Goal: Task Accomplishment & Management: Use online tool/utility

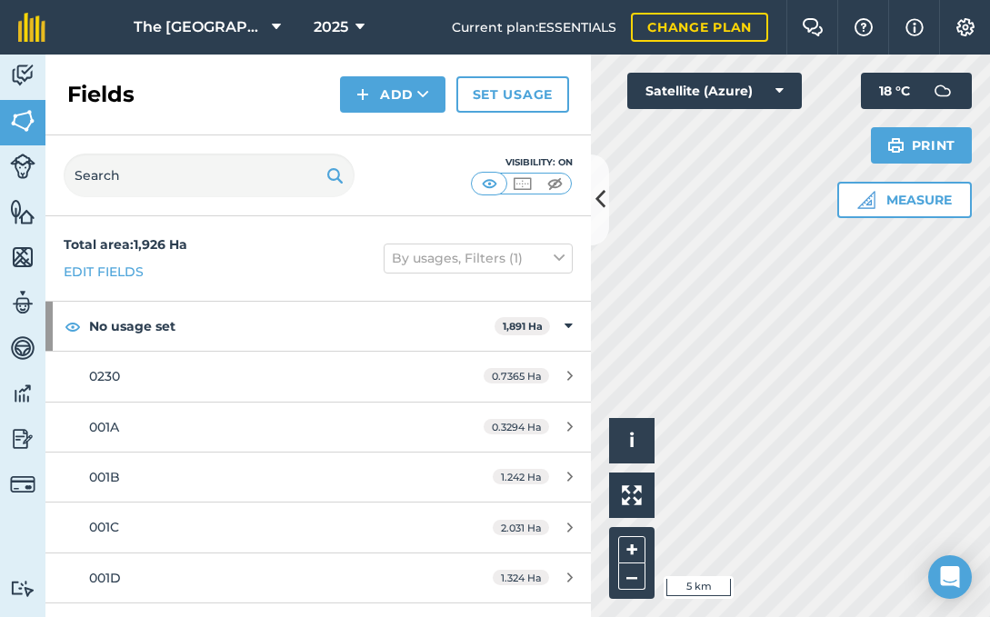
click at [600, 200] on icon at bounding box center [601, 200] width 10 height 32
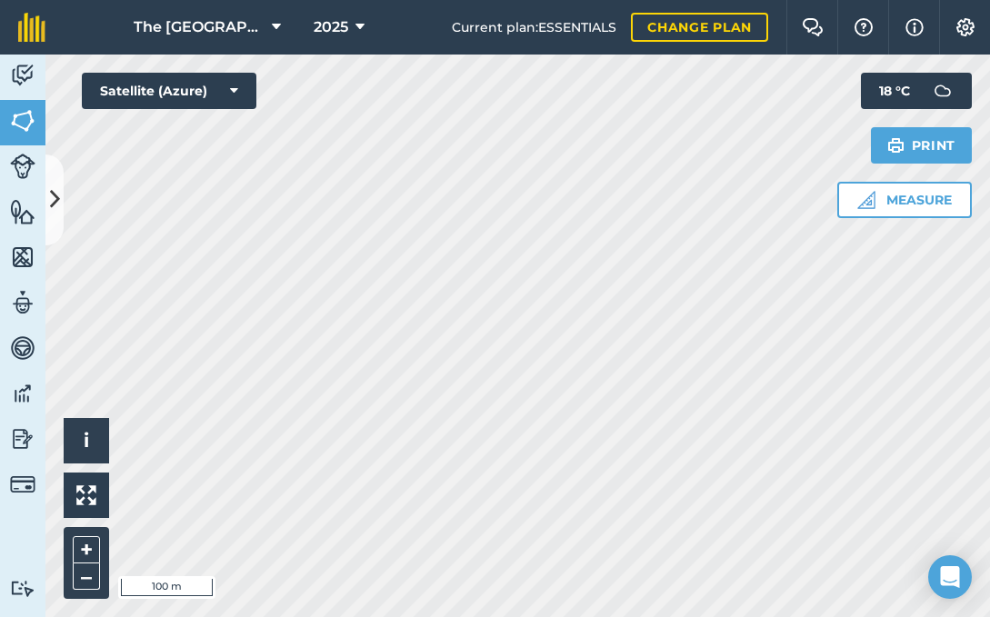
click at [60, 199] on button at bounding box center [54, 200] width 18 height 91
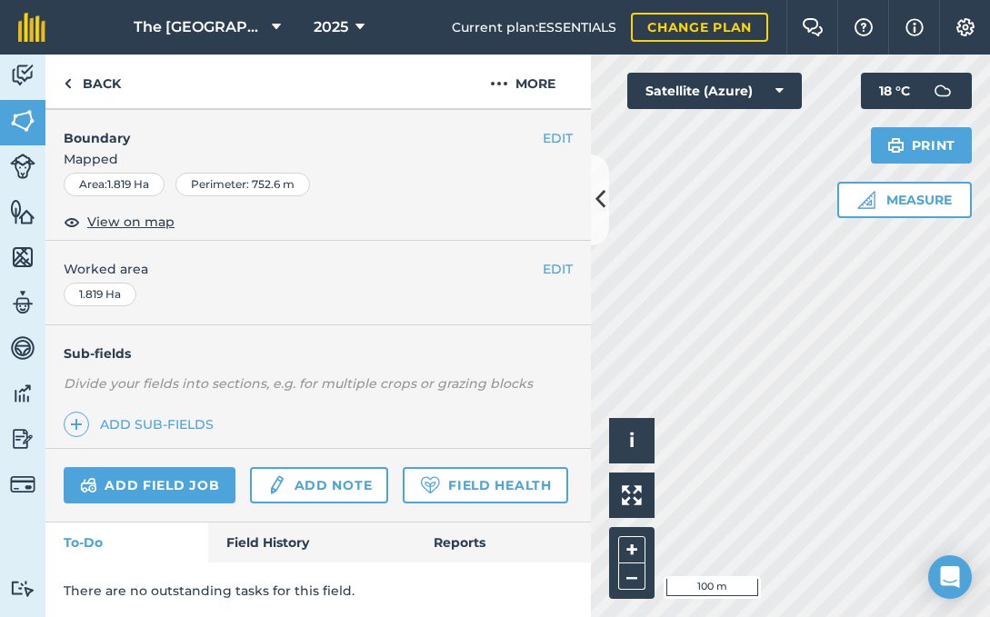
scroll to position [233, 0]
click at [354, 405] on div "Sub-fields Divide your fields into sections, e.g. for multiple crops or grazing…" at bounding box center [318, 388] width 546 height 124
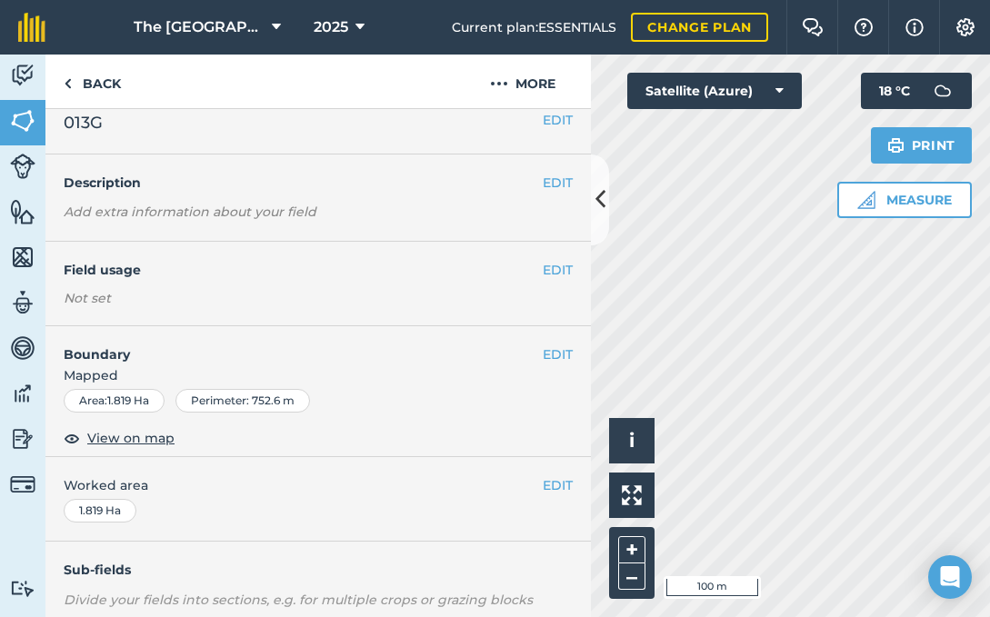
scroll to position [0, 0]
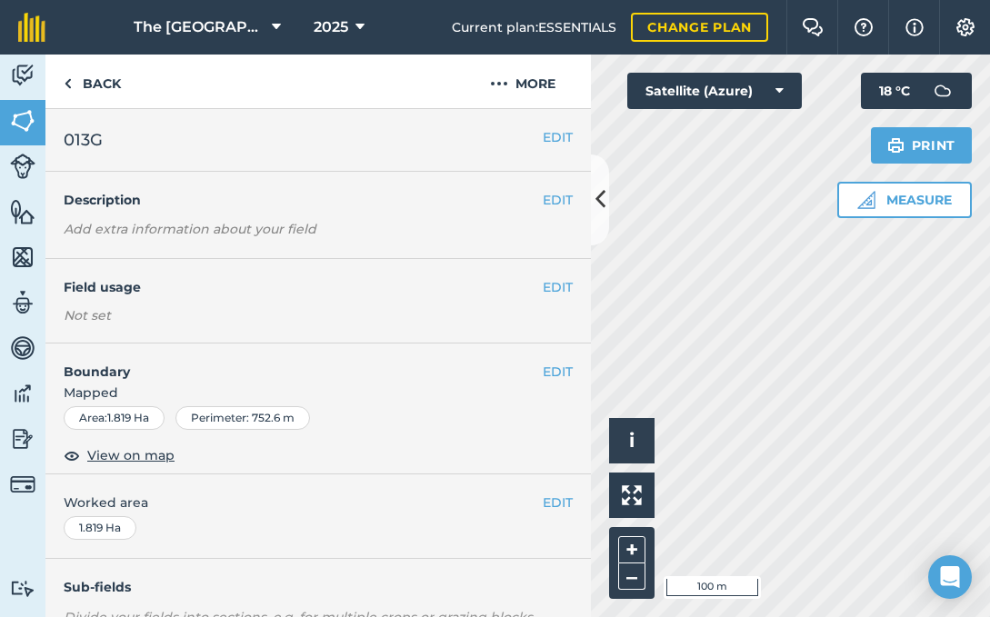
click at [553, 284] on button "EDIT" at bounding box center [558, 287] width 30 height 20
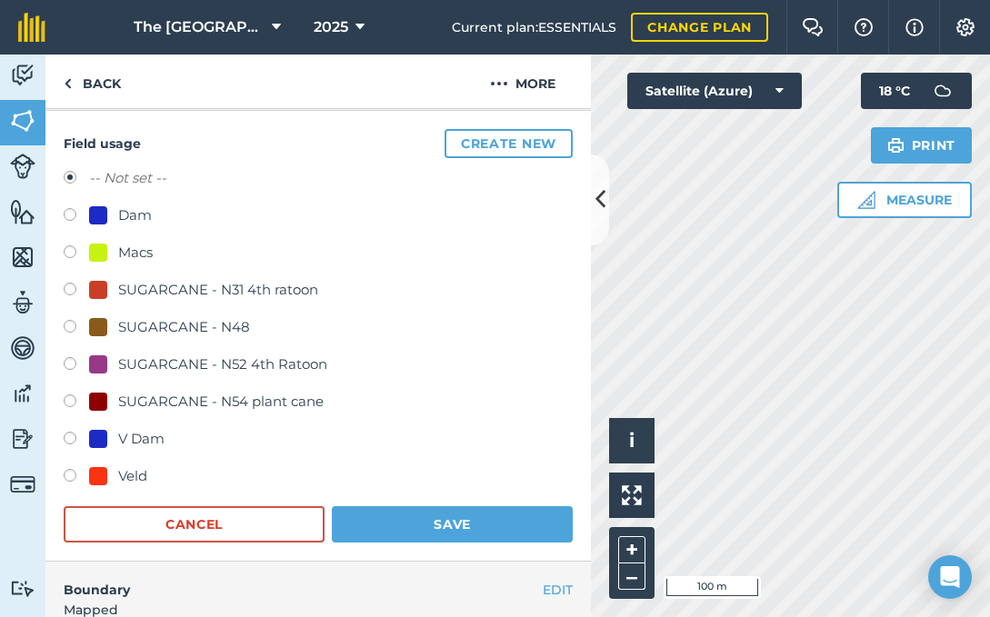
scroll to position [172, 0]
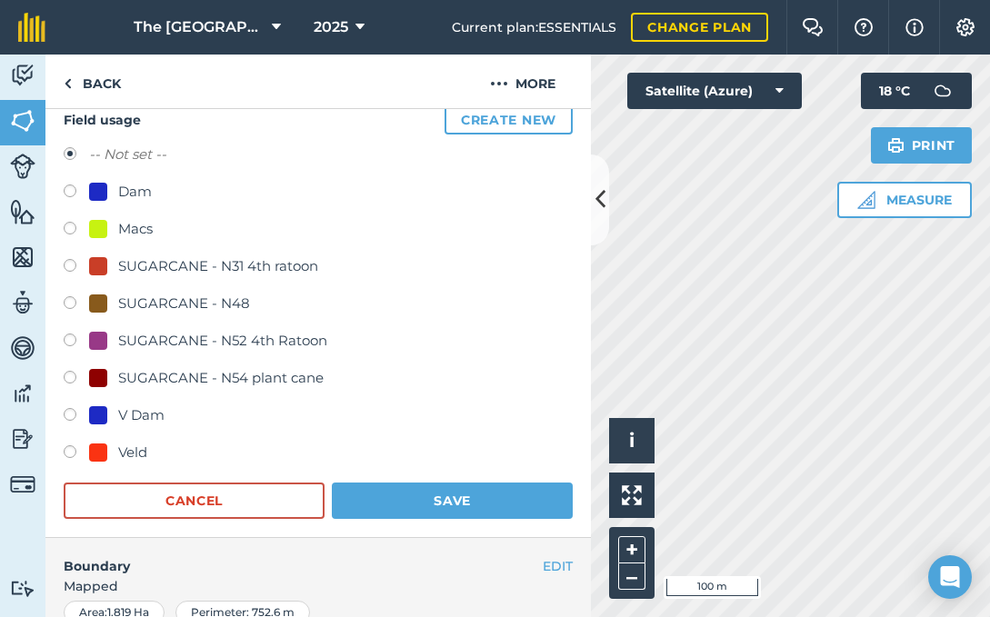
click at [194, 498] on button "Cancel" at bounding box center [194, 501] width 261 height 36
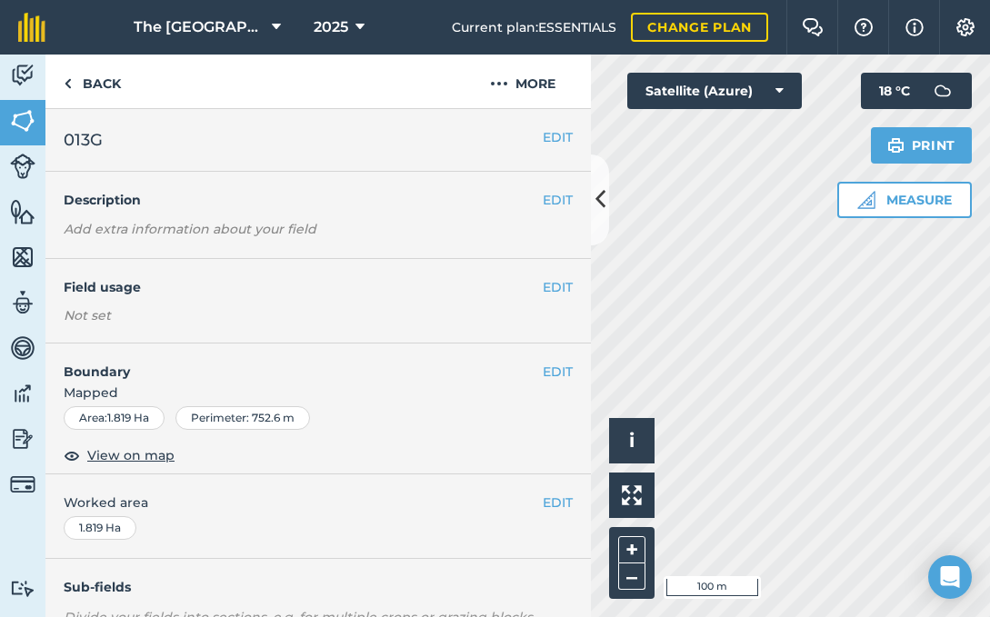
scroll to position [0, 0]
click at [499, 89] on img at bounding box center [499, 84] width 18 height 22
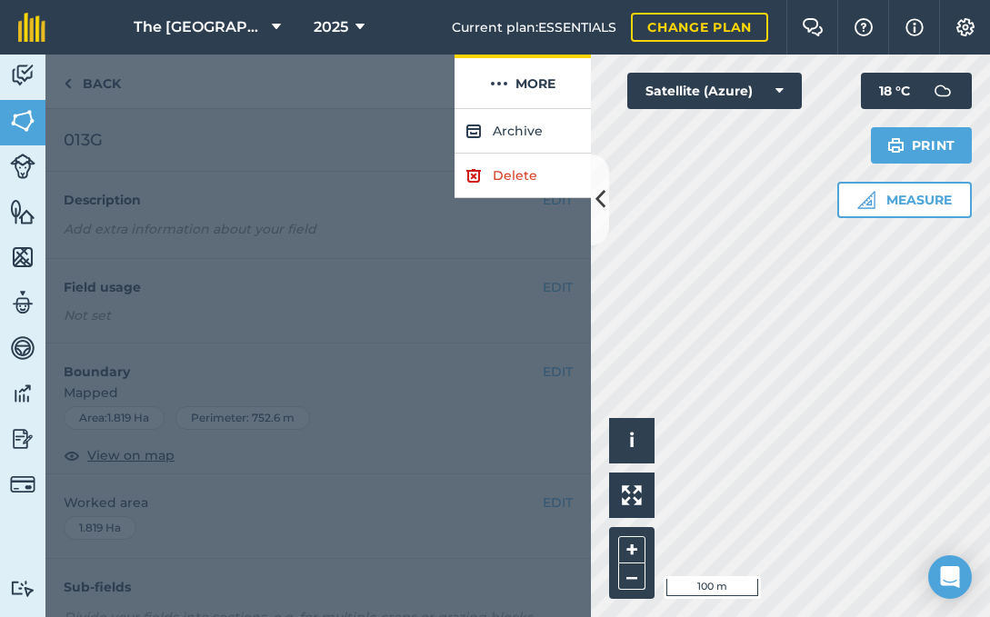
click at [499, 89] on img at bounding box center [499, 84] width 18 height 22
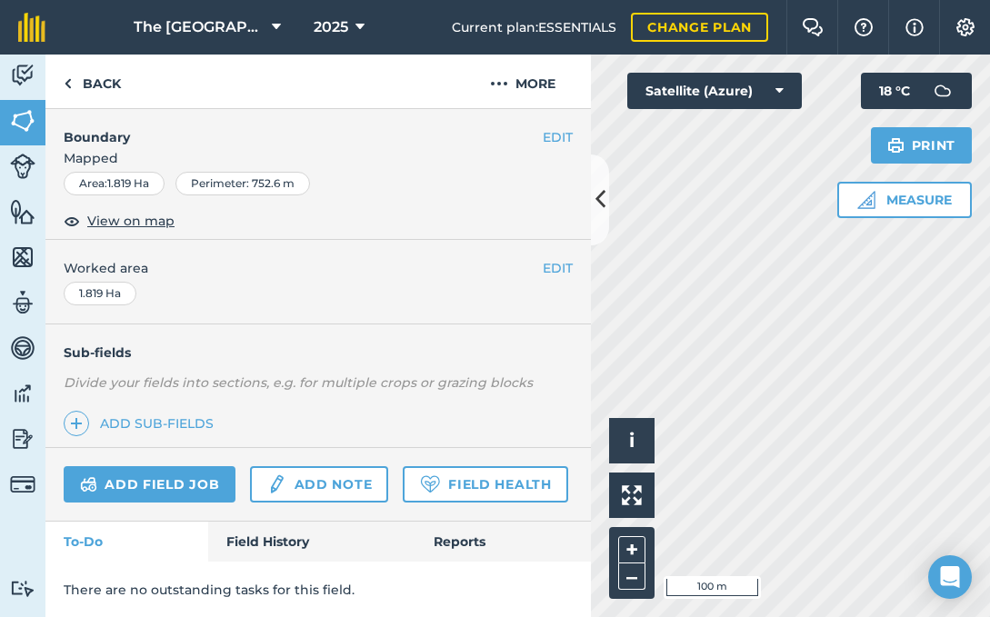
scroll to position [233, 0]
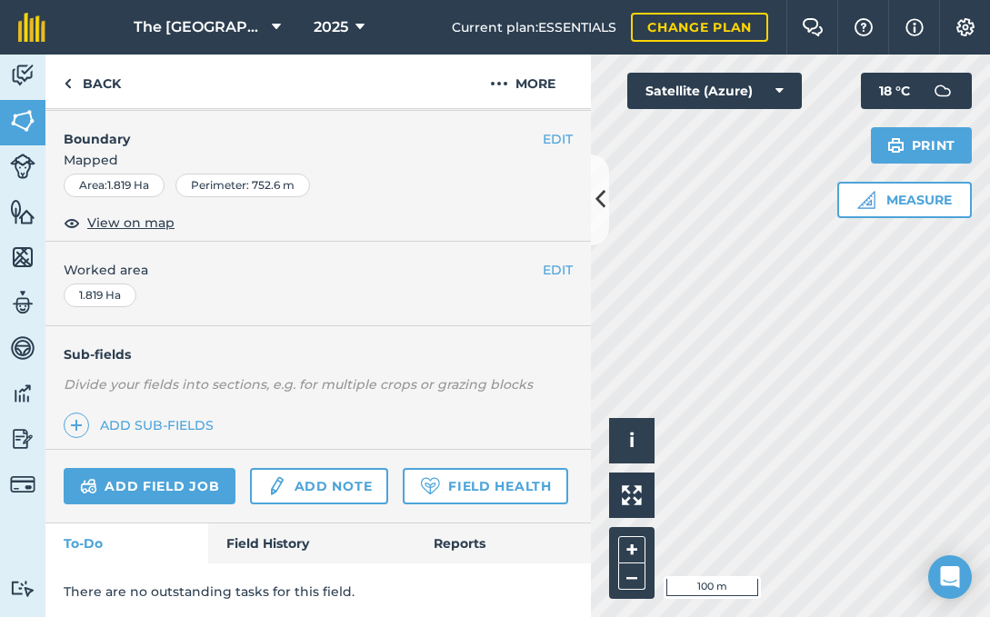
click at [304, 484] on link "Add note" at bounding box center [319, 486] width 138 height 36
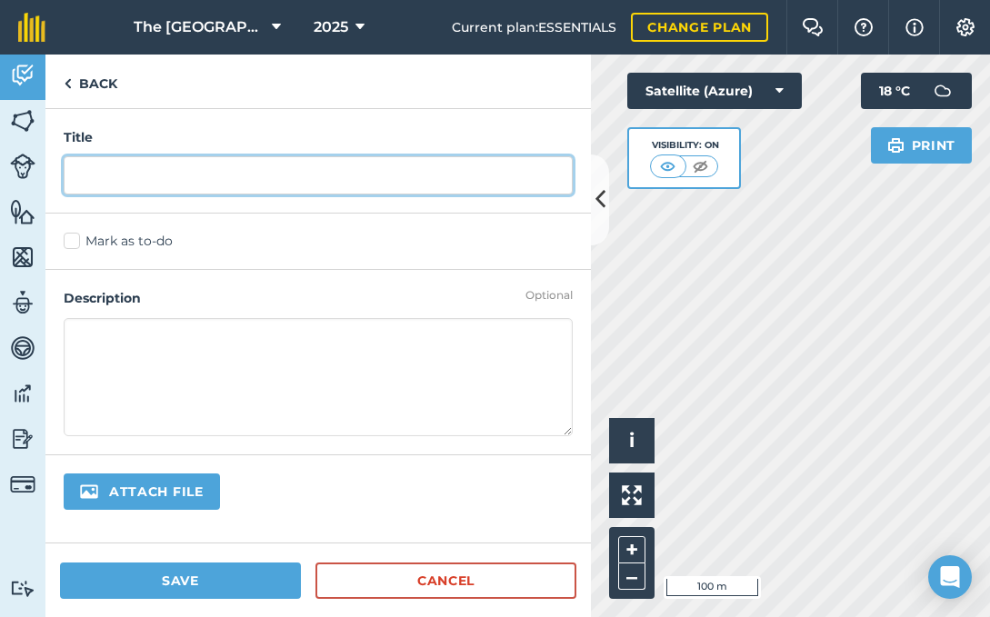
click at [211, 188] on input "text" at bounding box center [318, 175] width 509 height 38
type input "S"
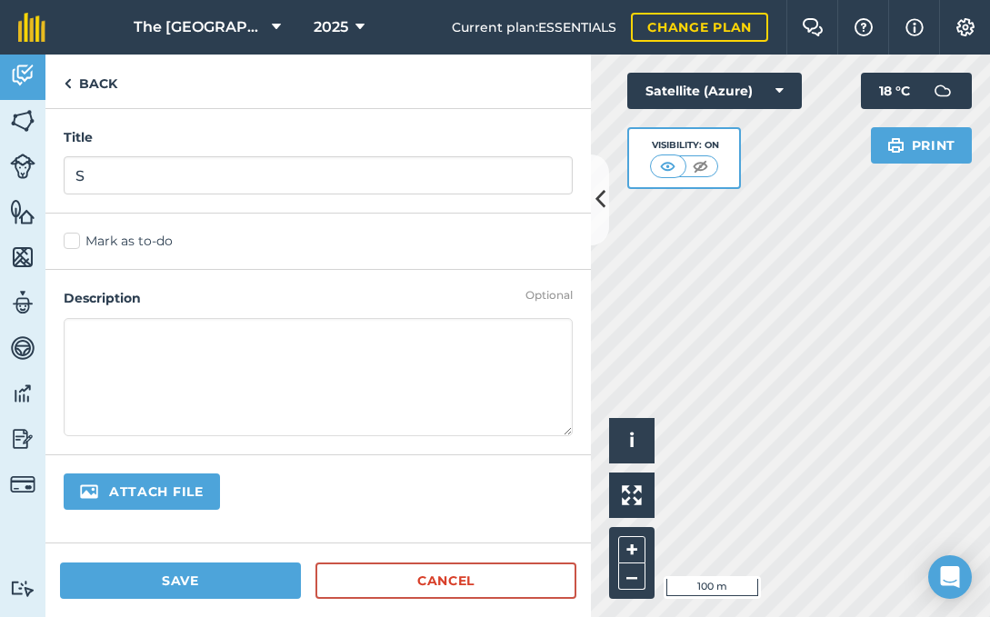
click at [437, 585] on link "Cancel" at bounding box center [445, 581] width 261 height 36
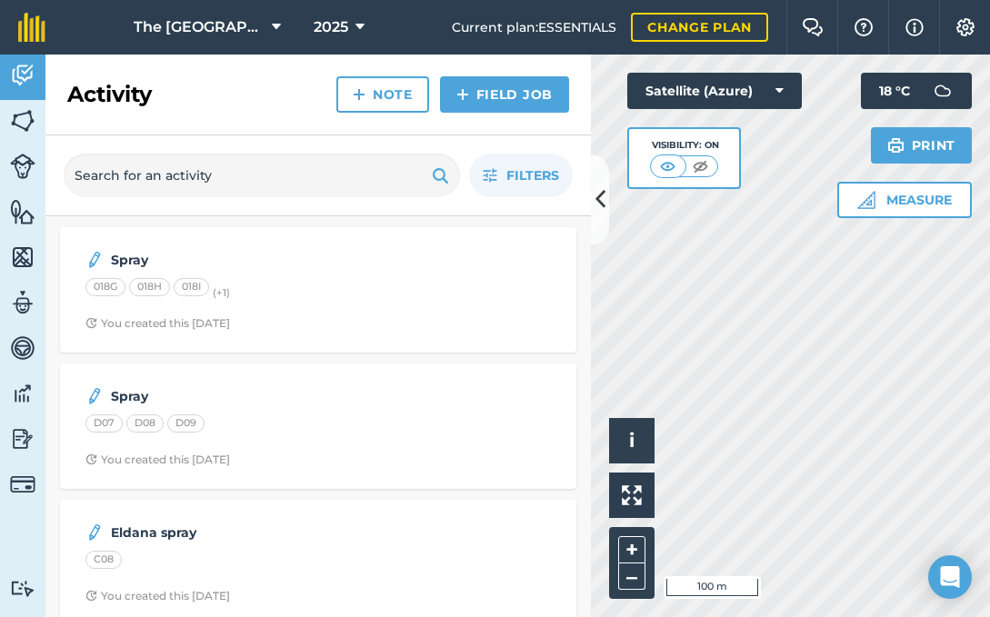
click at [596, 195] on icon at bounding box center [601, 200] width 10 height 32
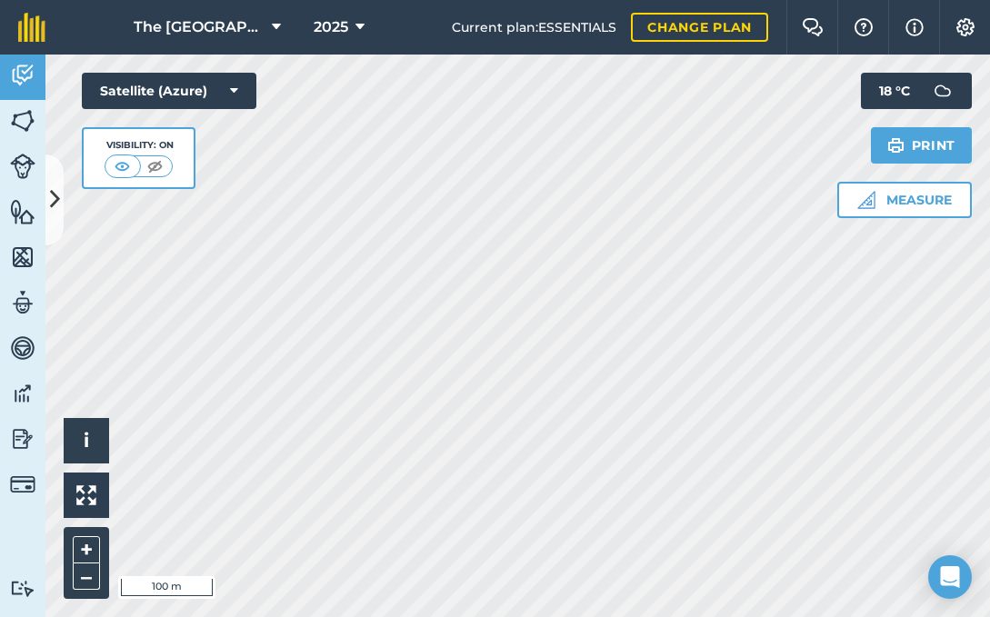
click at [58, 202] on icon at bounding box center [55, 200] width 10 height 32
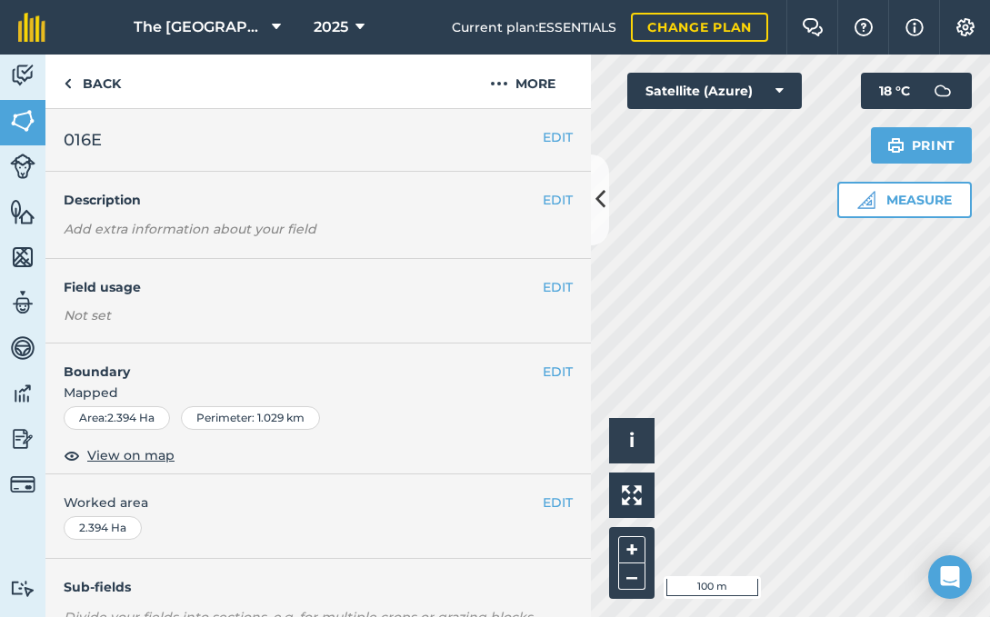
click at [21, 72] on img at bounding box center [22, 75] width 25 height 27
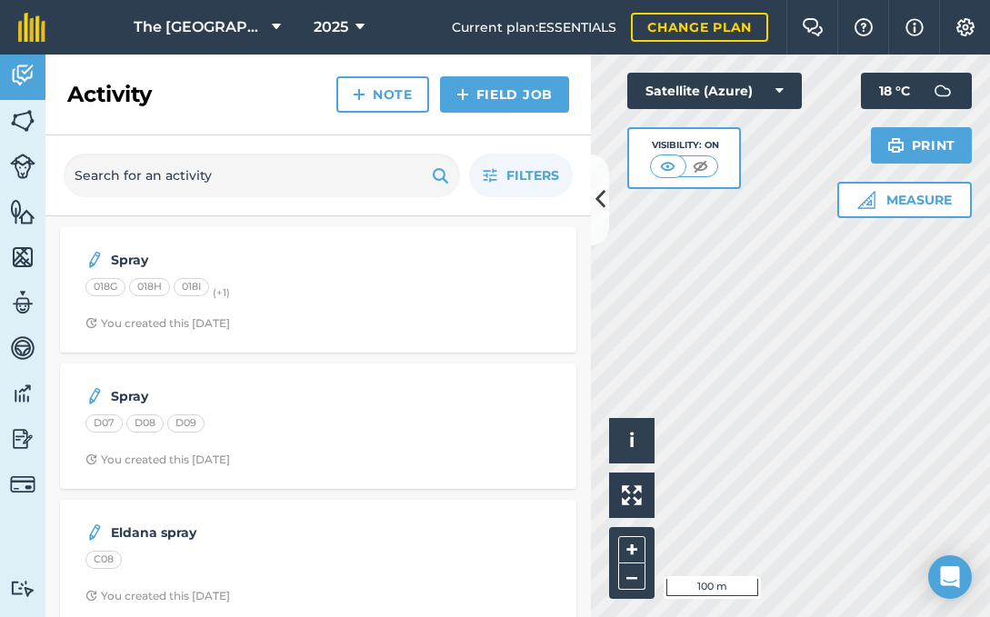
click at [486, 93] on link "Field Job" at bounding box center [504, 94] width 129 height 36
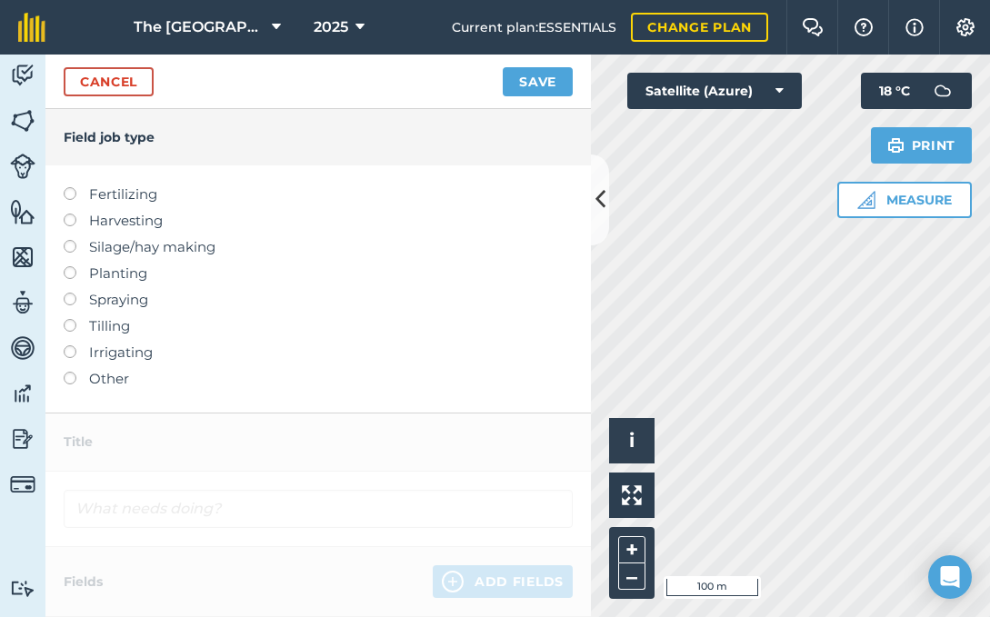
click at [114, 78] on link "Cancel" at bounding box center [109, 81] width 90 height 29
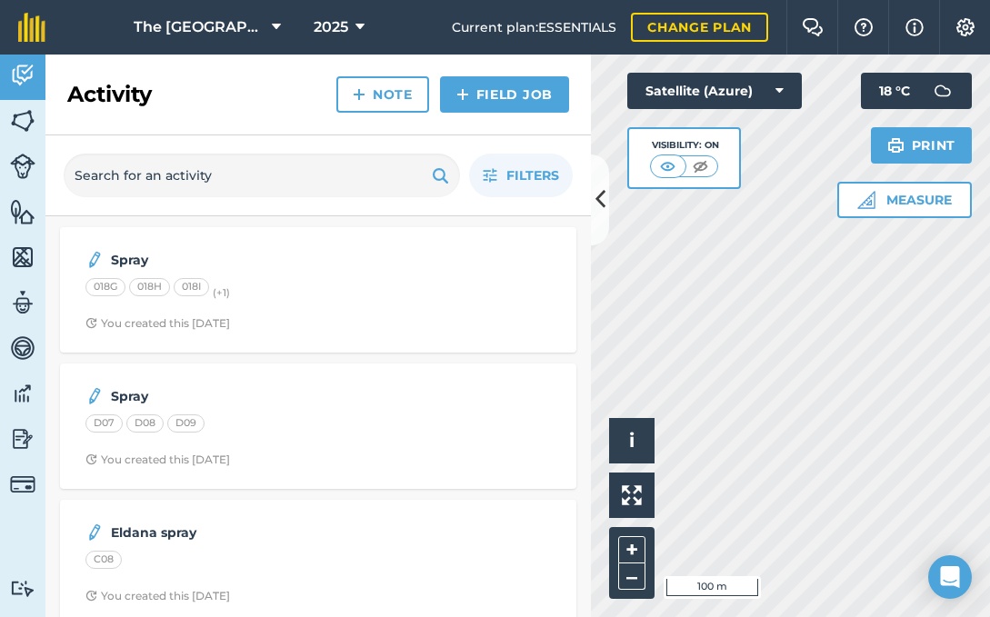
click at [351, 99] on link "Note" at bounding box center [382, 94] width 93 height 36
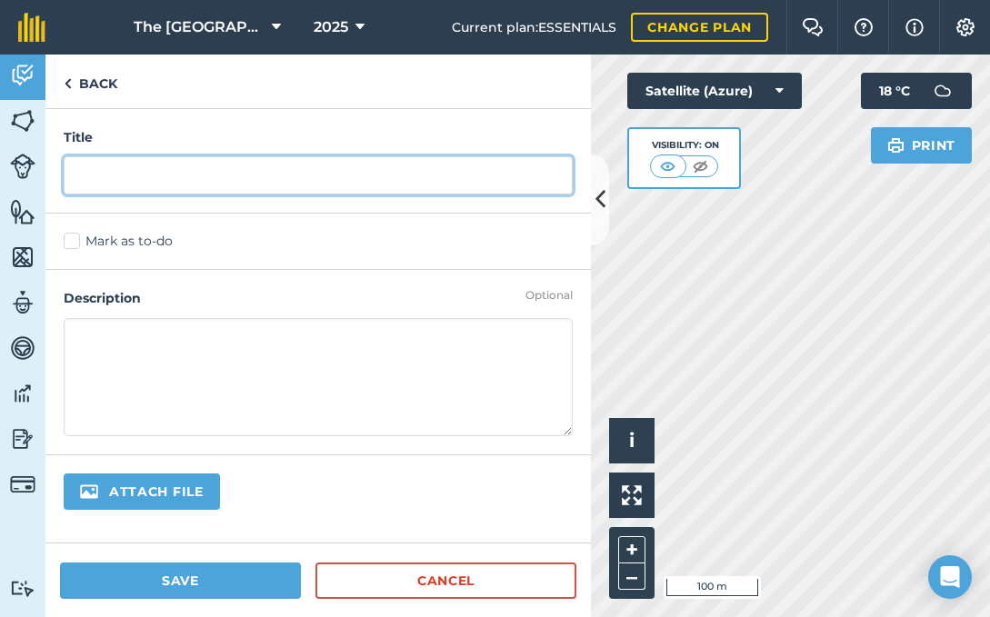
click at [166, 181] on input "text" at bounding box center [318, 175] width 509 height 38
type input "Spraying"
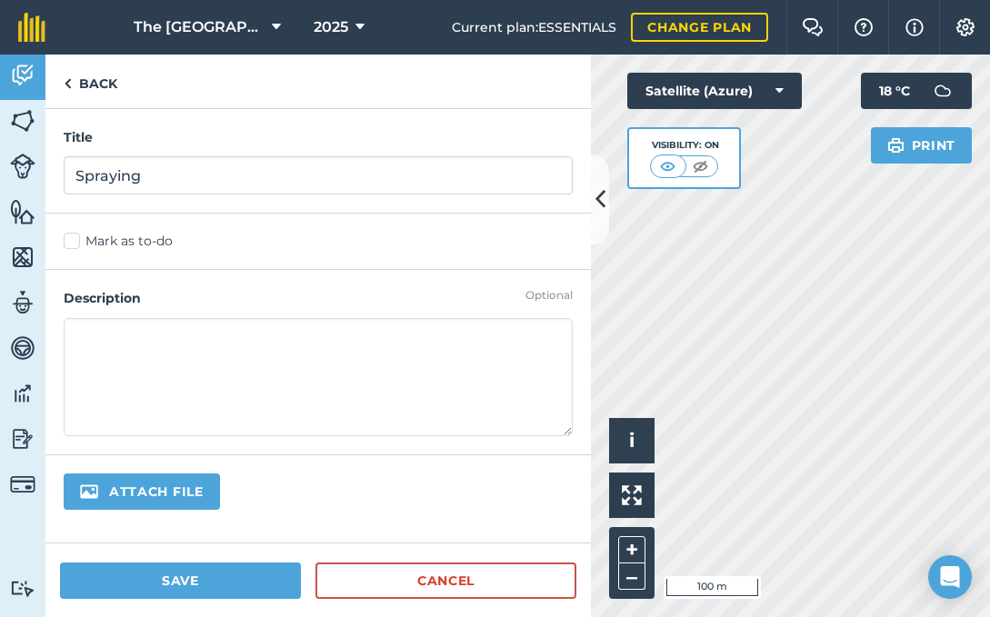
click at [112, 320] on textarea at bounding box center [318, 377] width 509 height 118
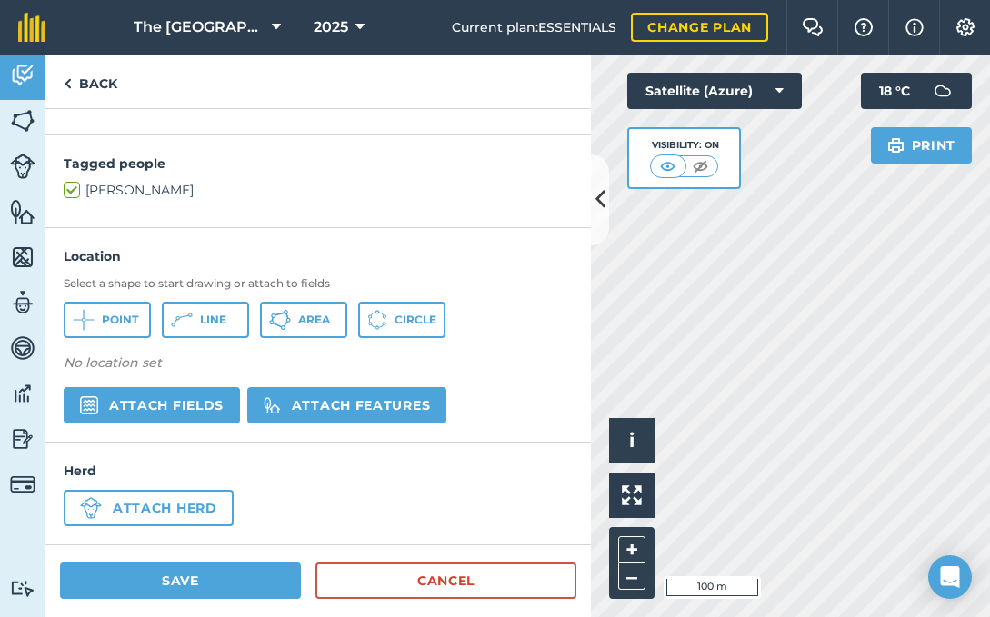
scroll to position [407, 0]
type textarea "Eldana, Cordial 150ml, Attacke 200ml"
click at [173, 577] on button "Save" at bounding box center [180, 581] width 241 height 36
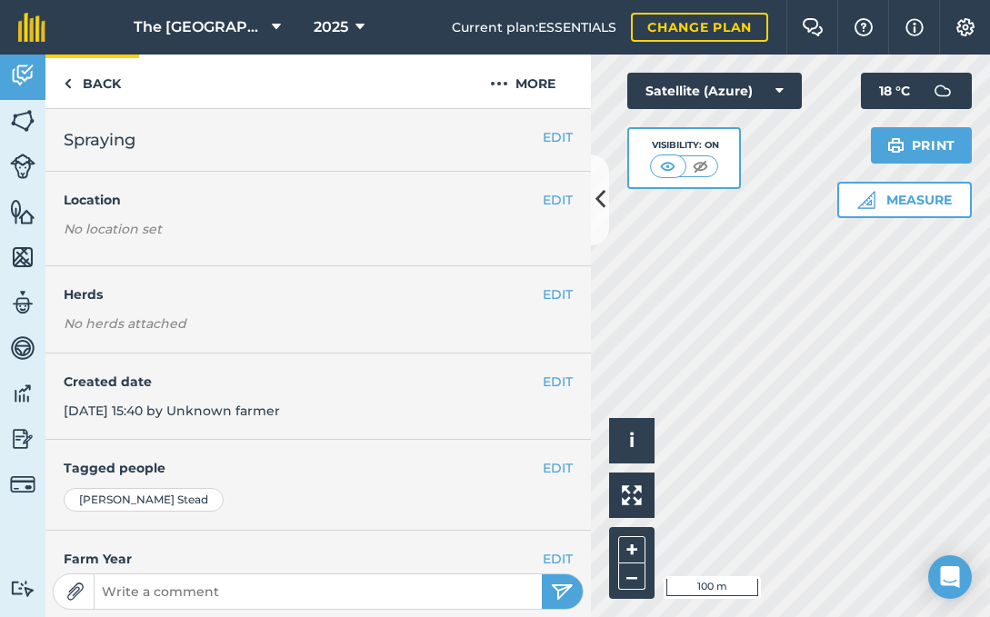
click at [72, 82] on link "Back" at bounding box center [92, 82] width 94 height 54
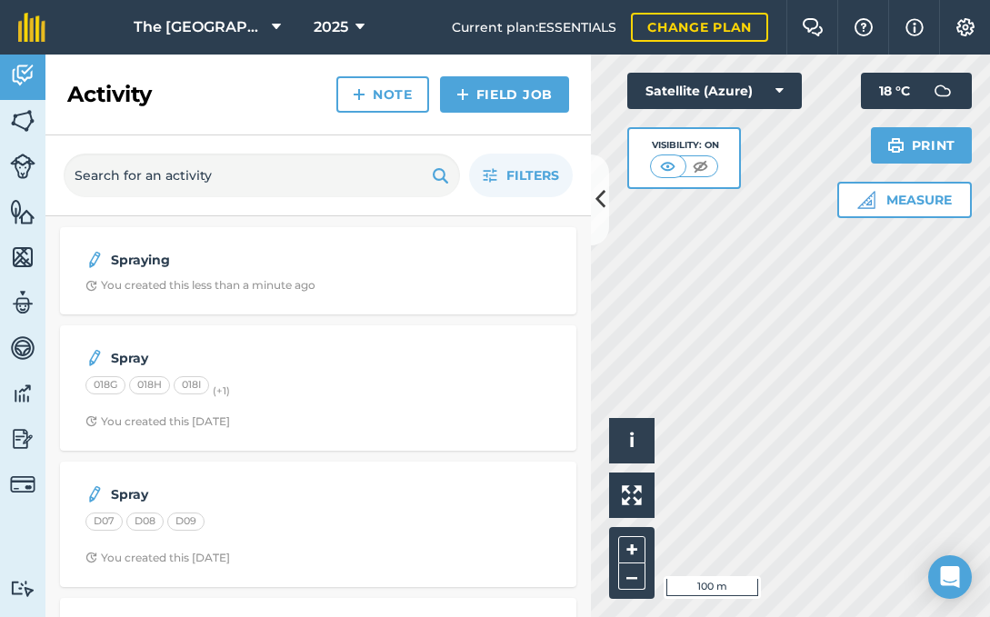
click at [19, 74] on img at bounding box center [22, 75] width 25 height 27
click at [139, 262] on strong "Spraying" at bounding box center [255, 260] width 288 height 20
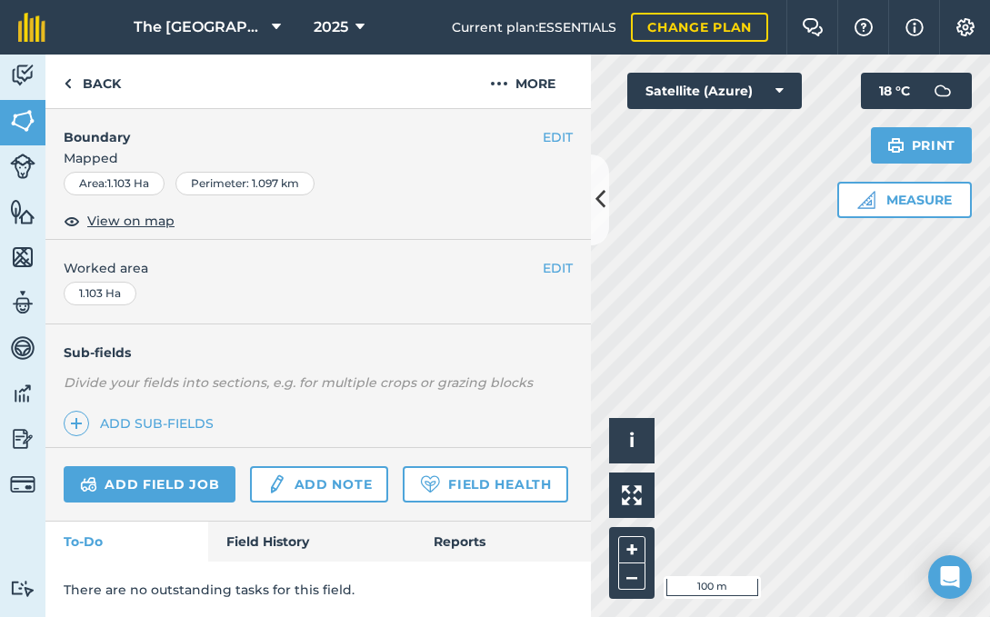
scroll to position [233, 0]
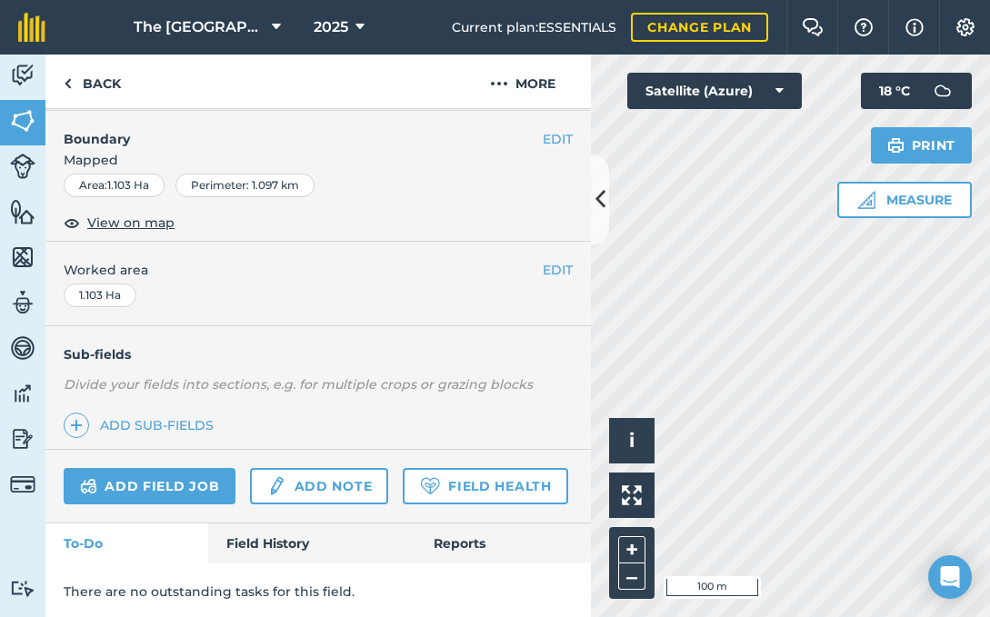
click at [267, 545] on link "Field History" at bounding box center [311, 544] width 206 height 40
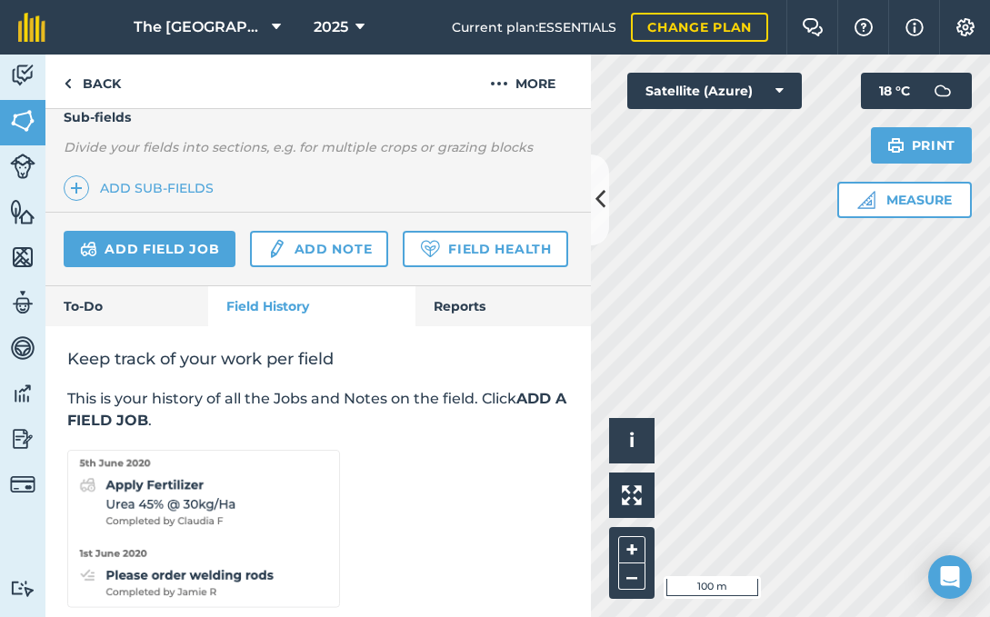
scroll to position [466, 0]
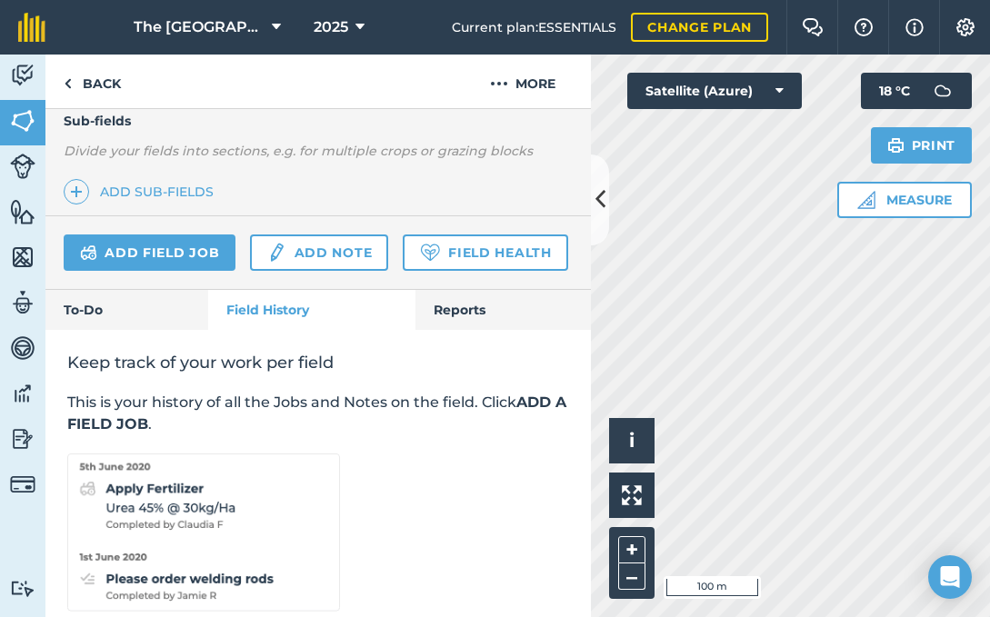
click at [22, 73] on img at bounding box center [22, 75] width 25 height 27
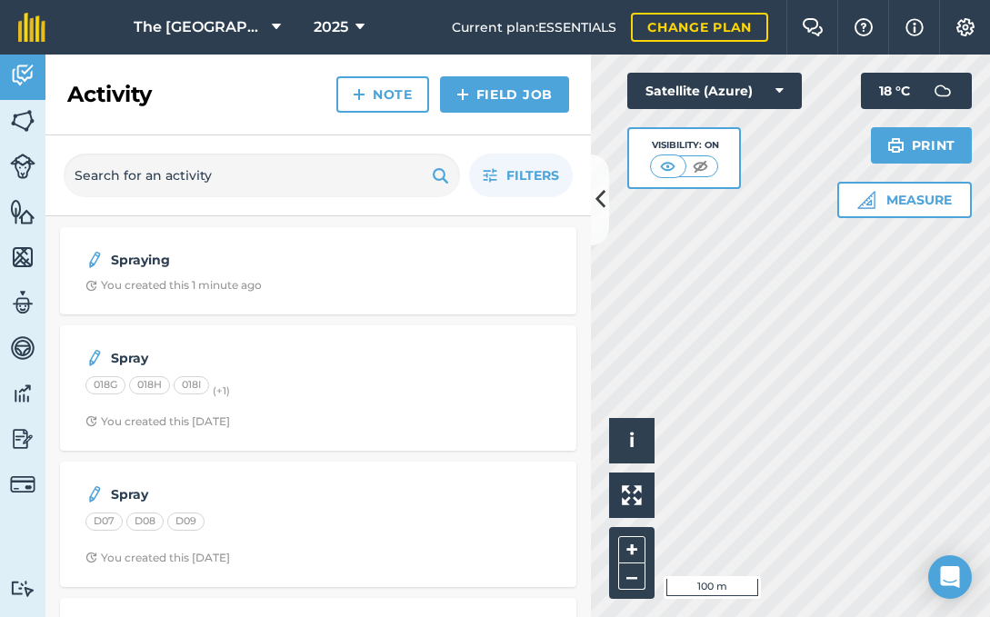
click at [463, 92] on img at bounding box center [462, 95] width 13 height 22
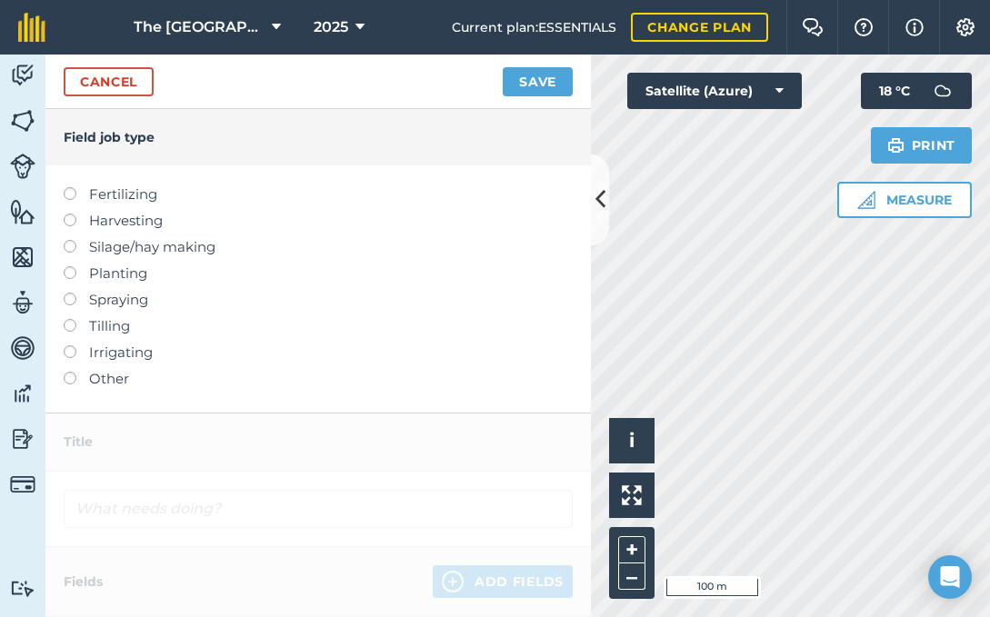
click at [129, 76] on link "Cancel" at bounding box center [109, 81] width 90 height 29
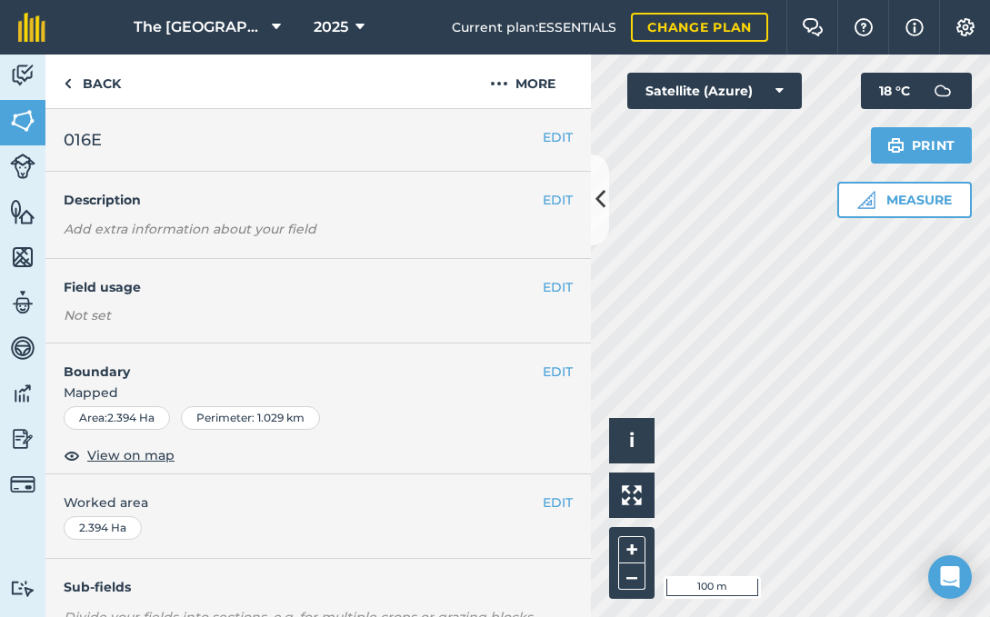
click at [27, 79] on img at bounding box center [22, 75] width 25 height 27
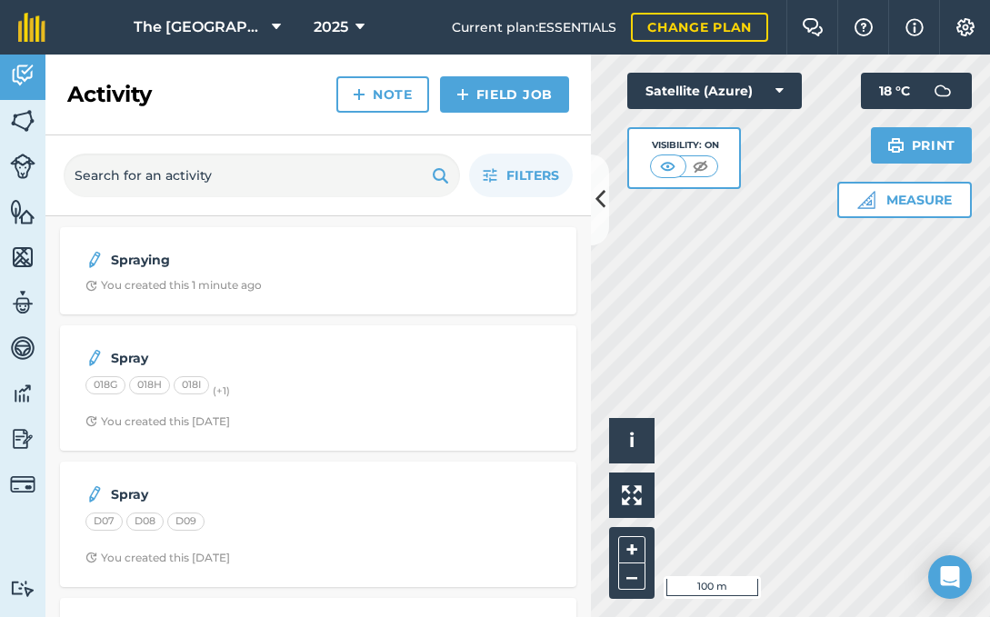
click at [387, 93] on link "Note" at bounding box center [382, 94] width 93 height 36
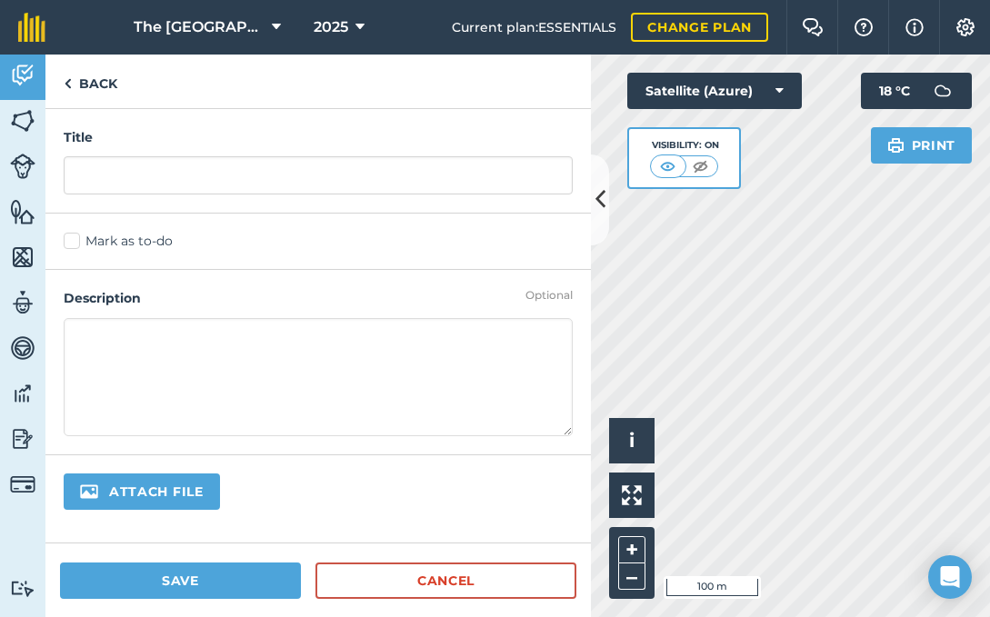
click at [79, 241] on label "Mark as to-do" at bounding box center [318, 241] width 509 height 19
click at [75, 241] on input "Mark as to-do" at bounding box center [70, 238] width 12 height 12
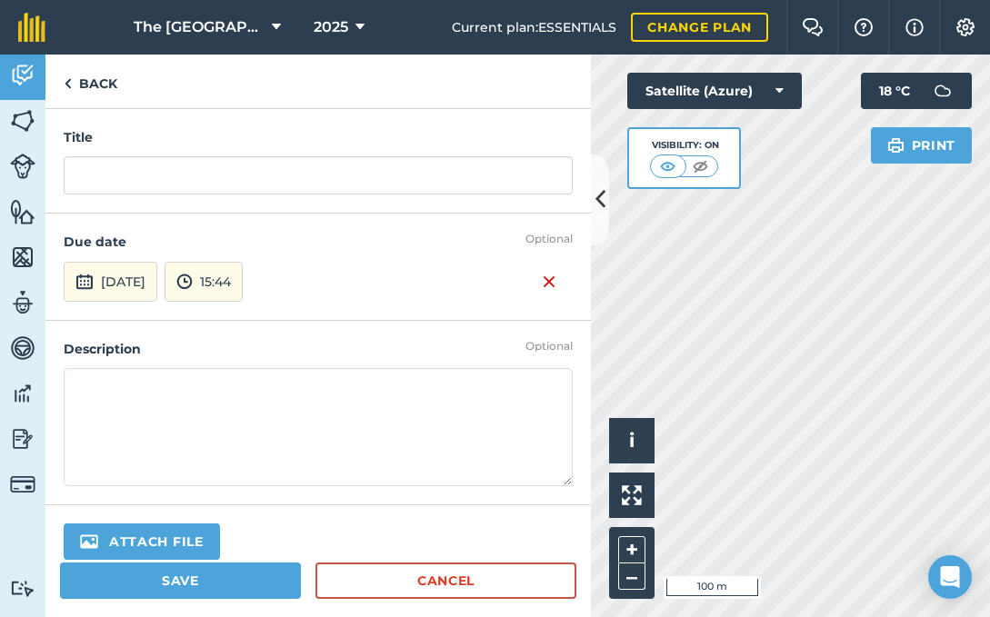
click at [551, 280] on img at bounding box center [549, 282] width 15 height 22
click at [72, 85] on link "Back" at bounding box center [90, 82] width 90 height 54
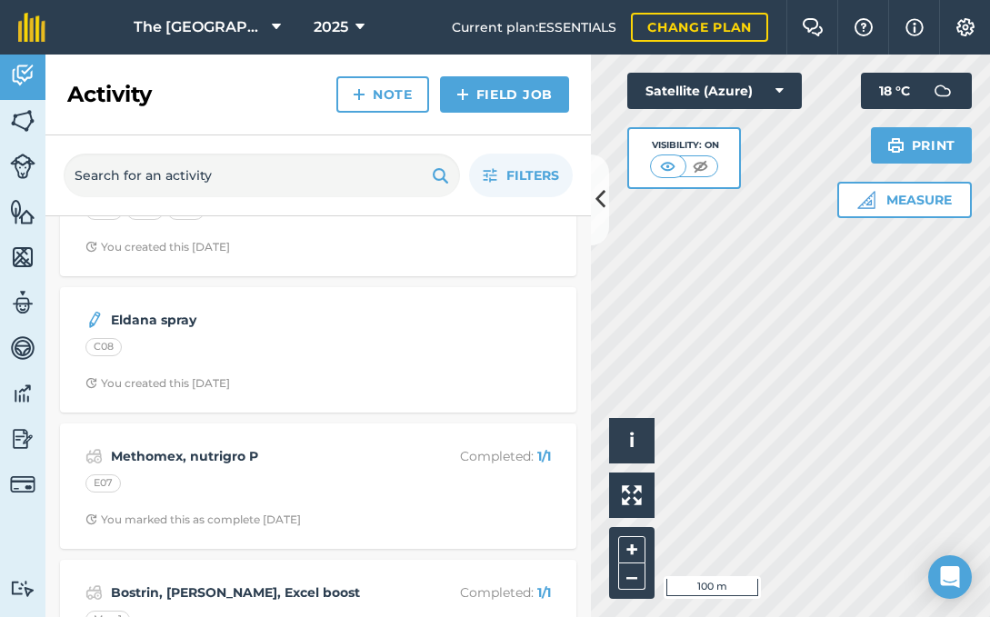
scroll to position [310, 0]
click at [162, 318] on strong "Eldana spray" at bounding box center [255, 321] width 288 height 20
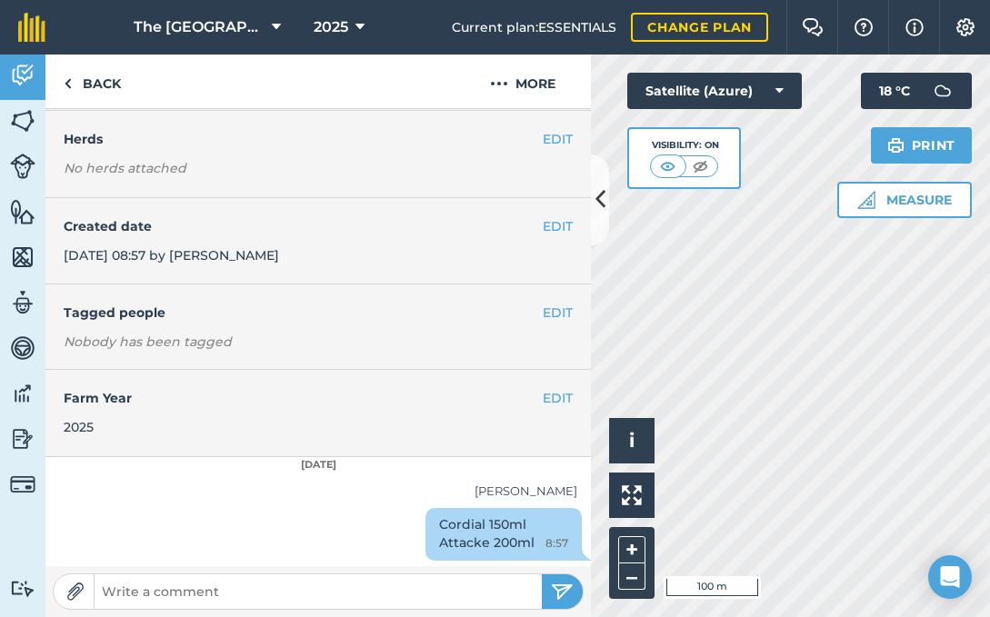
scroll to position [222, 0]
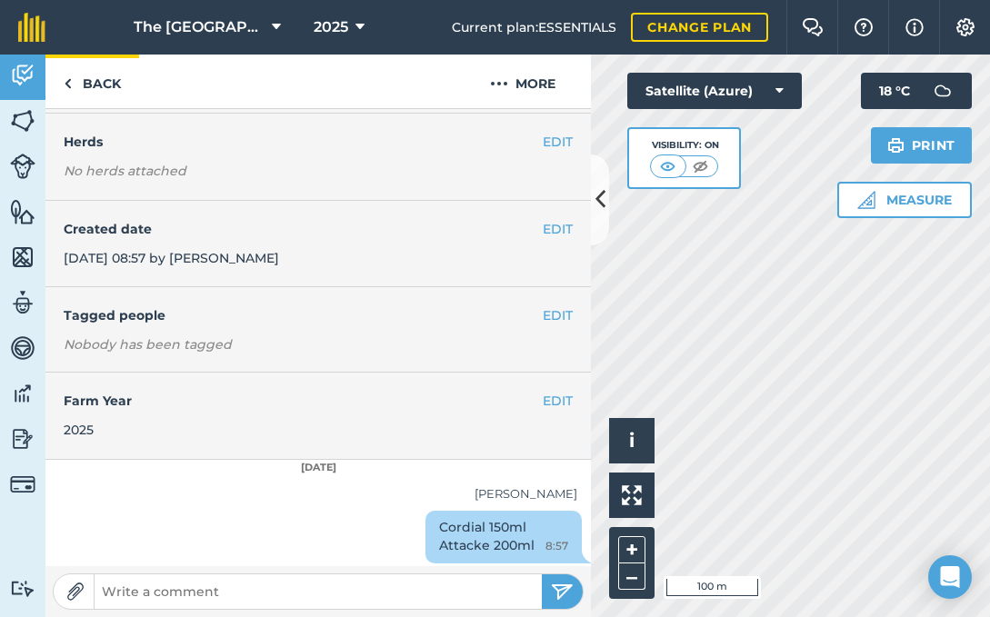
click at [72, 84] on link "Back" at bounding box center [92, 82] width 94 height 54
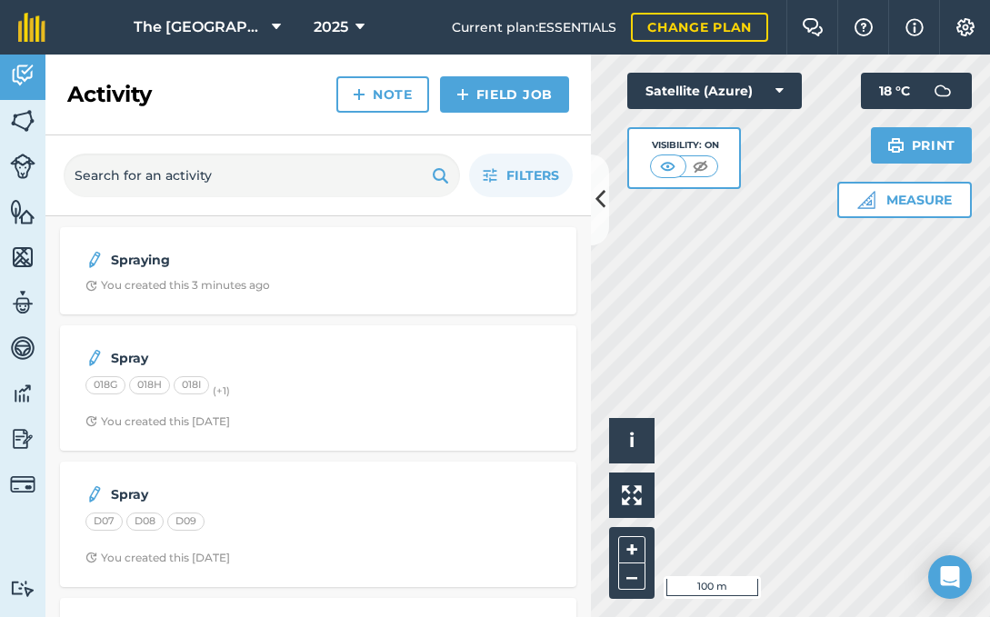
click at [25, 118] on img at bounding box center [22, 120] width 25 height 27
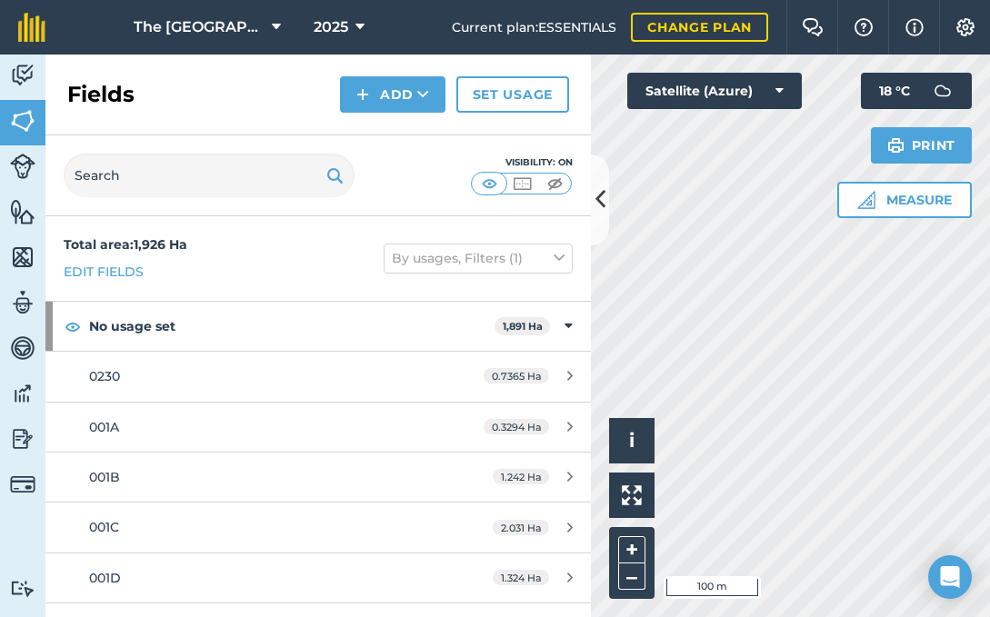
click at [599, 191] on icon at bounding box center [601, 200] width 10 height 32
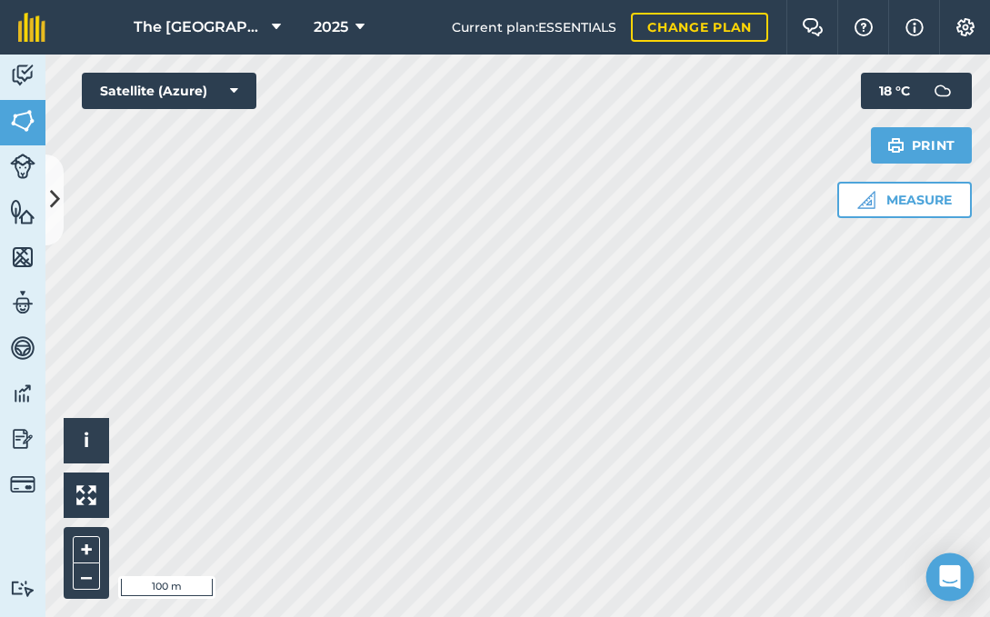
click at [960, 579] on icon "Open Intercom Messenger" at bounding box center [949, 578] width 21 height 24
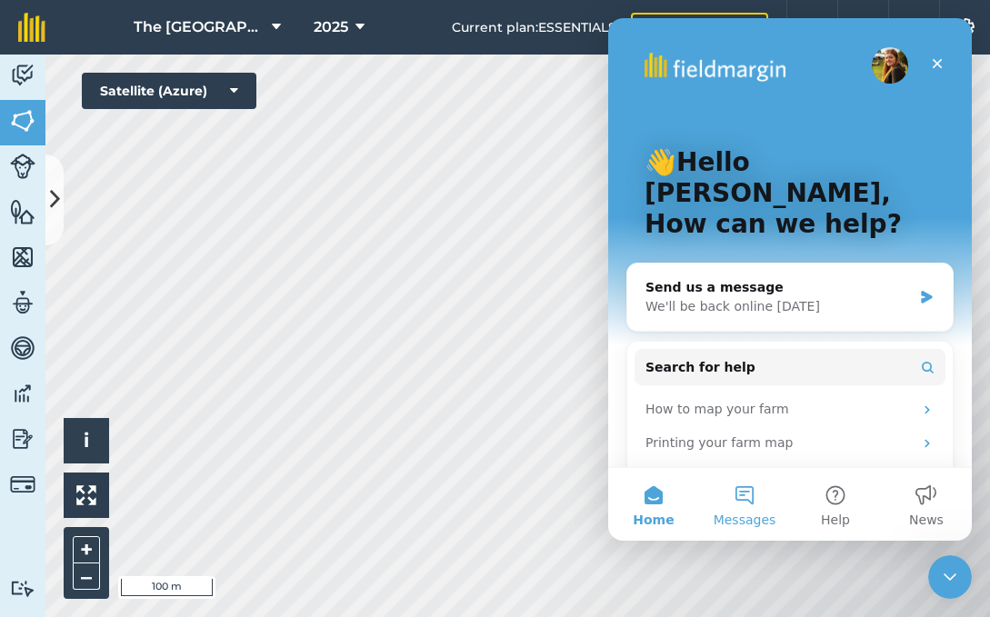
click at [746, 496] on button "Messages" at bounding box center [744, 504] width 91 height 73
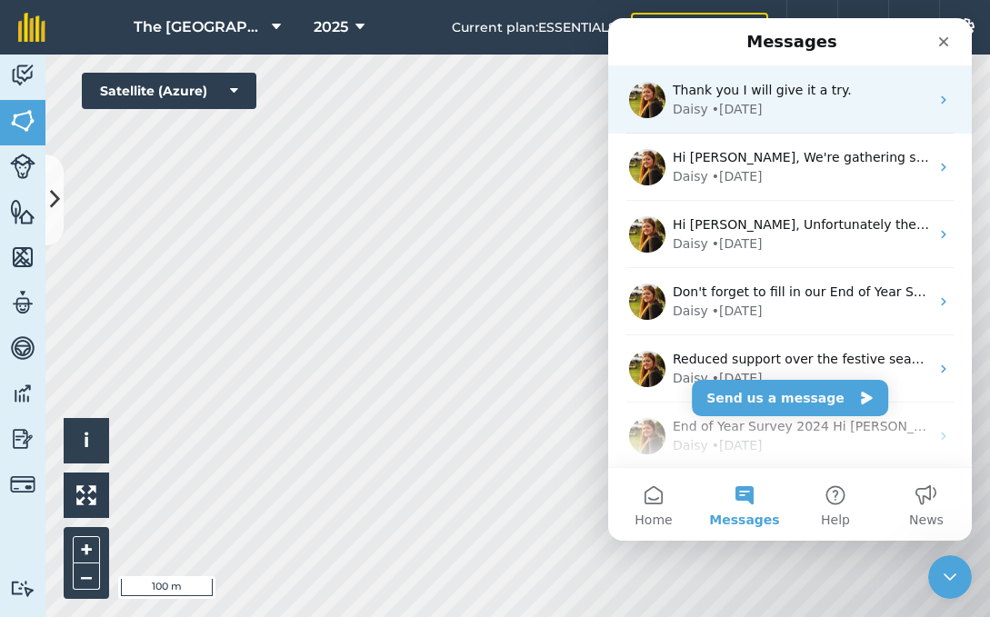
click at [831, 110] on div "Daisy • [DATE]" at bounding box center [801, 109] width 256 height 19
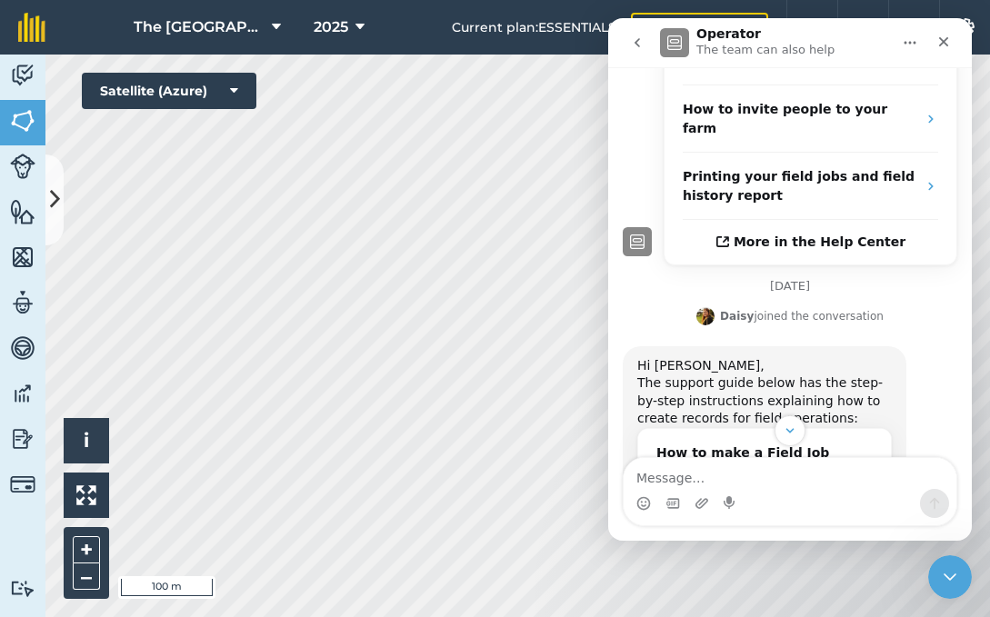
scroll to position [475, 0]
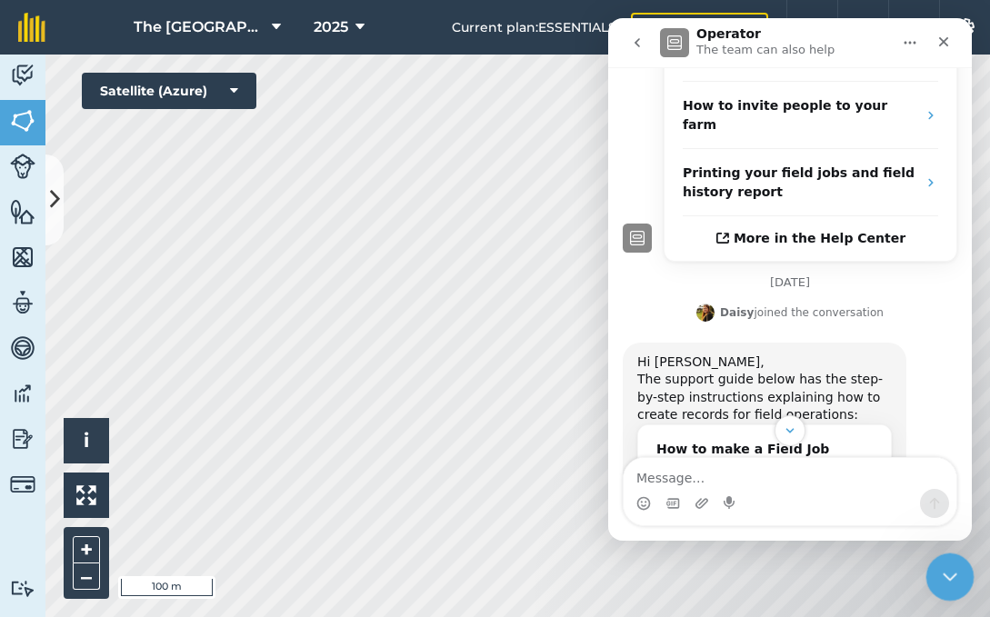
click at [944, 572] on icon "Close Intercom Messenger" at bounding box center [947, 575] width 22 height 22
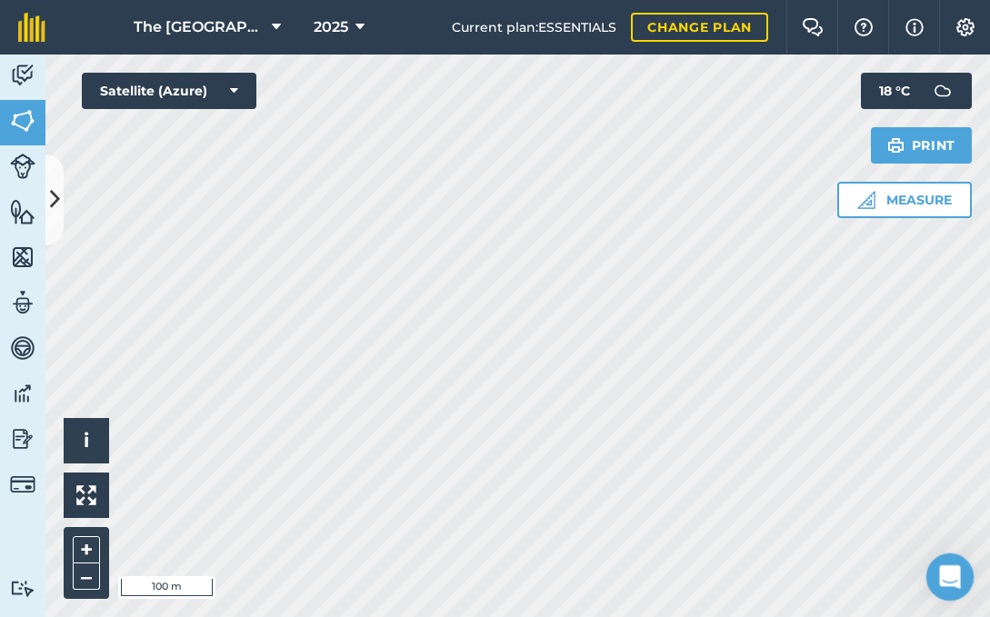
scroll to position [0, 0]
click at [914, 23] on img at bounding box center [915, 27] width 18 height 22
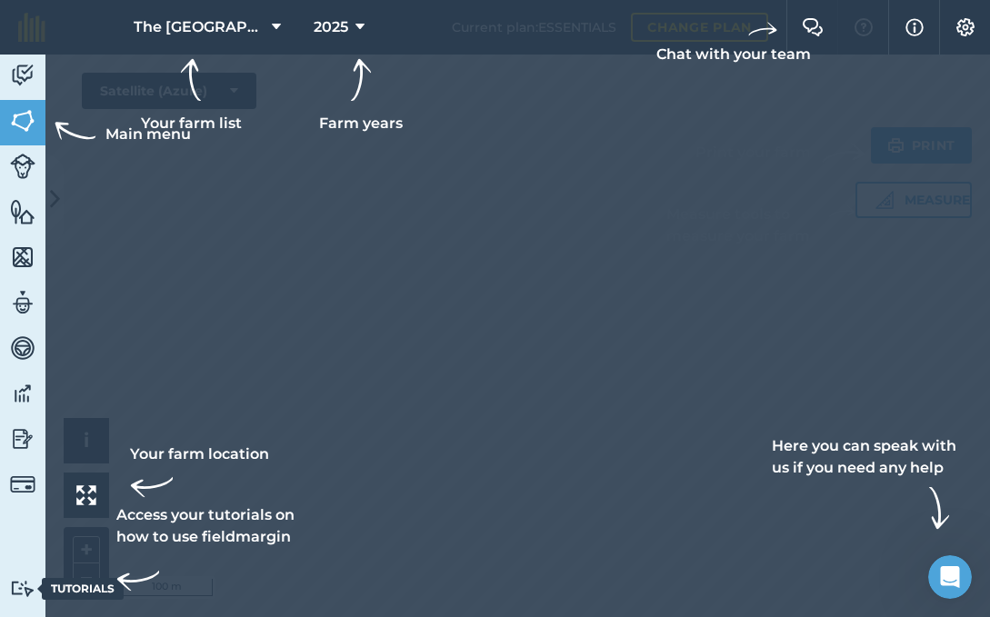
click at [23, 581] on img at bounding box center [22, 588] width 25 height 17
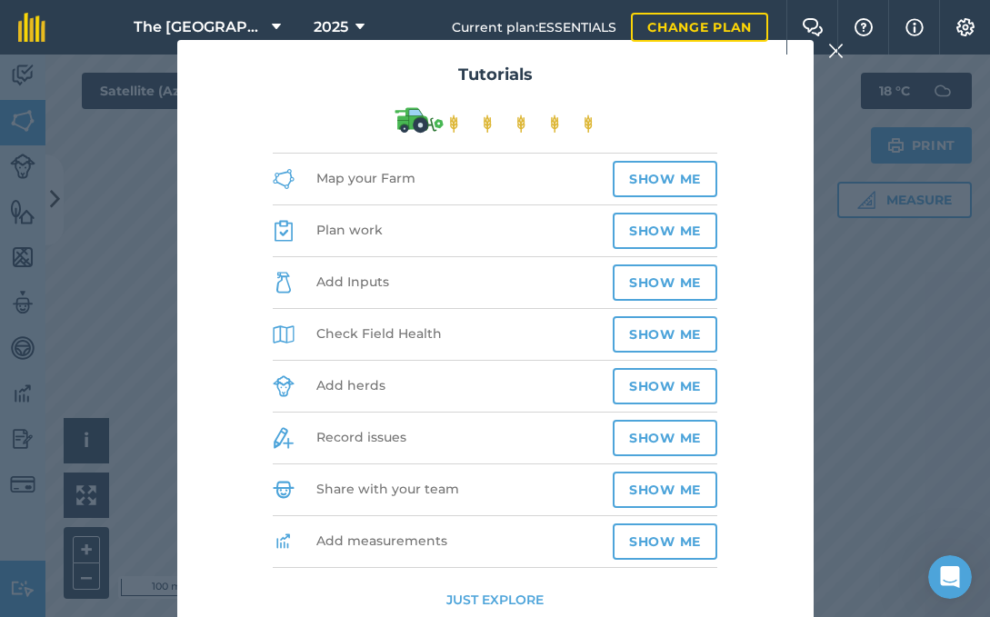
click at [659, 193] on button "Show me" at bounding box center [665, 179] width 105 height 36
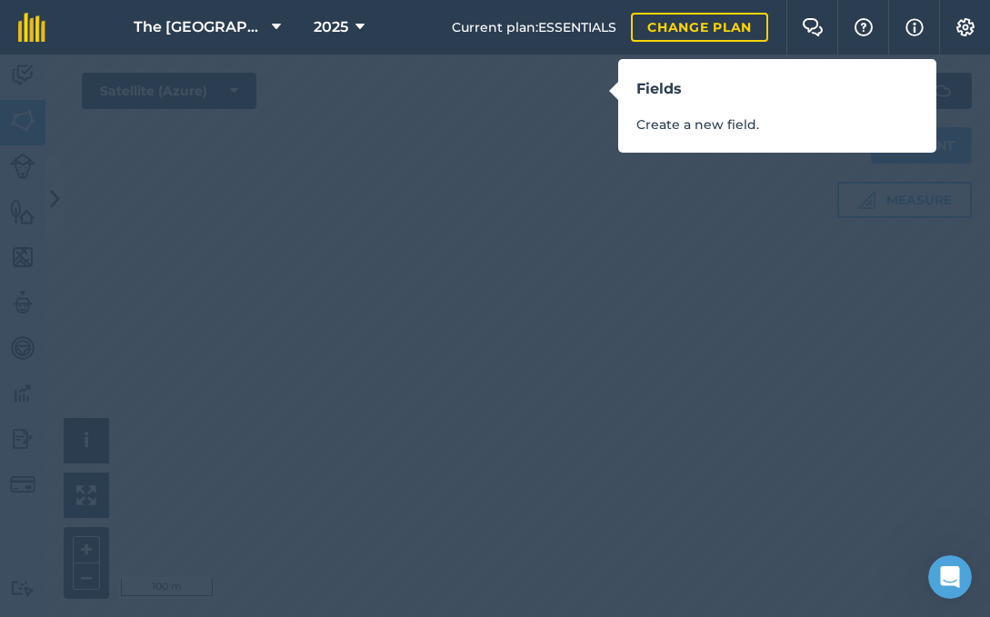
click at [543, 206] on div "Fields Create a new field." at bounding box center [495, 308] width 990 height 617
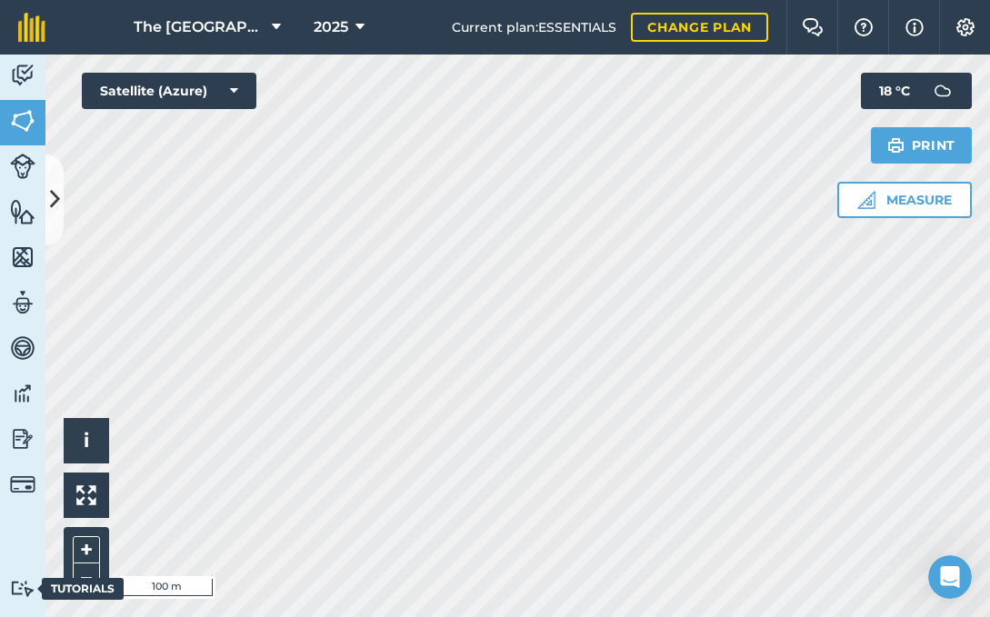
click at [18, 586] on img at bounding box center [22, 588] width 25 height 17
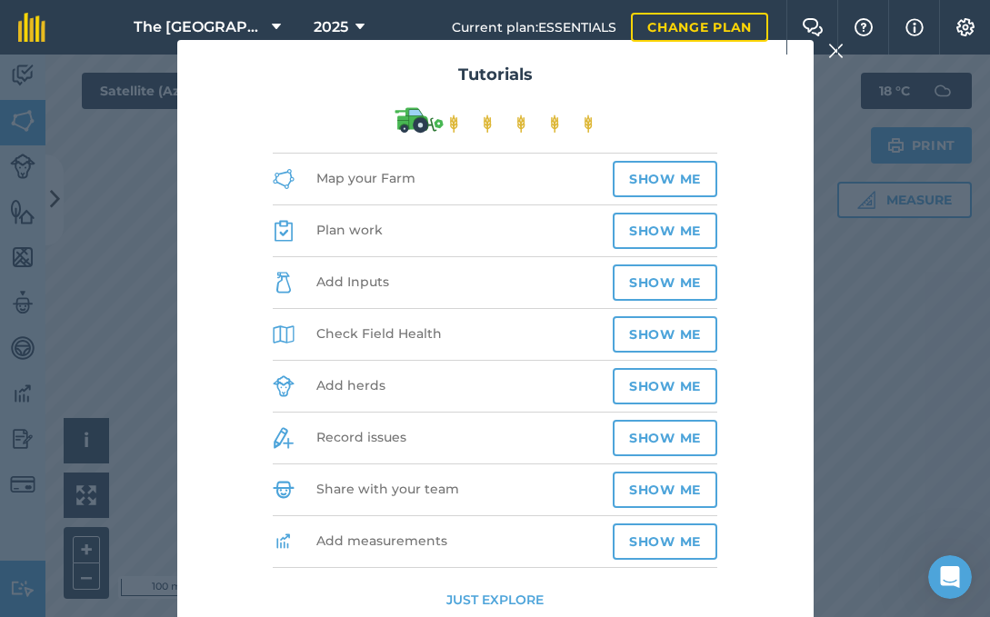
click at [661, 286] on button "Show me" at bounding box center [665, 283] width 105 height 36
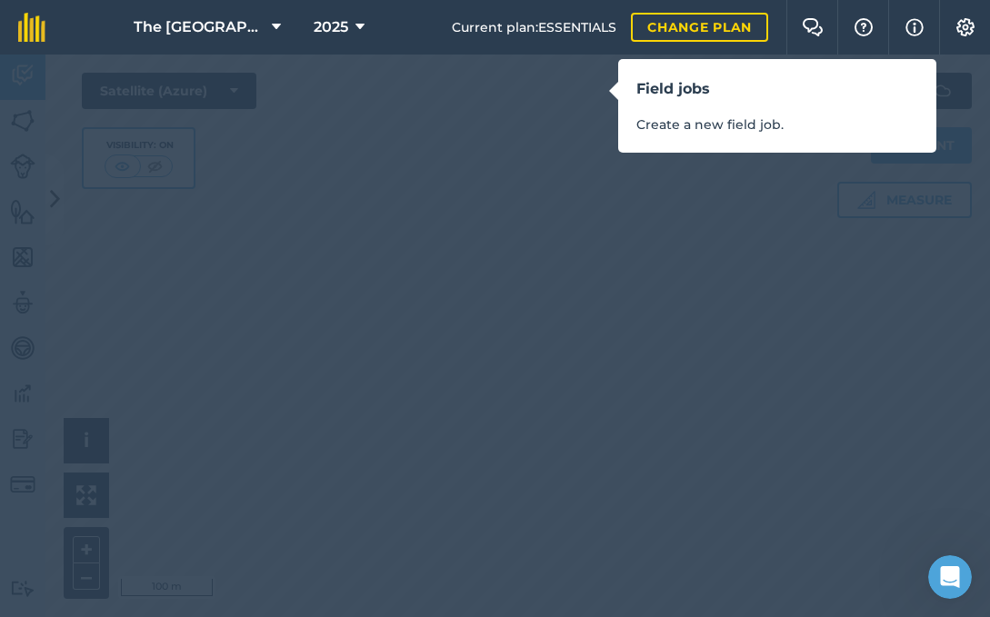
click at [682, 92] on h3 "Field jobs" at bounding box center [777, 89] width 282 height 24
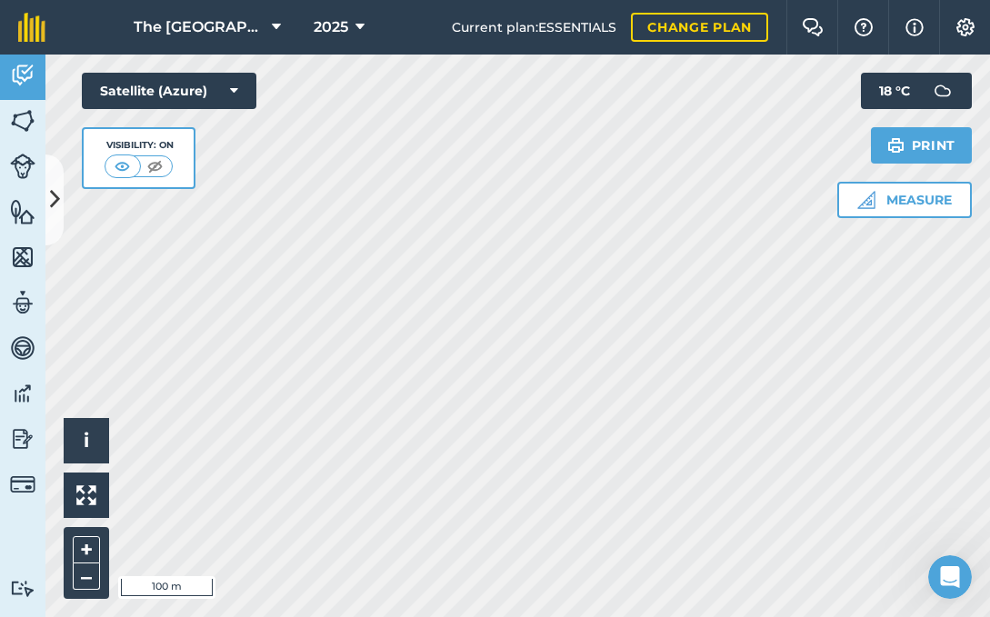
click at [809, 25] on img at bounding box center [813, 27] width 22 height 18
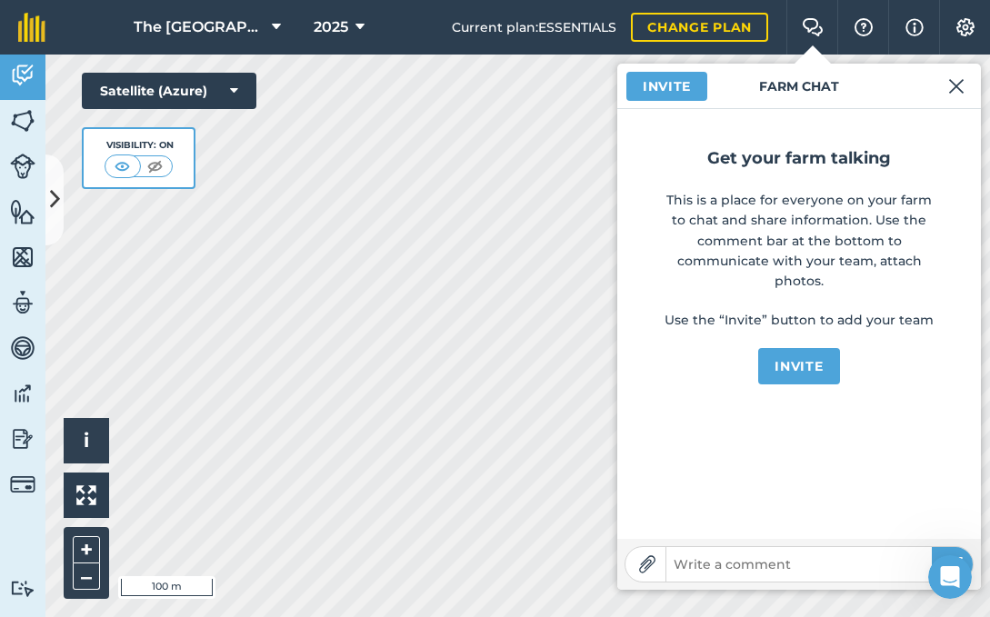
click at [959, 83] on img at bounding box center [956, 86] width 16 height 22
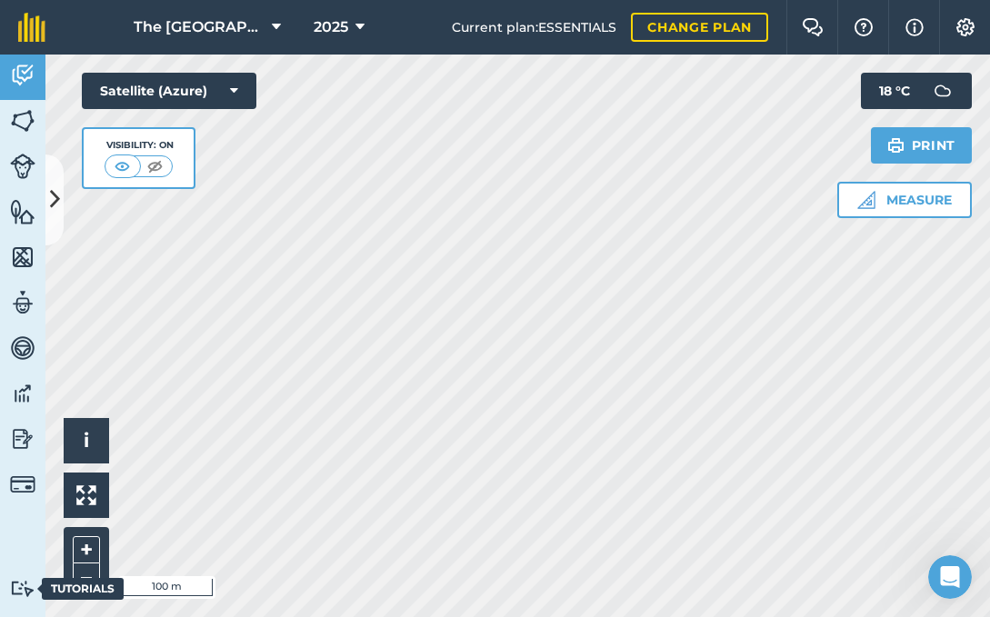
click at [23, 592] on img at bounding box center [22, 588] width 25 height 17
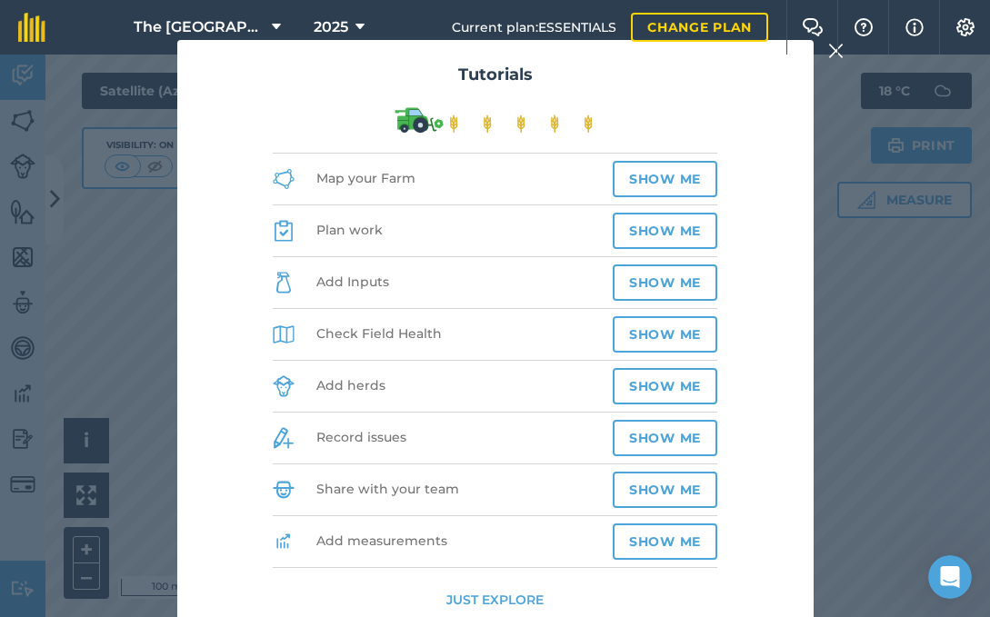
click at [669, 284] on button "Show me" at bounding box center [665, 283] width 105 height 36
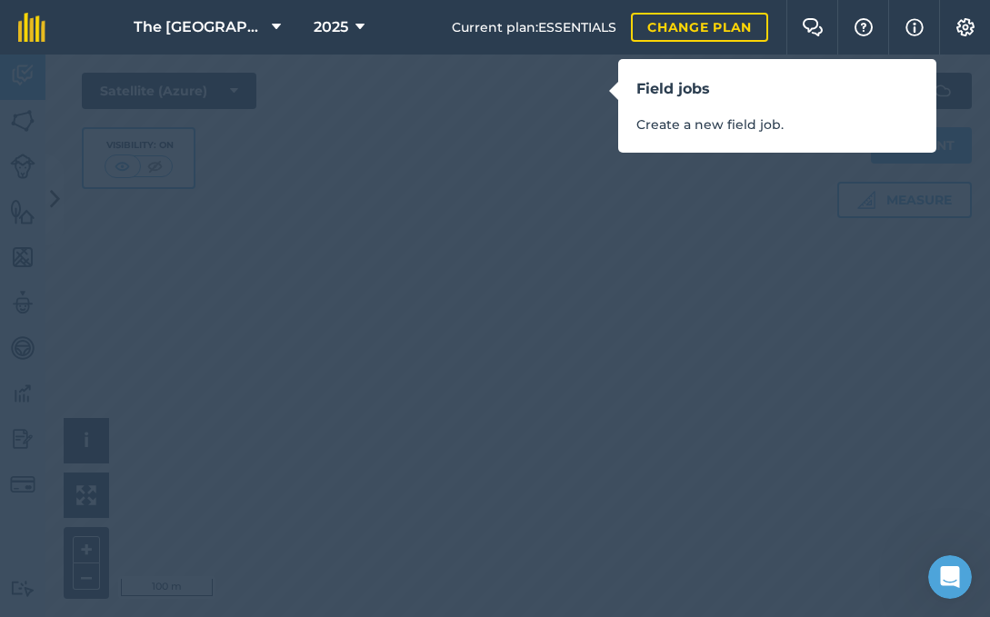
click at [675, 29] on link "Change plan" at bounding box center [699, 27] width 137 height 29
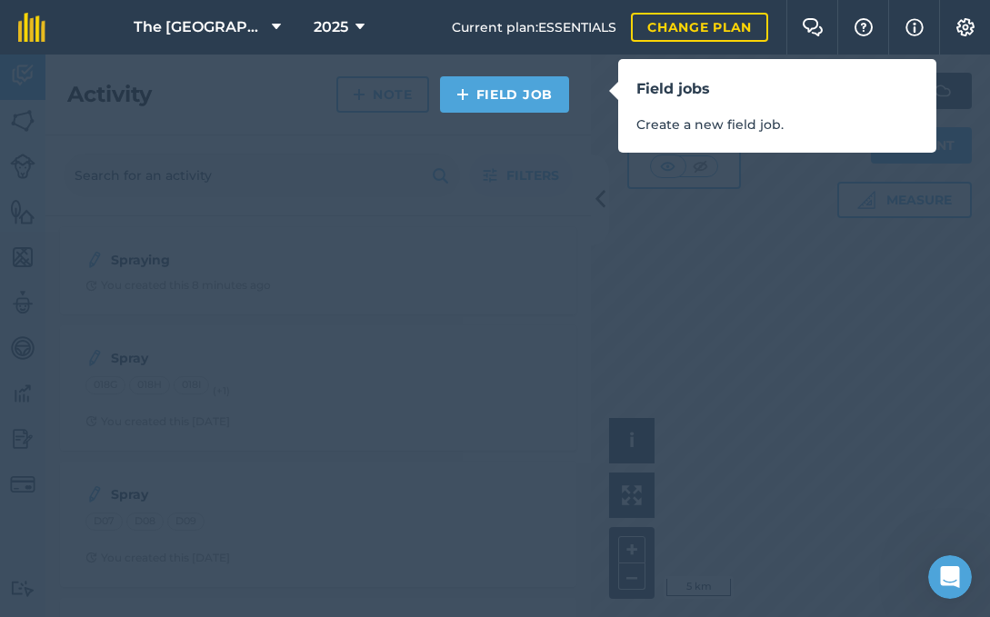
click at [498, 95] on link "Field Job" at bounding box center [504, 94] width 129 height 36
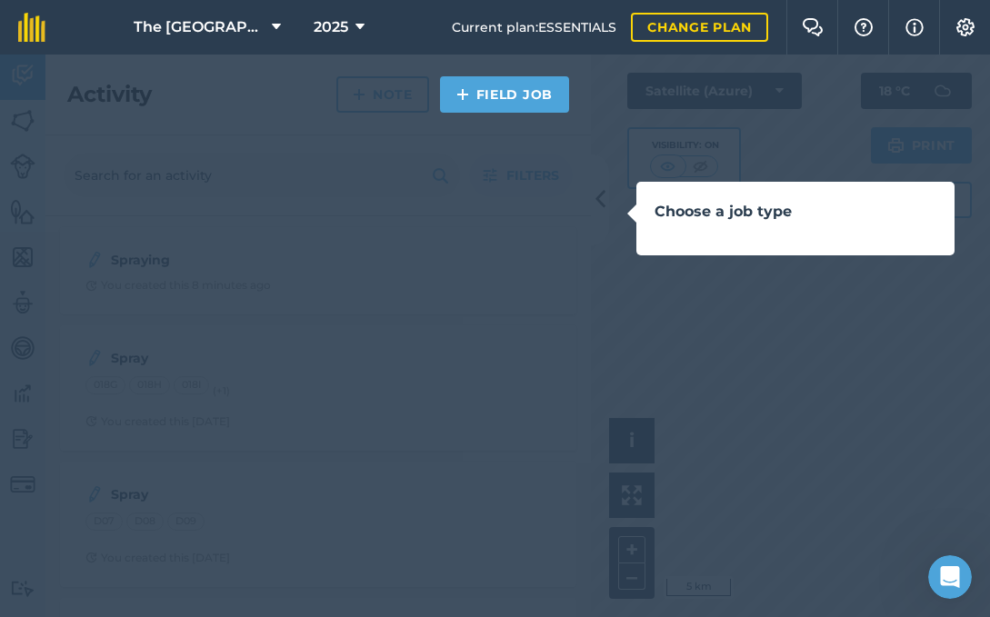
click at [705, 207] on h3 "Choose a job type" at bounding box center [796, 212] width 282 height 24
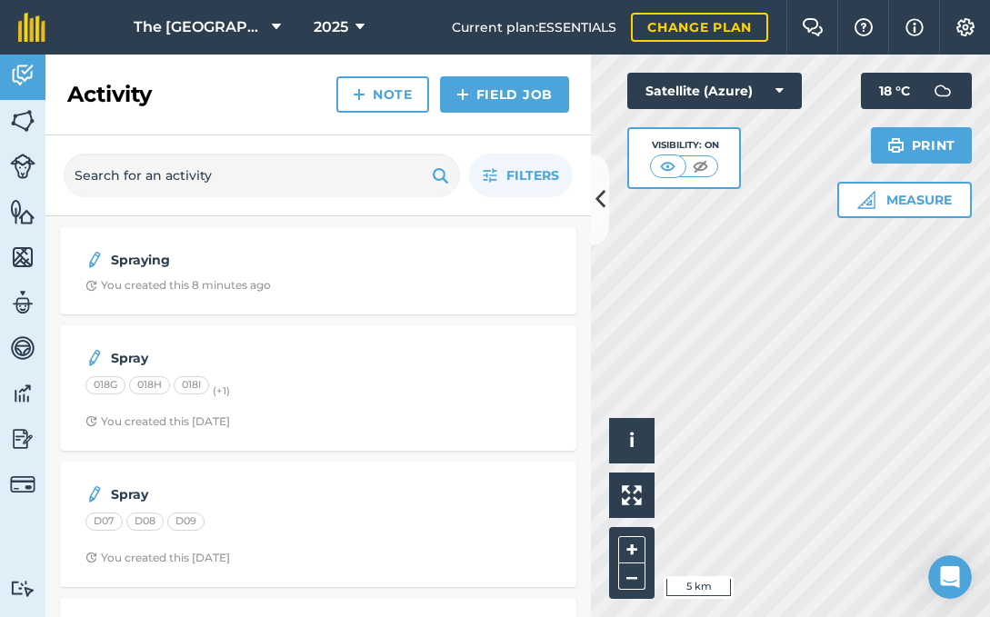
click at [596, 204] on icon at bounding box center [601, 200] width 10 height 32
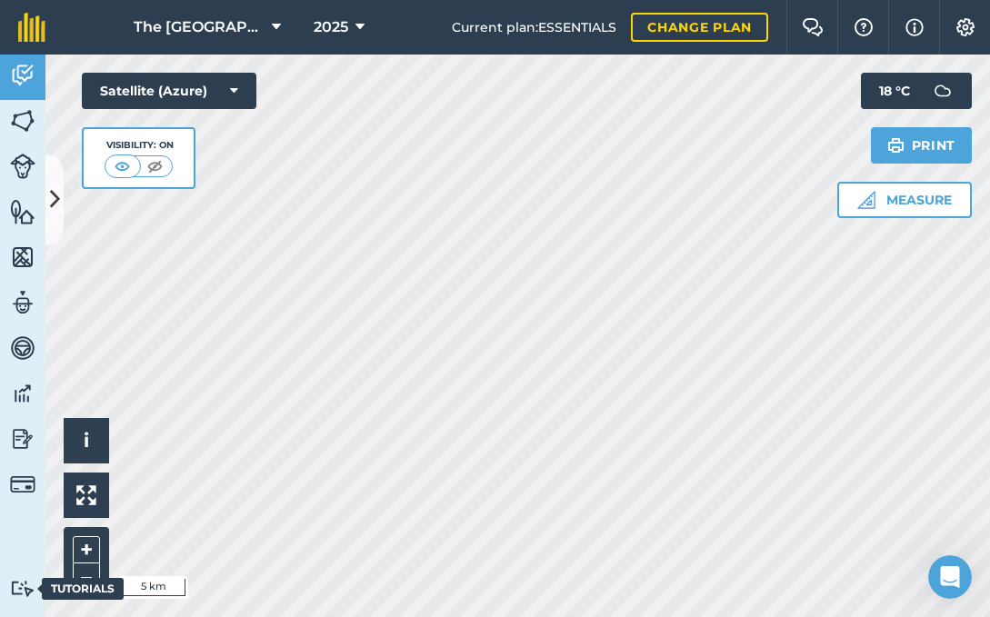
click at [25, 597] on img at bounding box center [22, 588] width 25 height 17
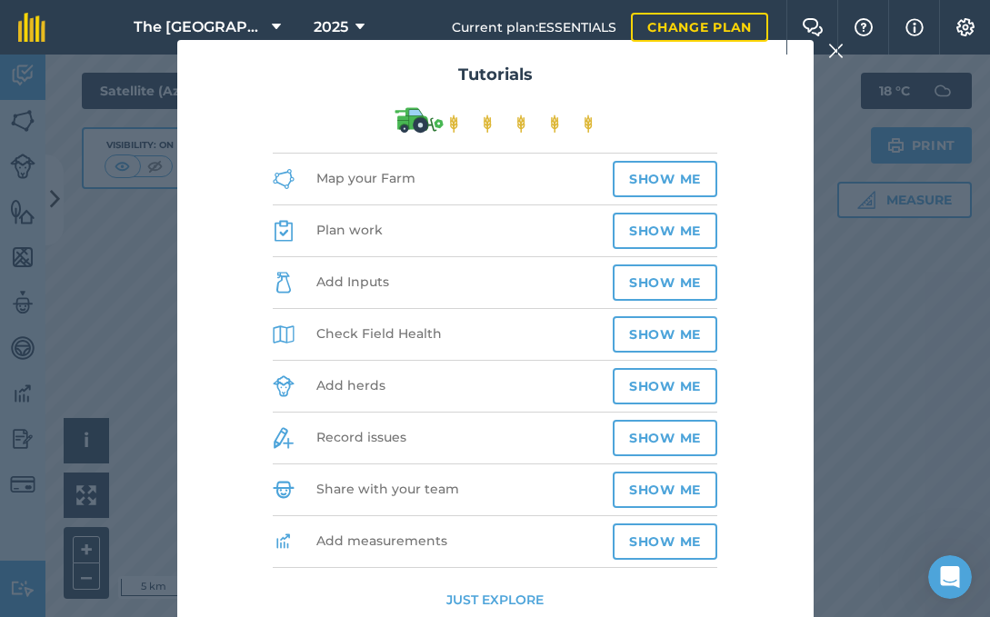
click at [670, 281] on button "Show me" at bounding box center [665, 283] width 105 height 36
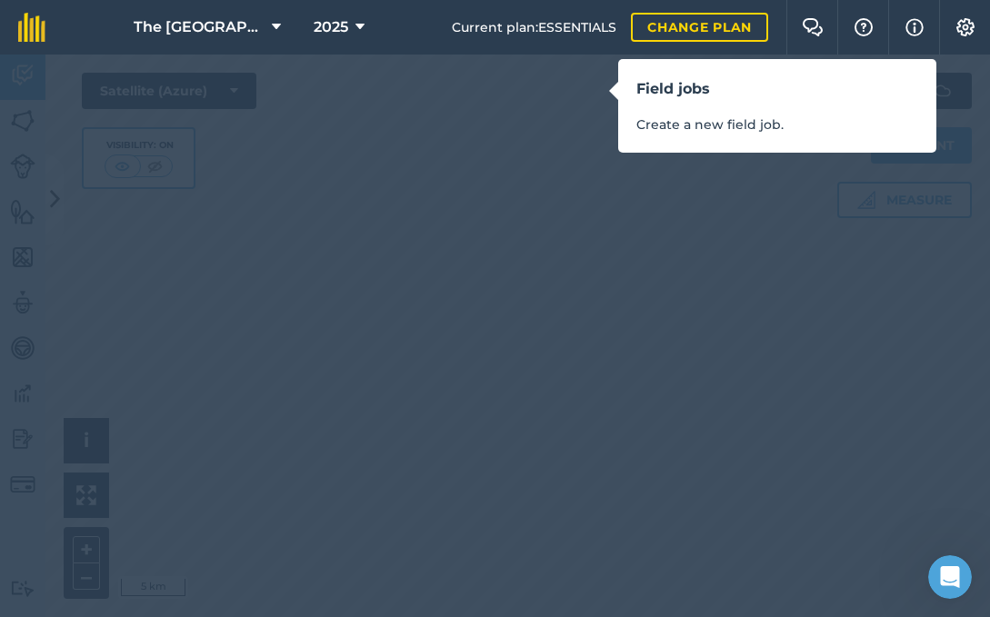
click at [657, 104] on div "Field jobs Create a new field job." at bounding box center [777, 106] width 318 height 94
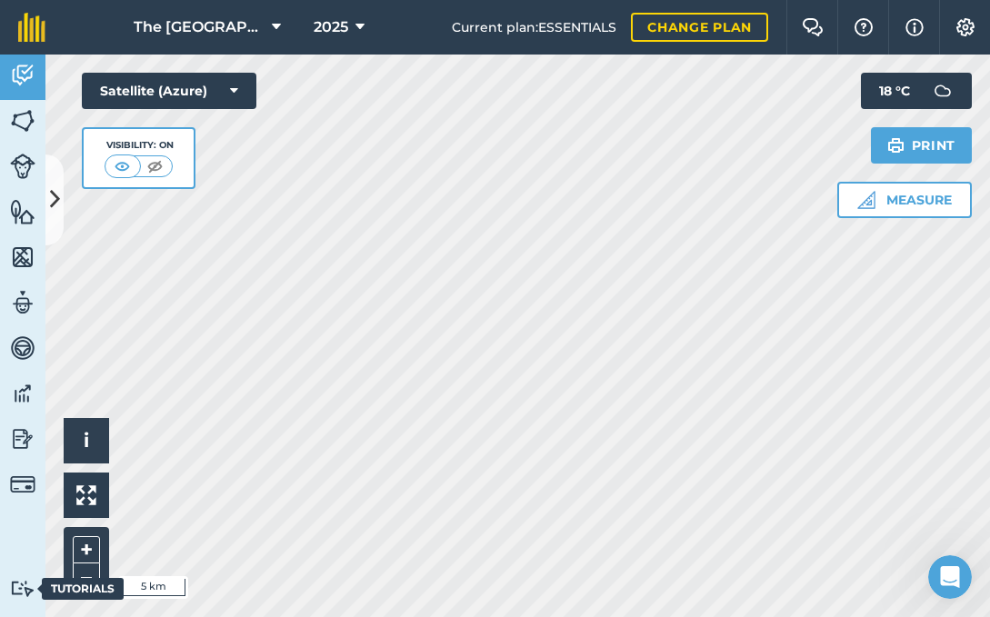
click at [24, 587] on img at bounding box center [22, 588] width 25 height 17
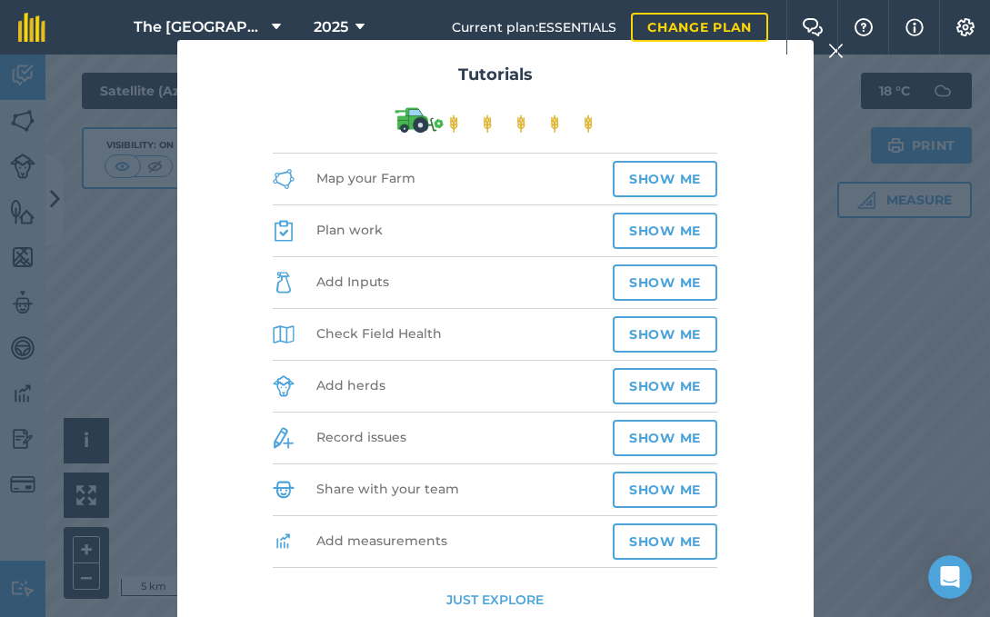
click at [656, 279] on button "Show me" at bounding box center [665, 283] width 105 height 36
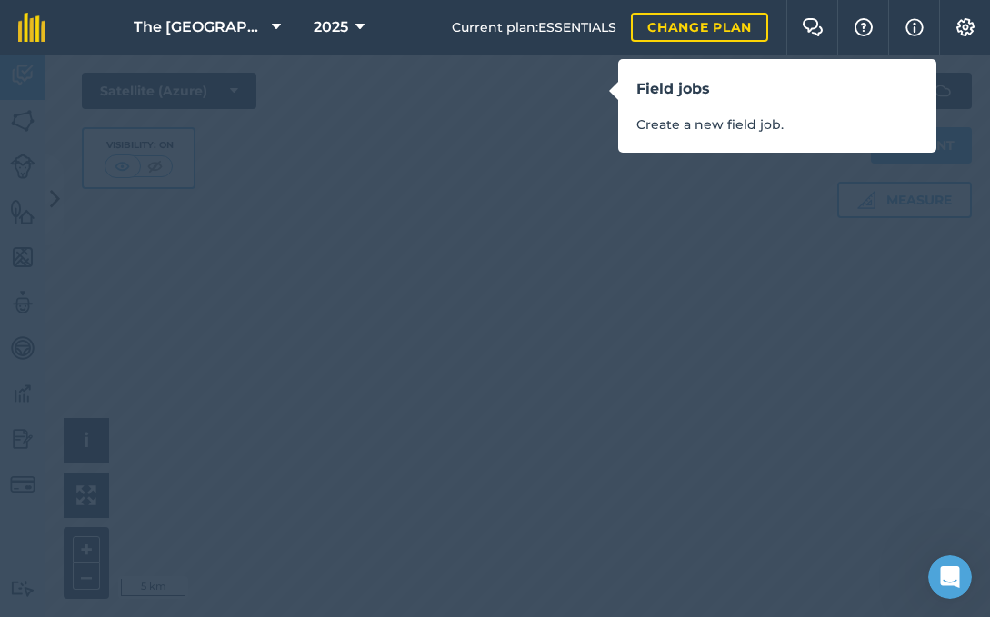
click at [554, 107] on div "Field jobs Create a new field job." at bounding box center [495, 308] width 990 height 617
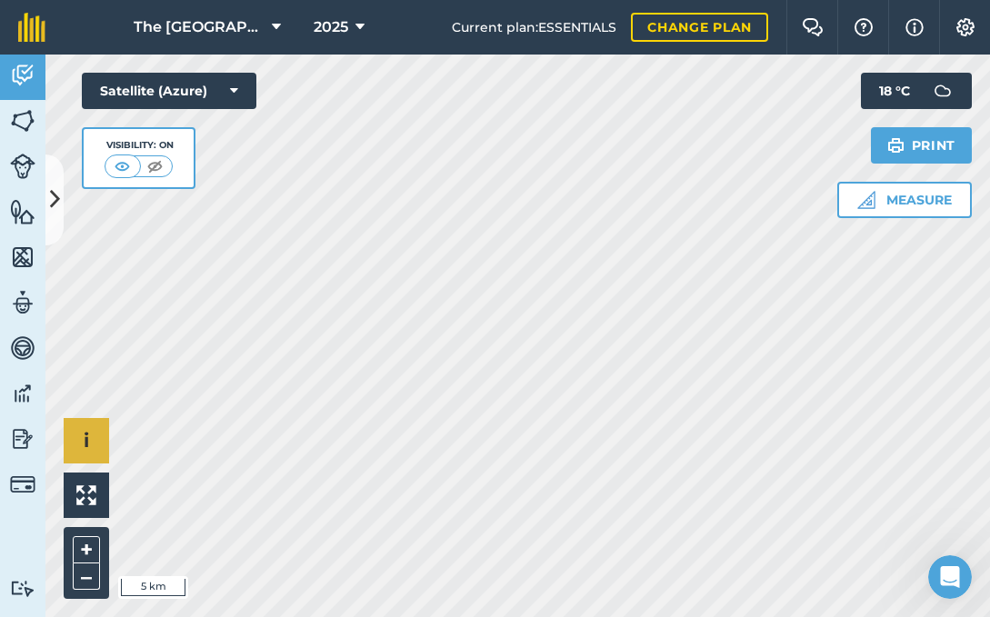
click at [86, 448] on span "i" at bounding box center [86, 440] width 5 height 23
click at [27, 583] on img at bounding box center [22, 588] width 25 height 17
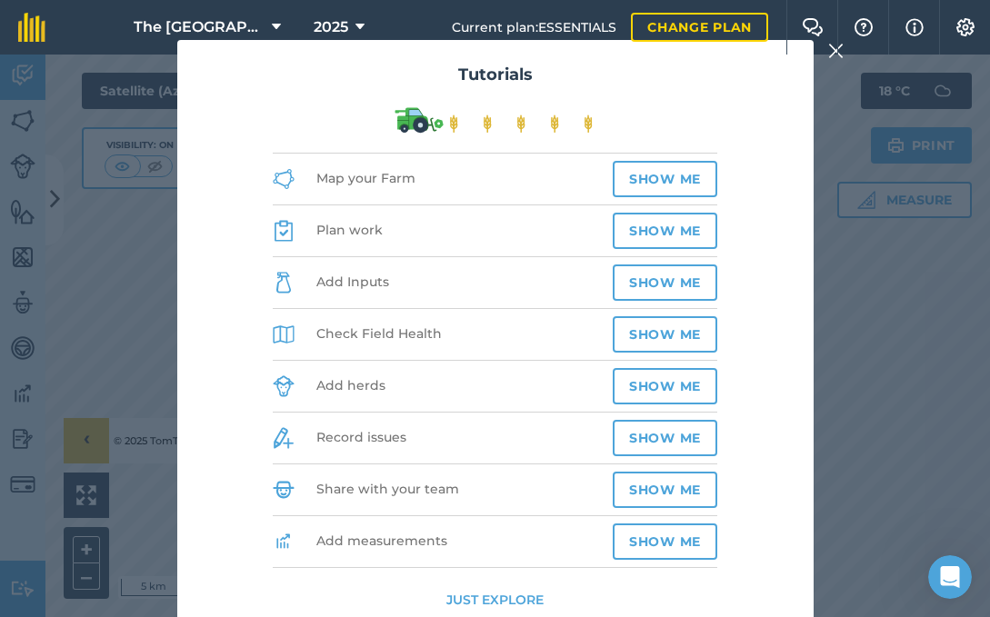
click at [671, 536] on button "Show me" at bounding box center [665, 542] width 105 height 36
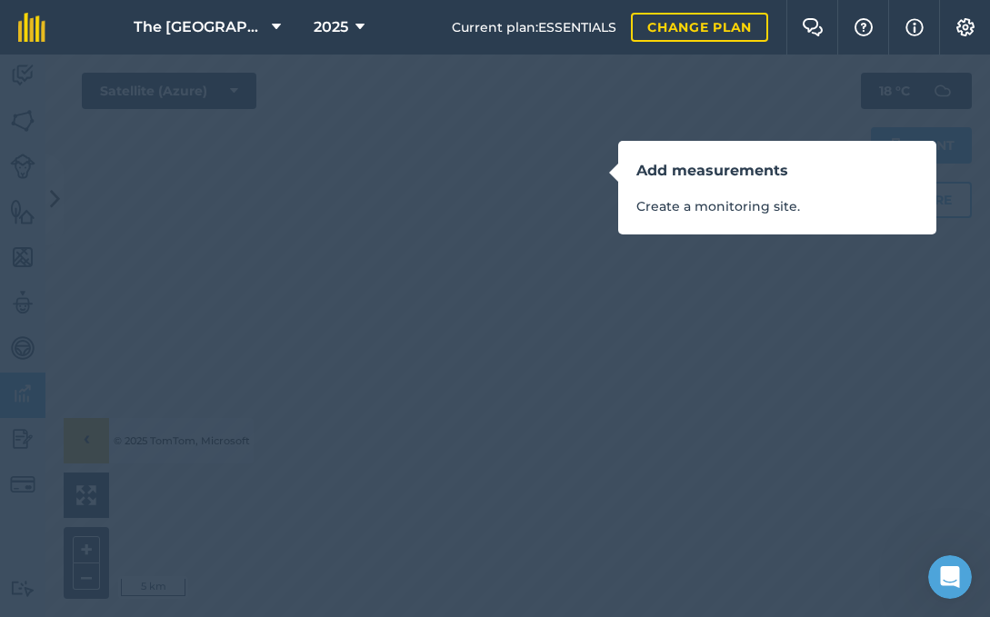
click at [628, 197] on div "Add measurements Create a monitoring site." at bounding box center [777, 188] width 318 height 94
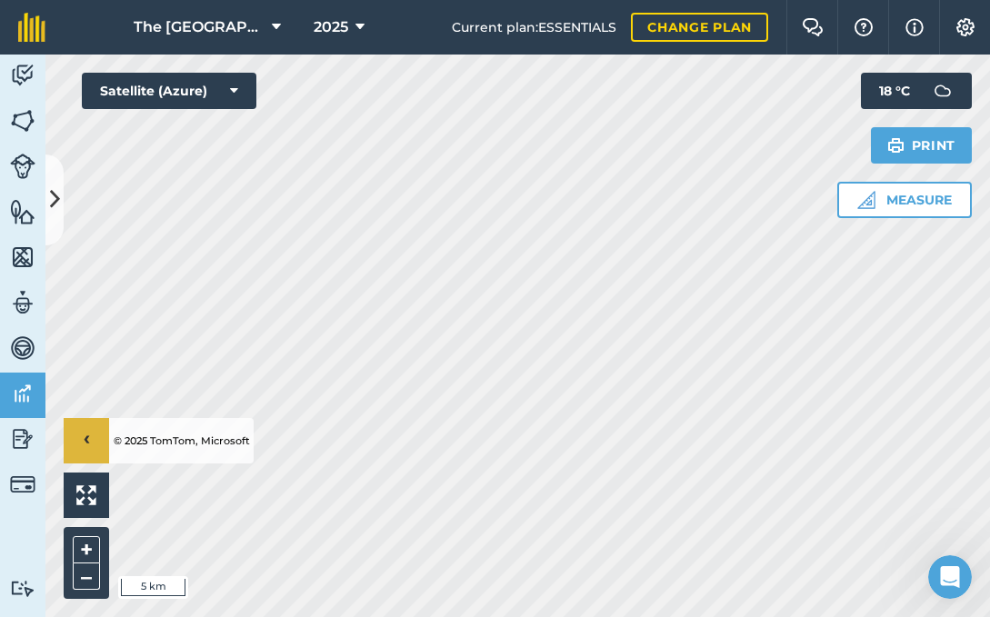
click at [25, 484] on img at bounding box center [22, 484] width 25 height 25
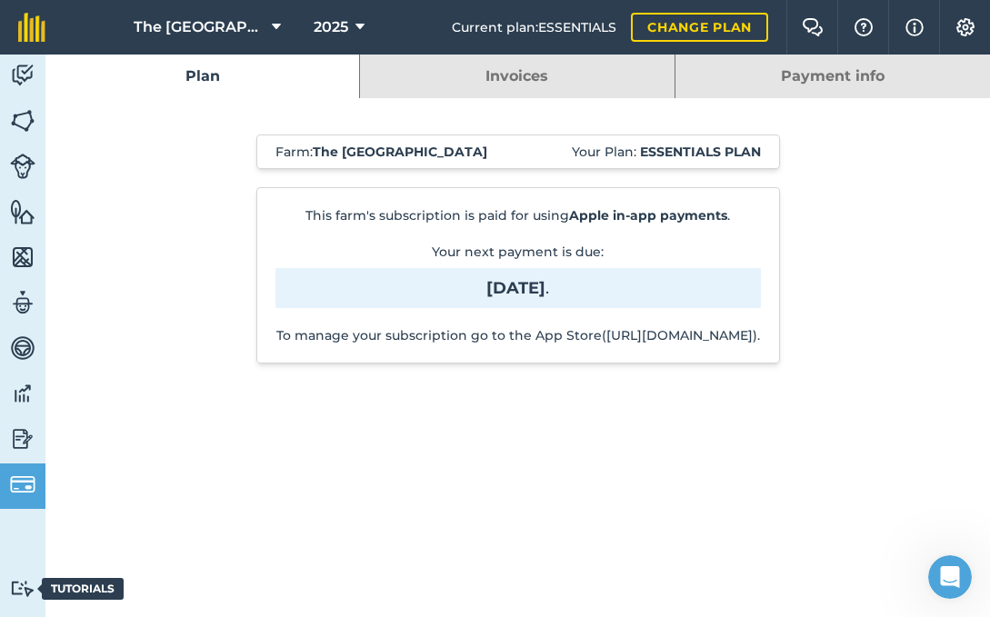
click at [22, 588] on img at bounding box center [22, 588] width 25 height 17
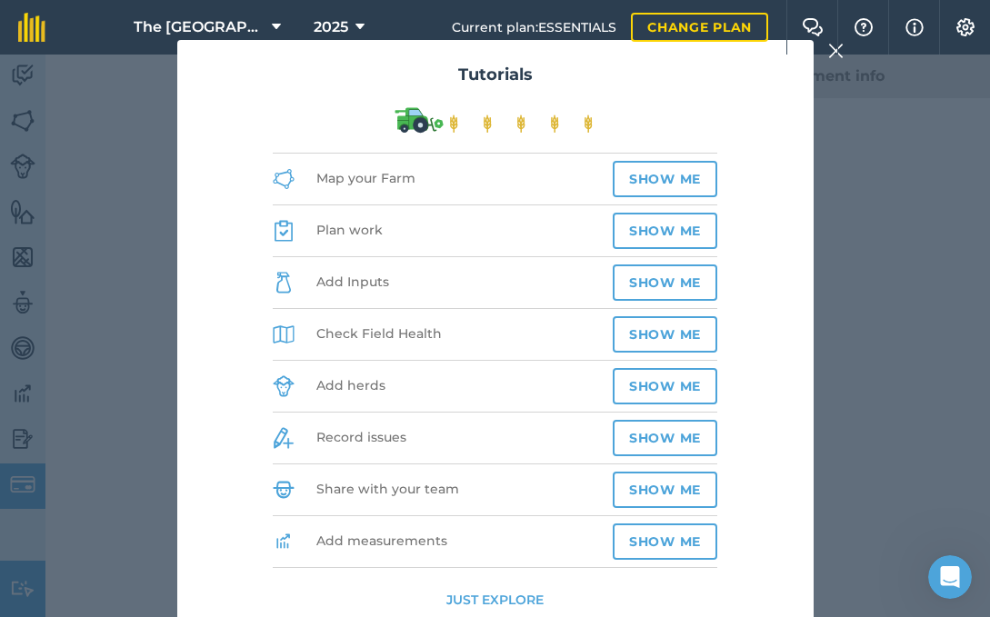
click at [493, 598] on button "Just explore" at bounding box center [494, 600] width 97 height 20
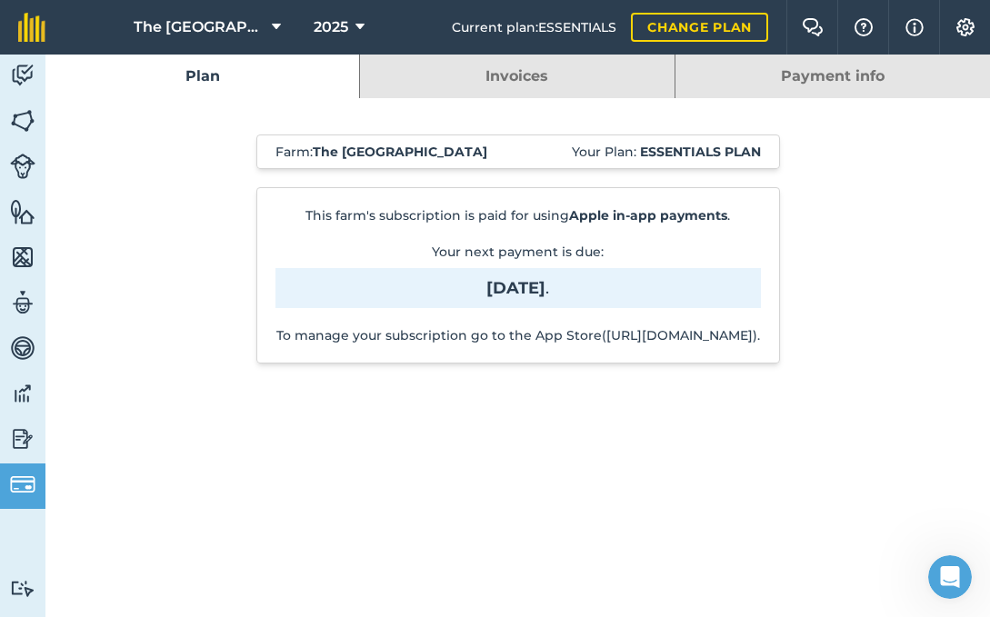
click at [553, 75] on link "Invoices" at bounding box center [517, 77] width 314 height 44
click at [542, 71] on link "Invoices" at bounding box center [517, 77] width 314 height 44
click at [577, 80] on link "Invoices" at bounding box center [517, 77] width 314 height 44
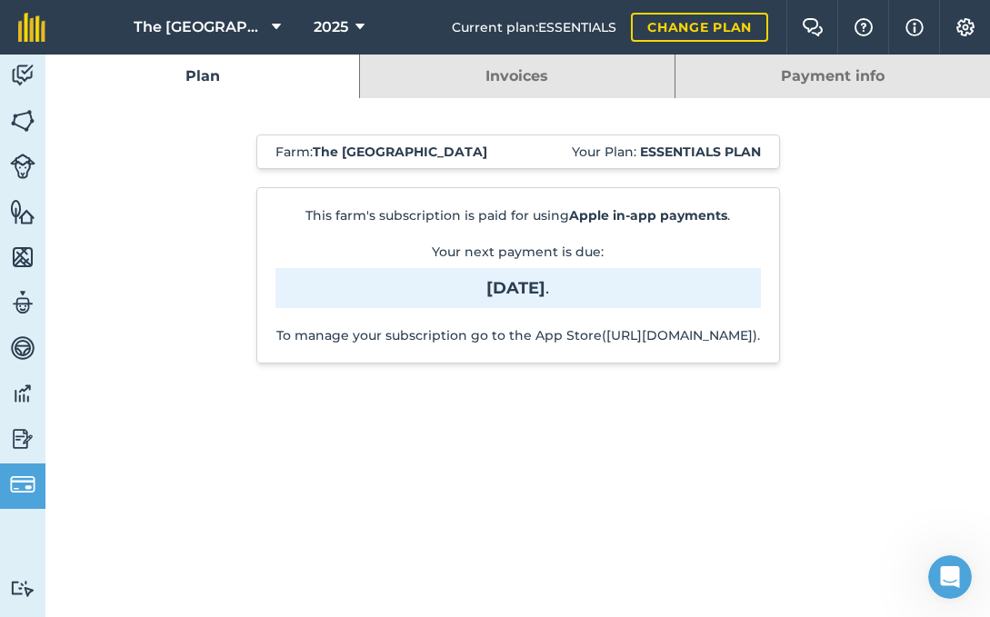
click at [577, 80] on link "Invoices" at bounding box center [517, 77] width 314 height 44
click at [19, 441] on img at bounding box center [22, 439] width 25 height 27
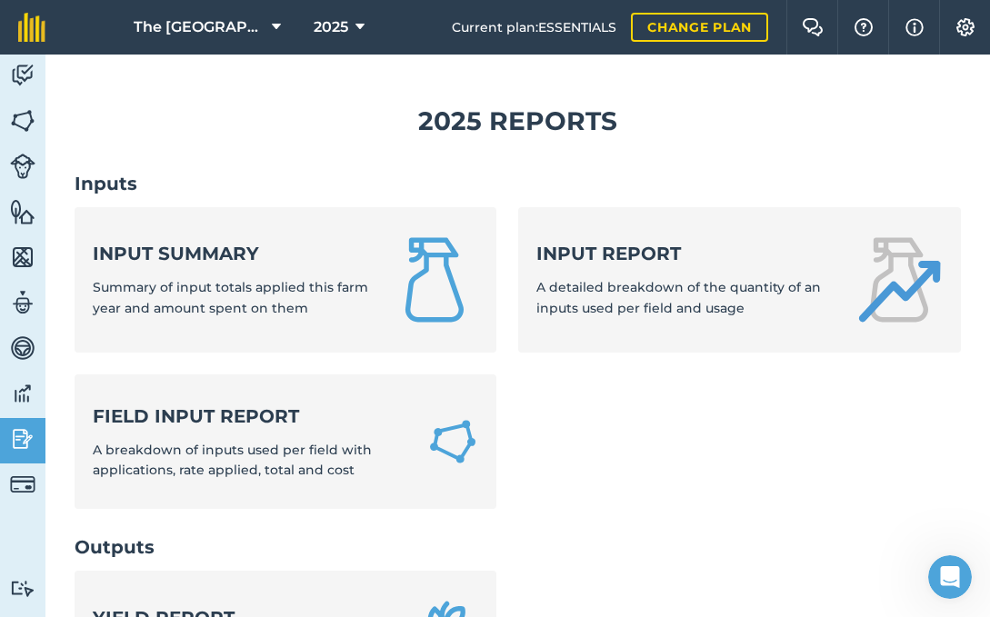
click at [231, 442] on span "A breakdown of inputs used per field with applications, rate applied, total and…" at bounding box center [232, 460] width 279 height 36
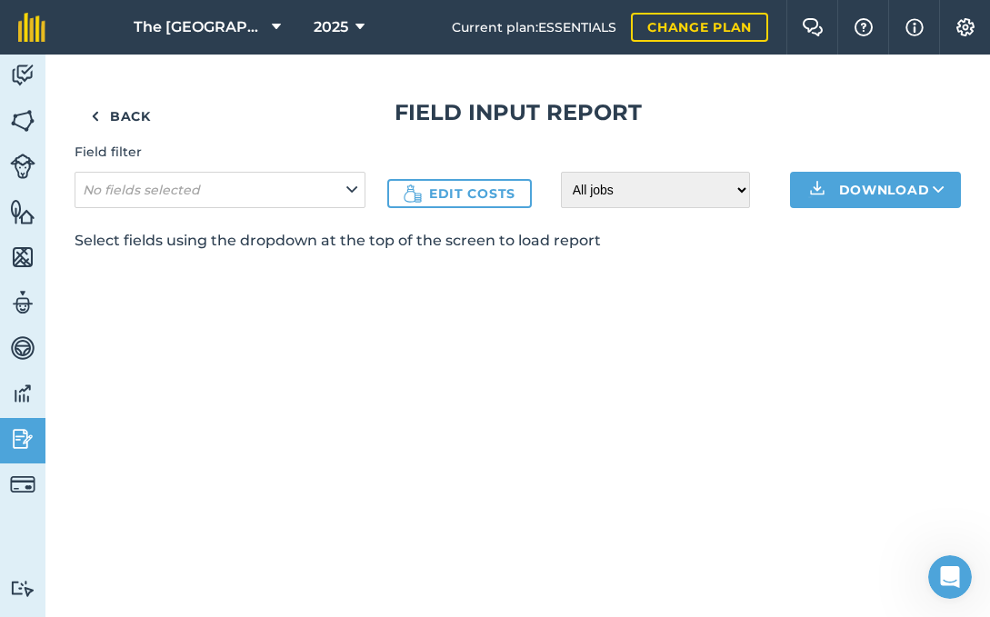
click at [354, 189] on icon at bounding box center [351, 190] width 11 height 20
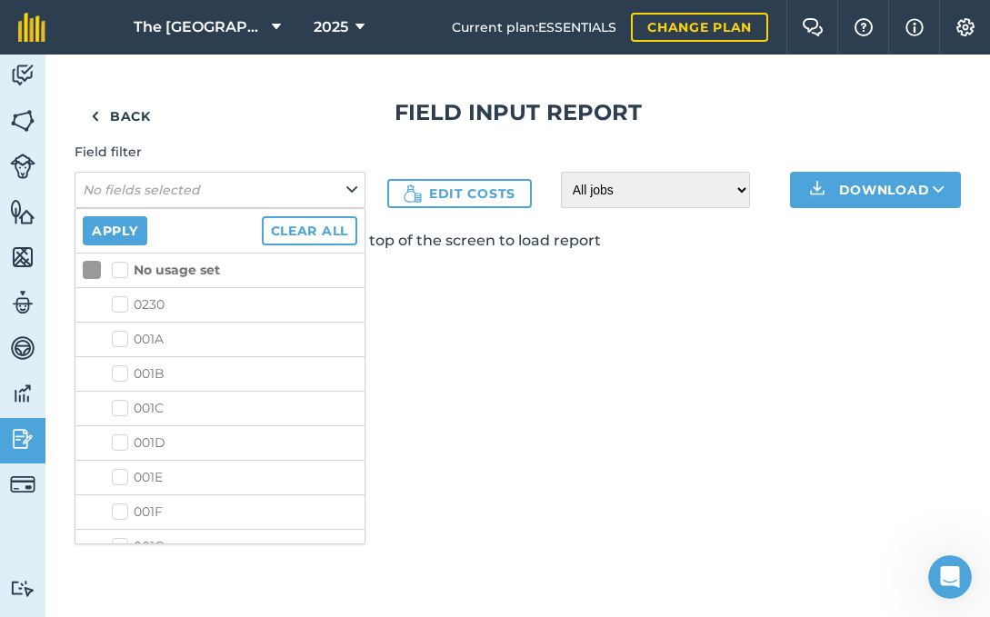
click at [128, 267] on label "No usage set" at bounding box center [166, 270] width 108 height 19
click at [124, 267] on input "No usage set" at bounding box center [118, 267] width 12 height 12
checkbox input "true"
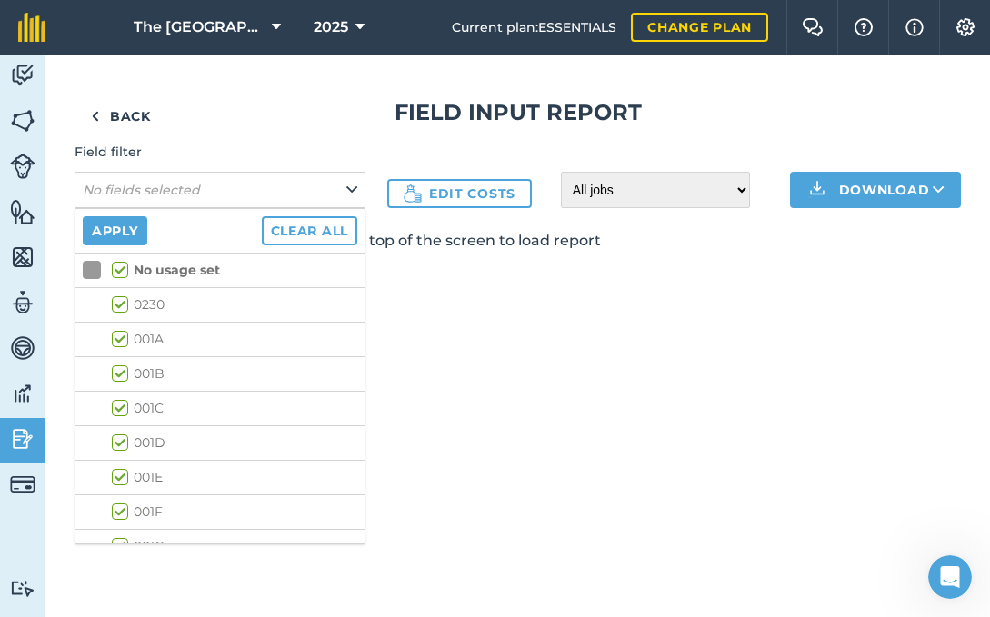
checkbox input "true"
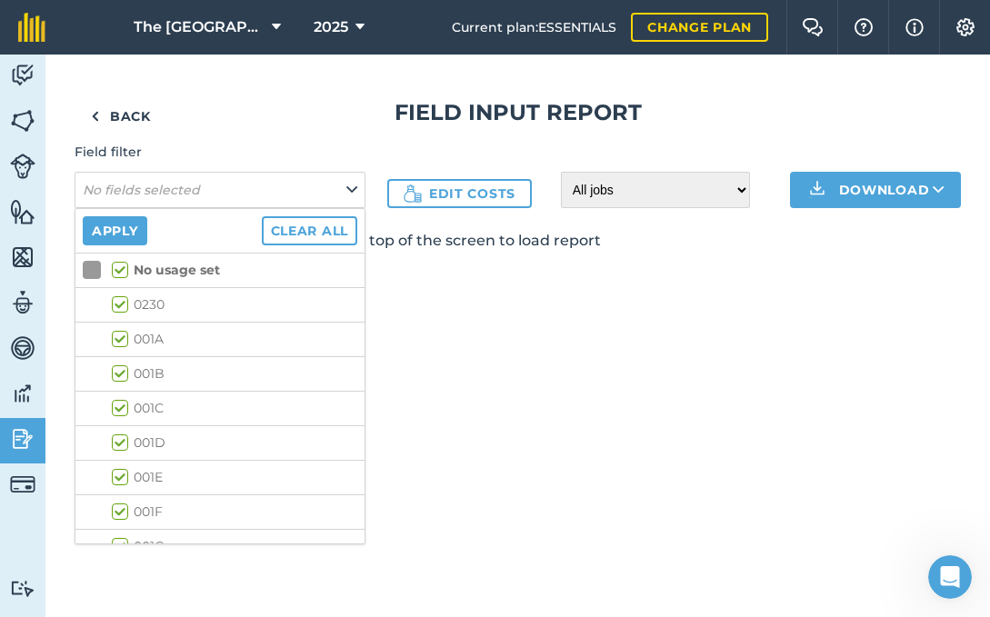
checkbox input "true"
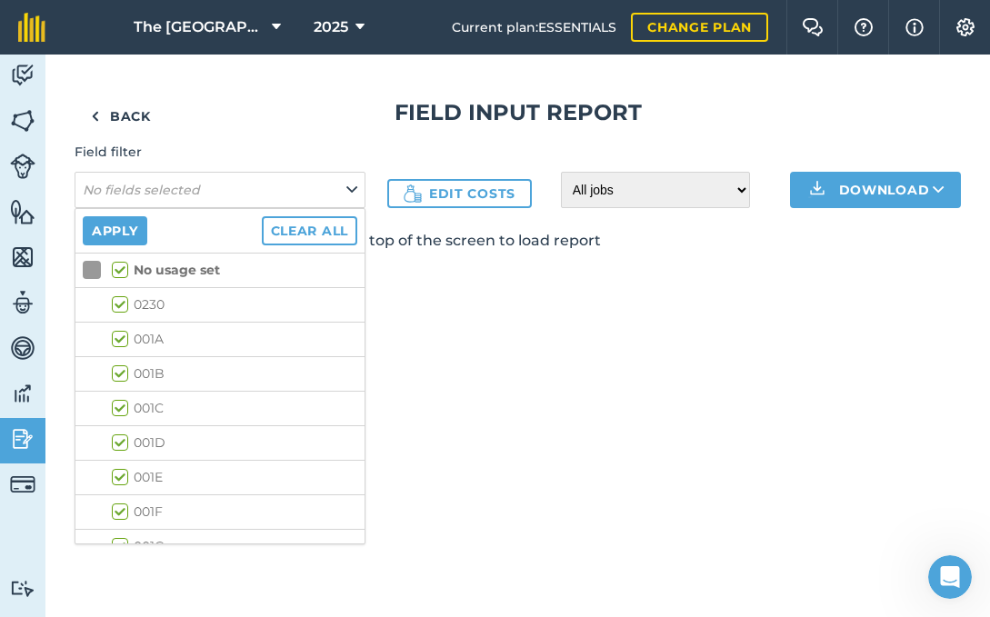
checkbox input "true"
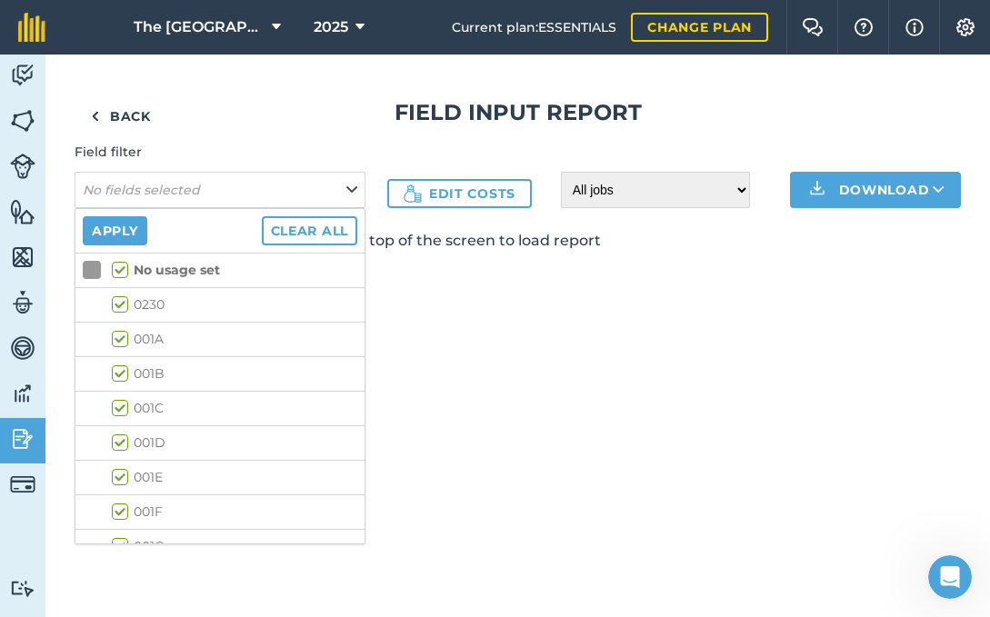
checkbox input "true"
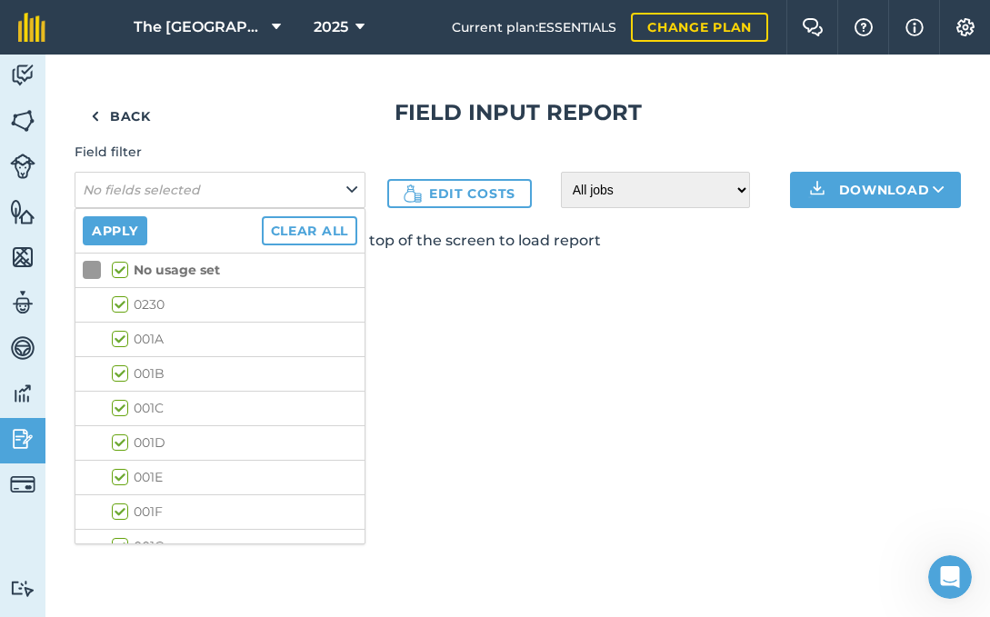
checkbox input "true"
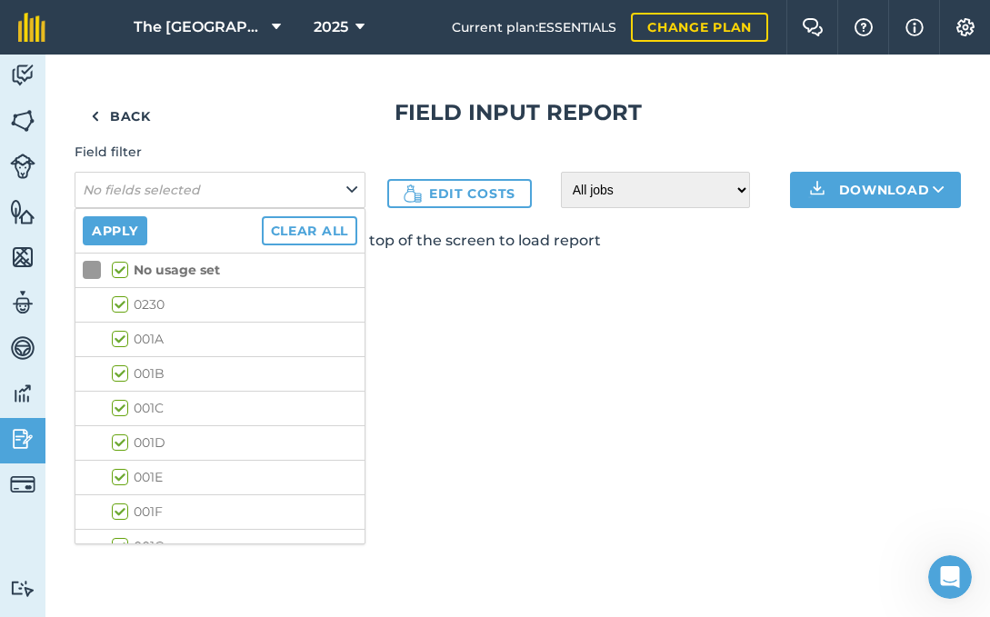
checkbox input "true"
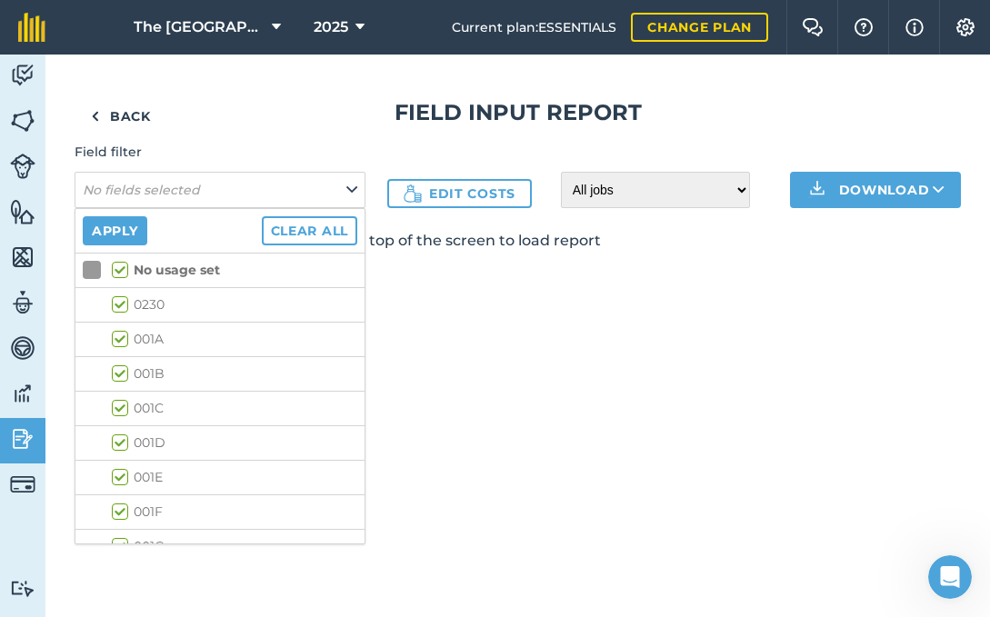
checkbox input "true"
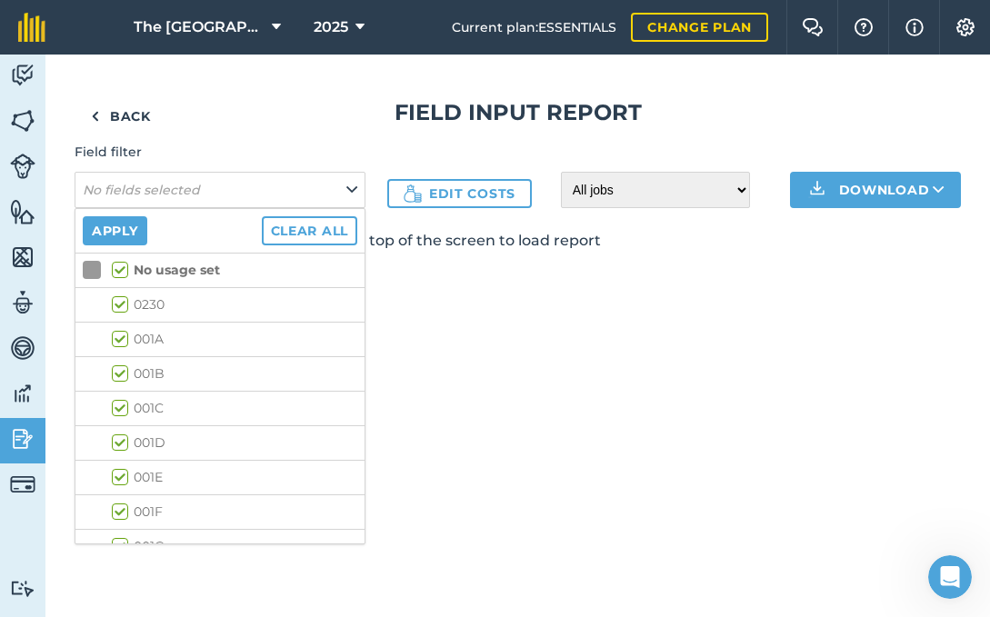
checkbox input "true"
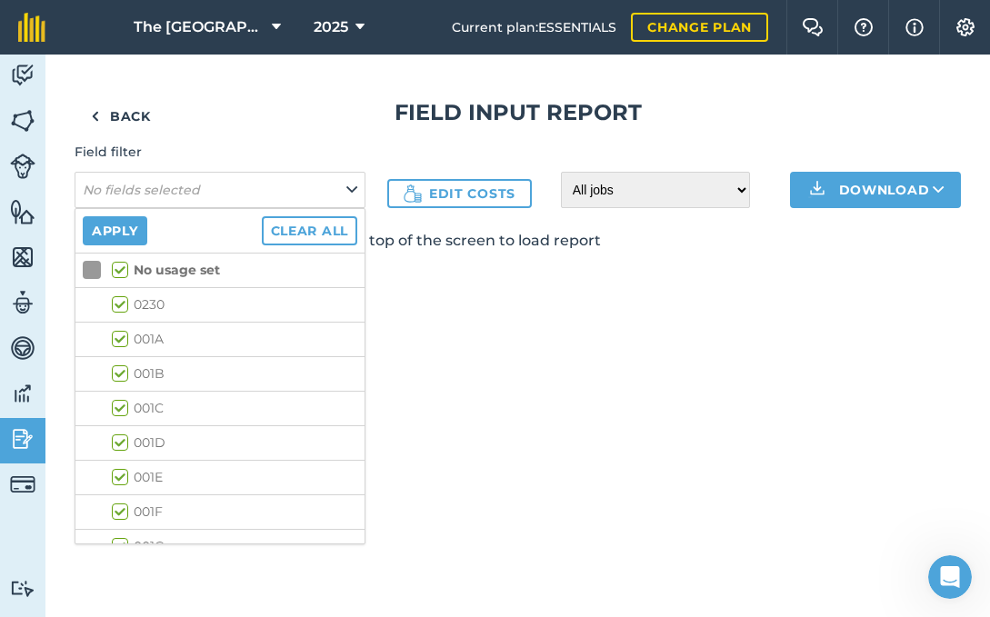
checkbox input "true"
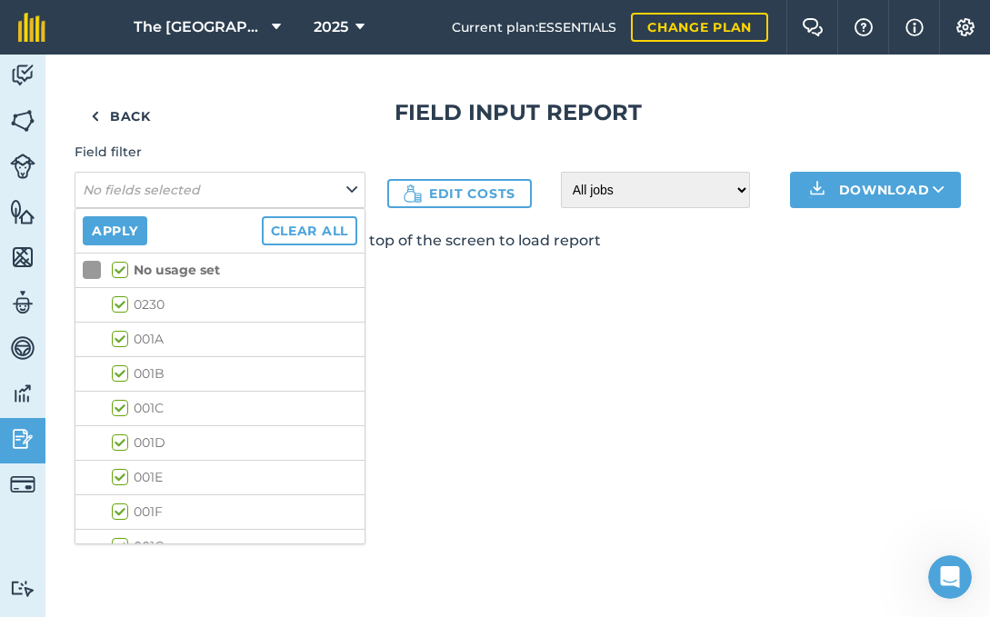
checkbox input "true"
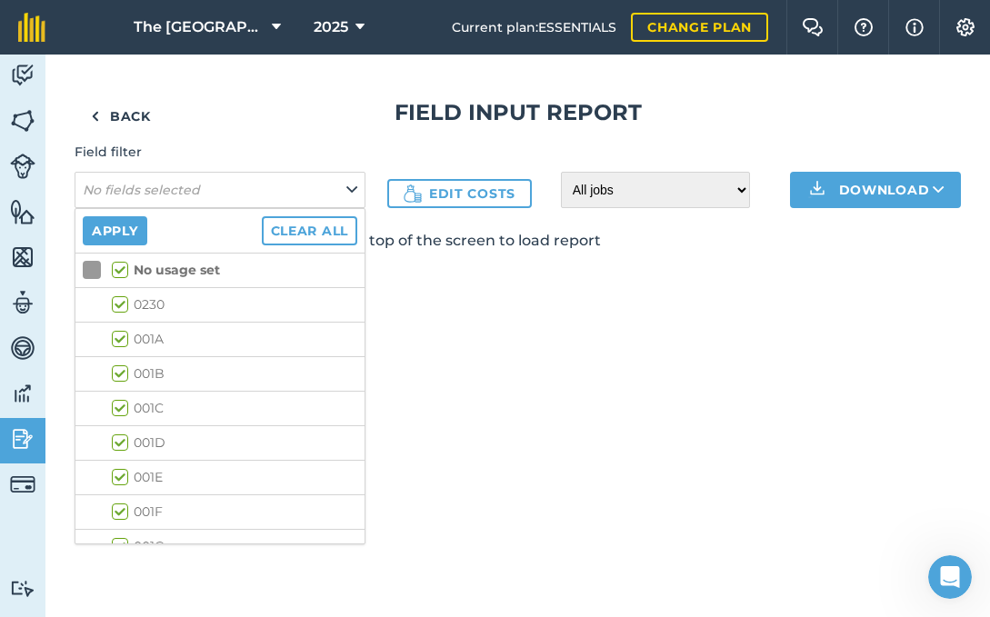
checkbox input "true"
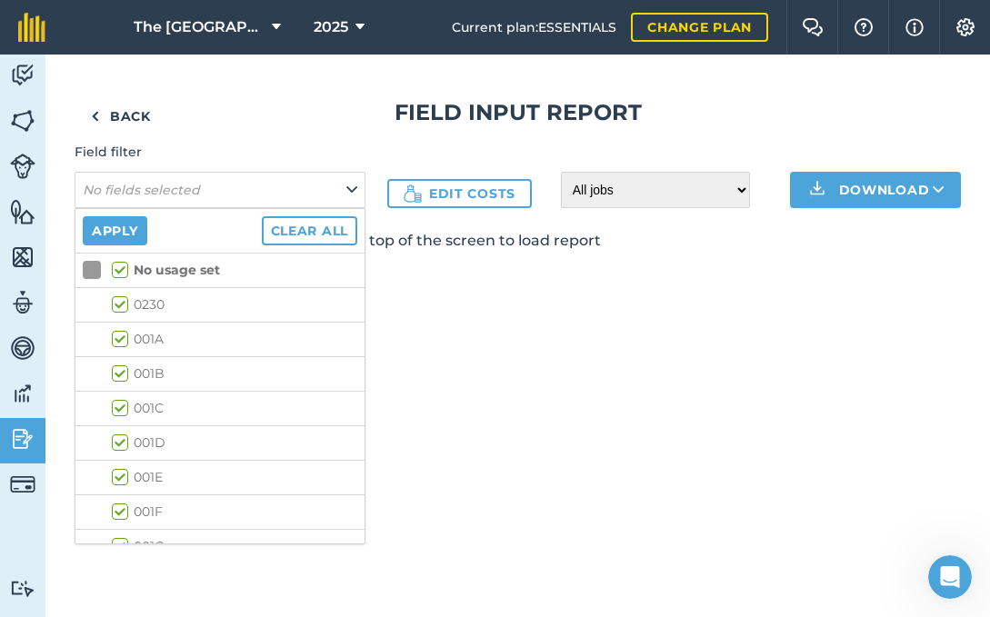
checkbox input "true"
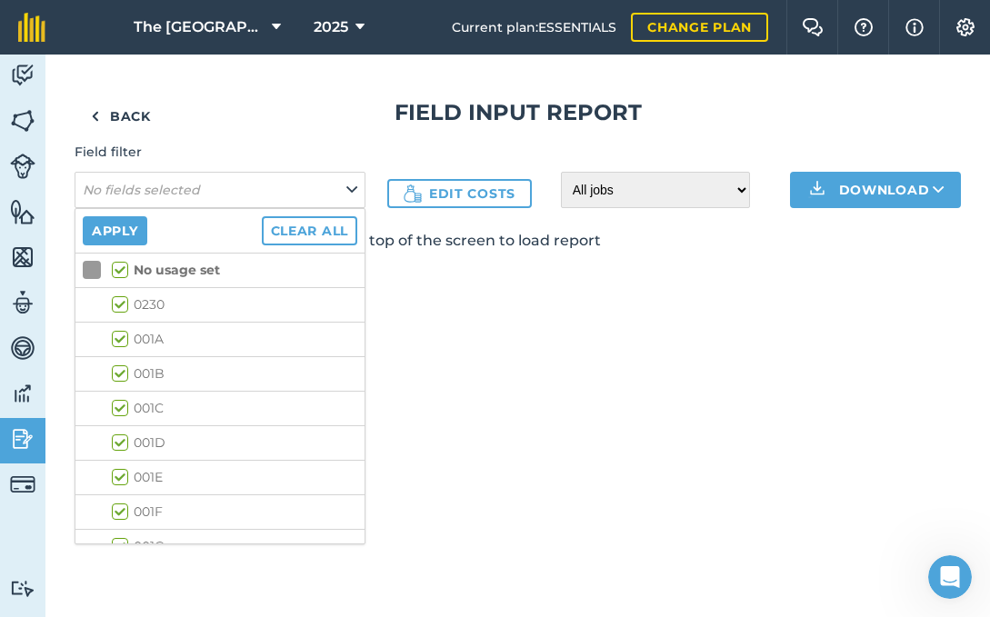
checkbox input "true"
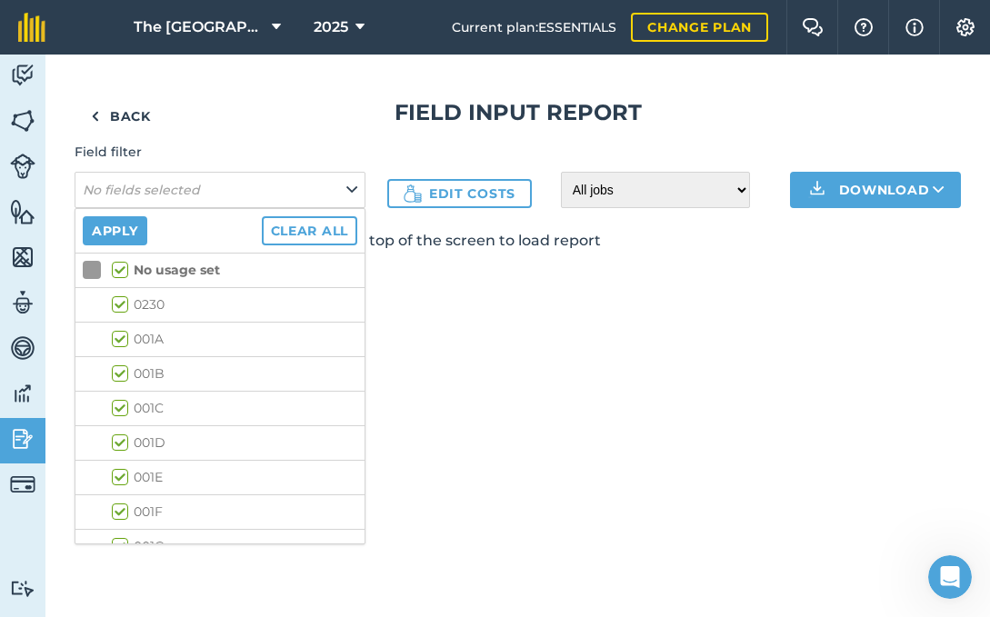
checkbox input "true"
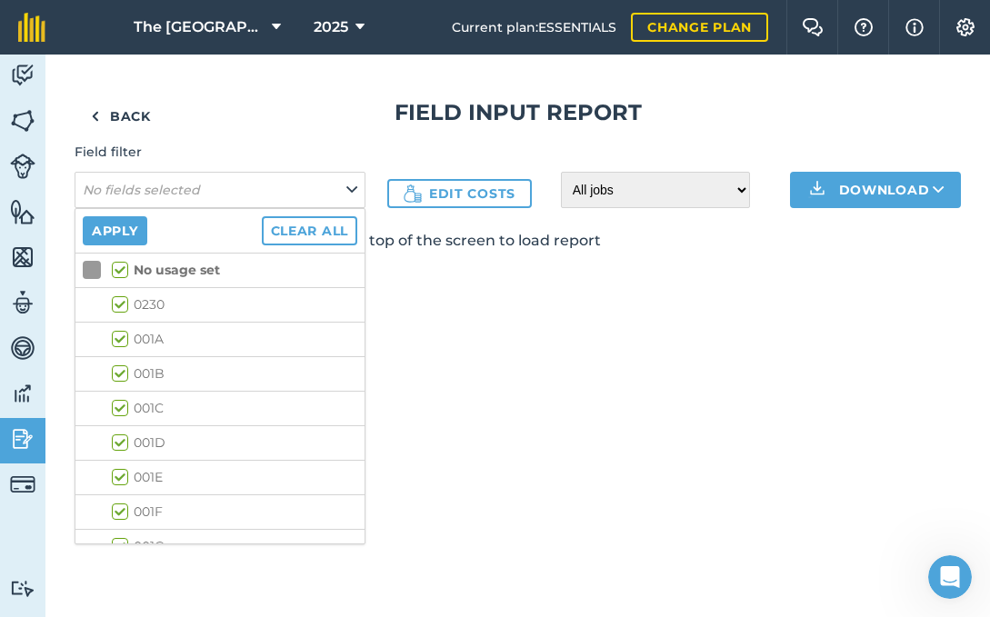
checkbox input "true"
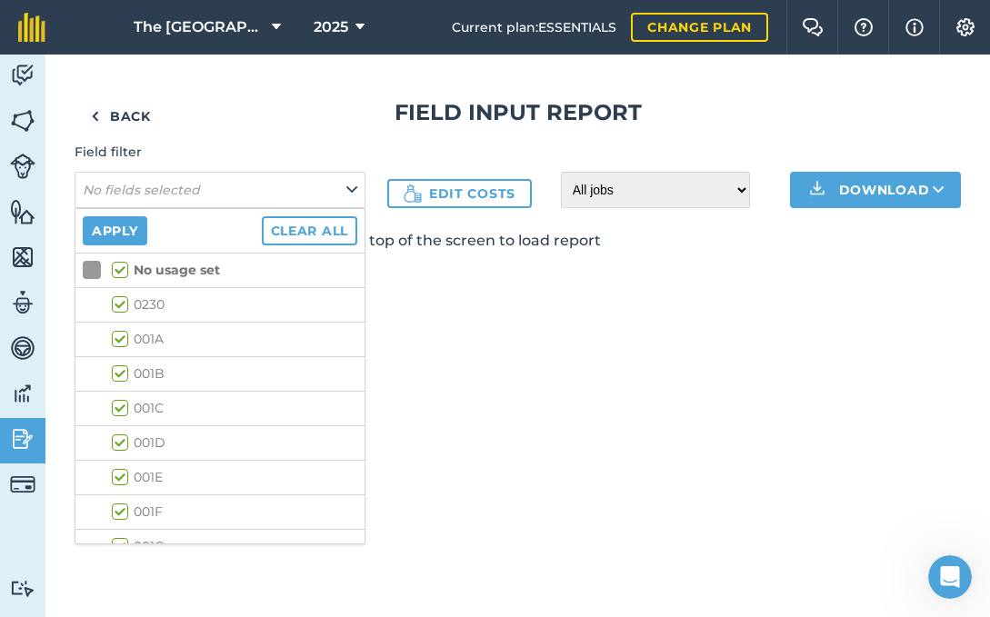
checkbox input "true"
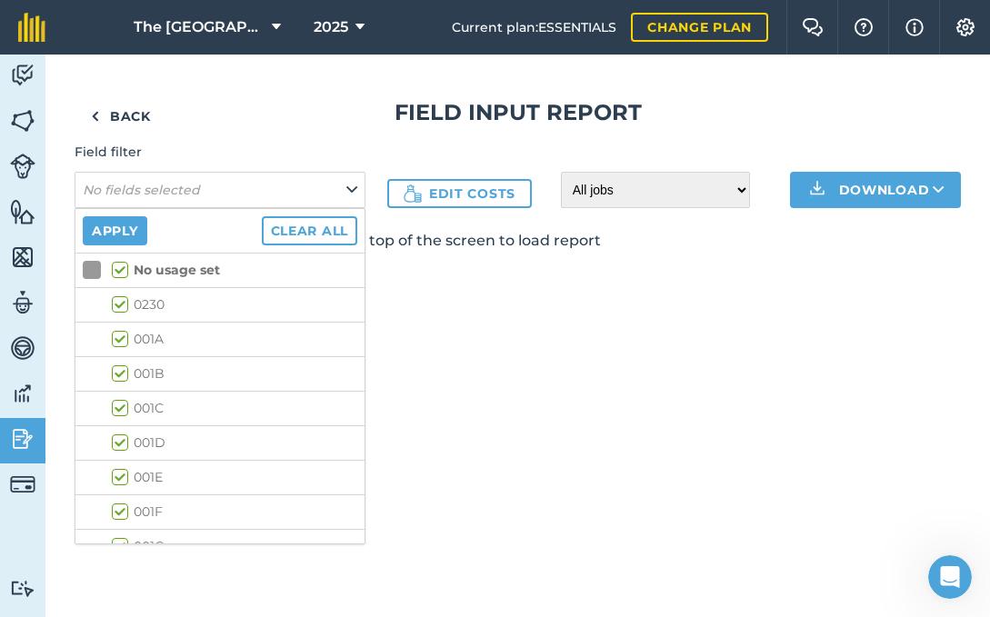
checkbox input "true"
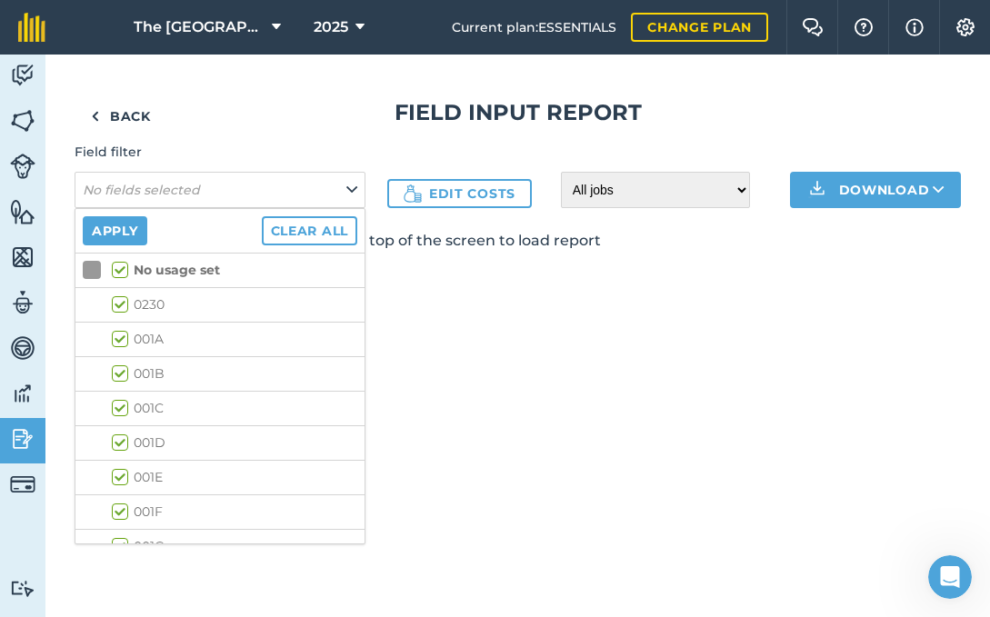
checkbox input "true"
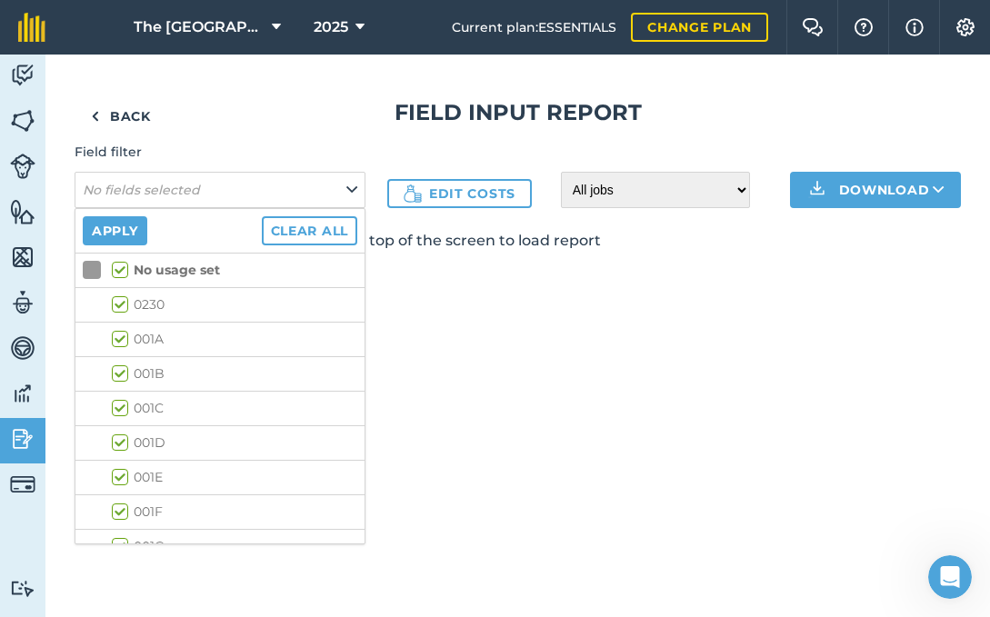
checkbox input "true"
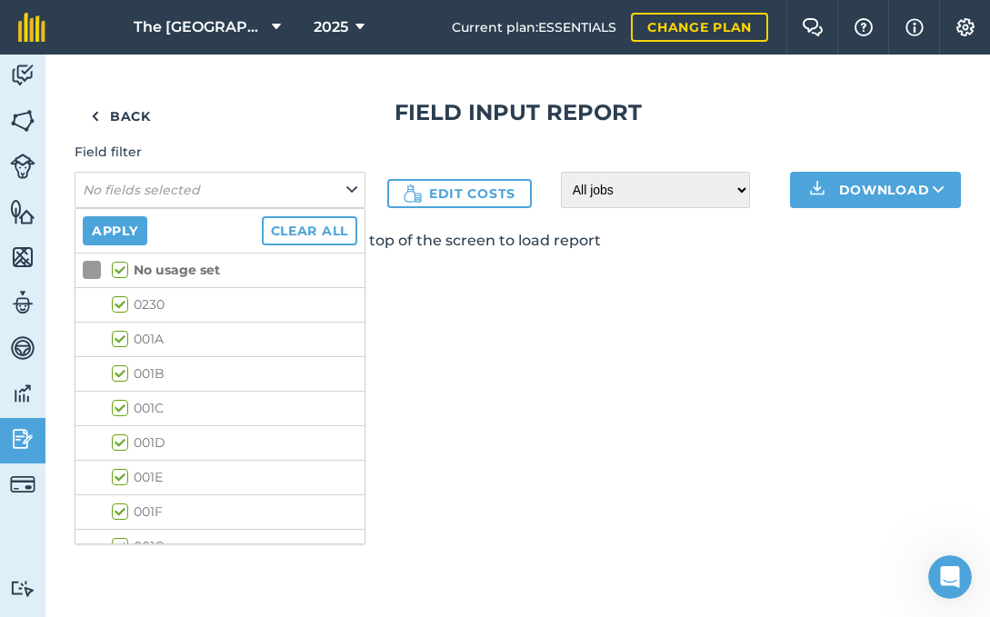
checkbox input "true"
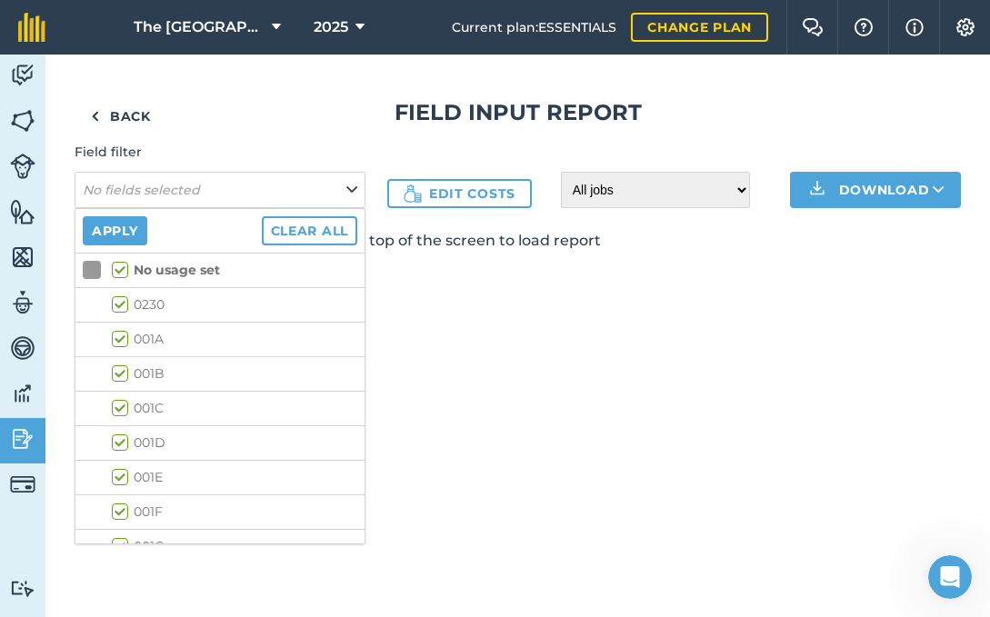
checkbox input "true"
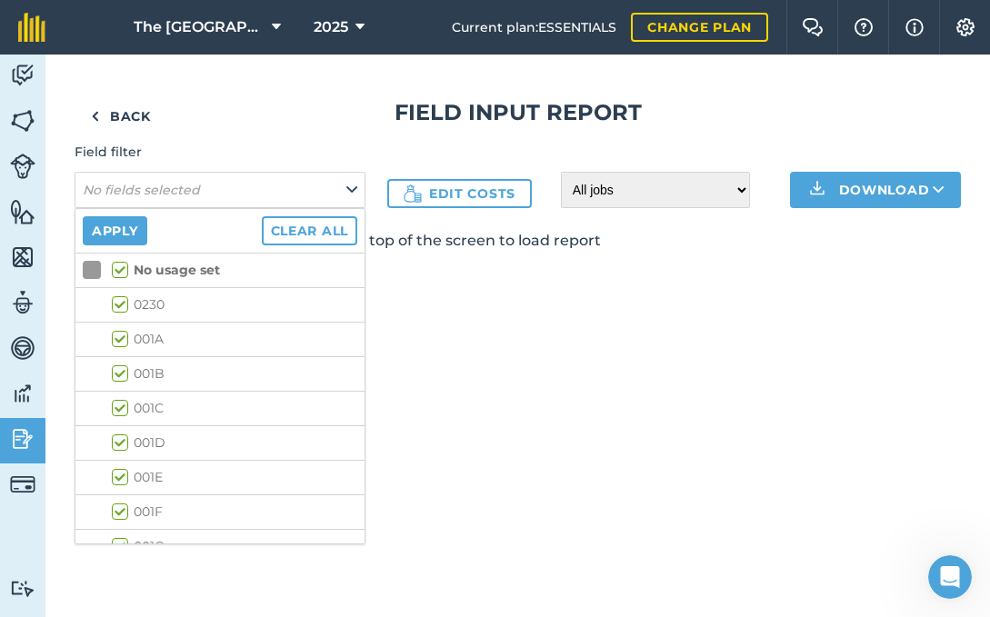
checkbox input "true"
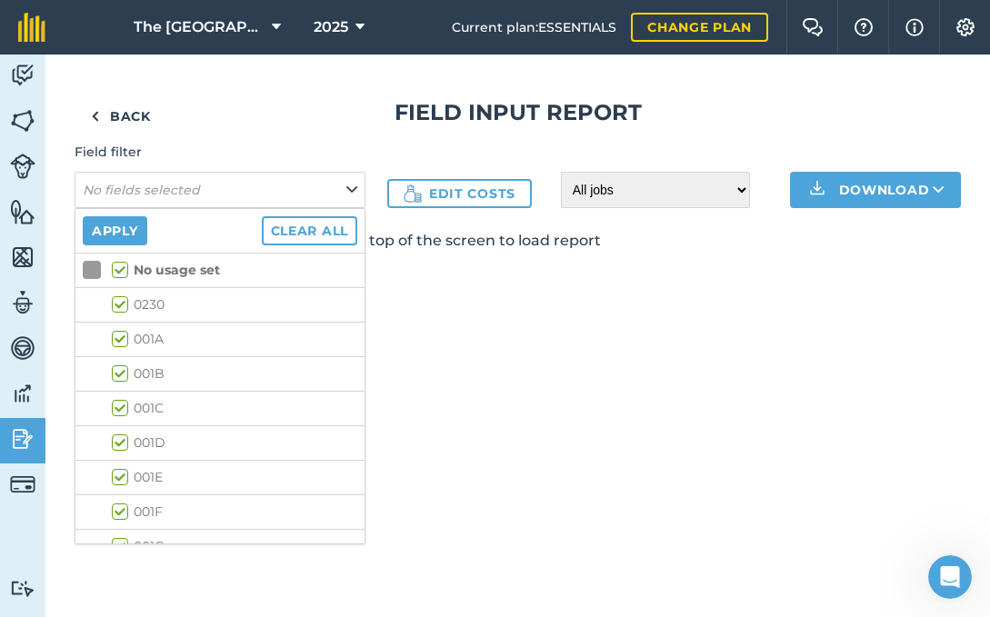
checkbox input "true"
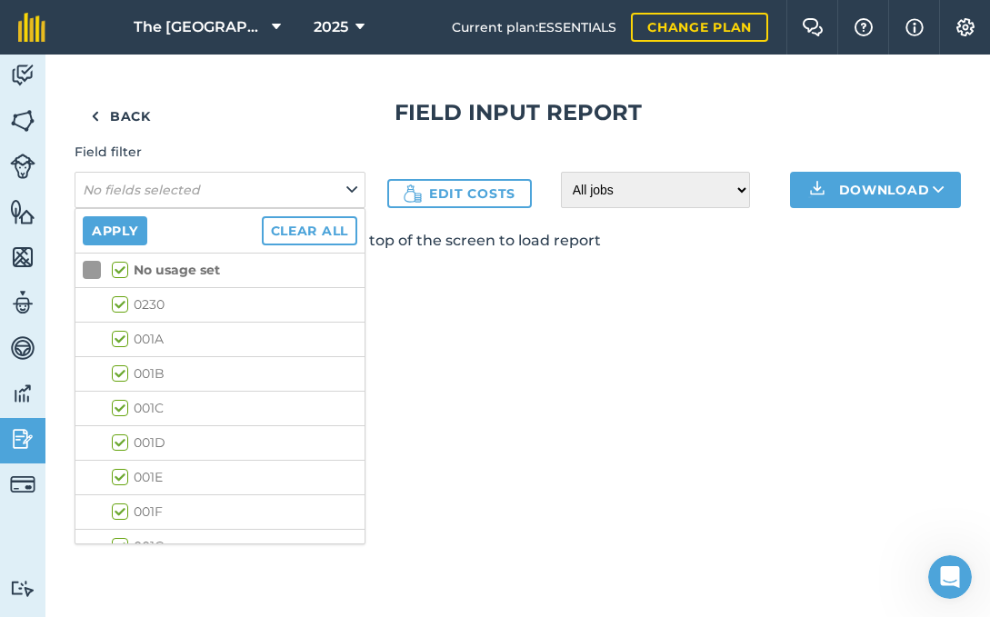
checkbox input "true"
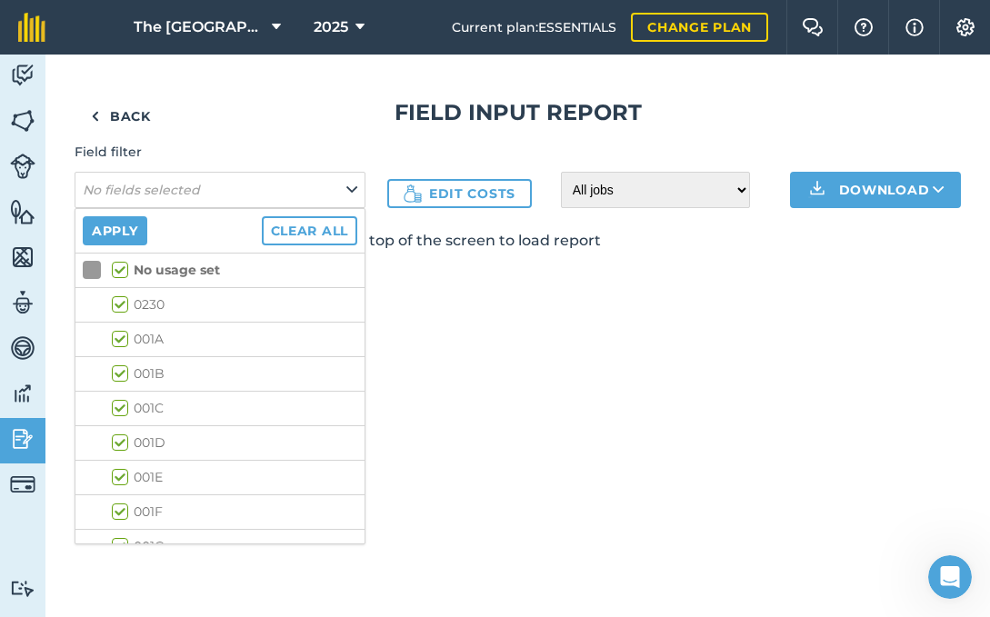
checkbox input "true"
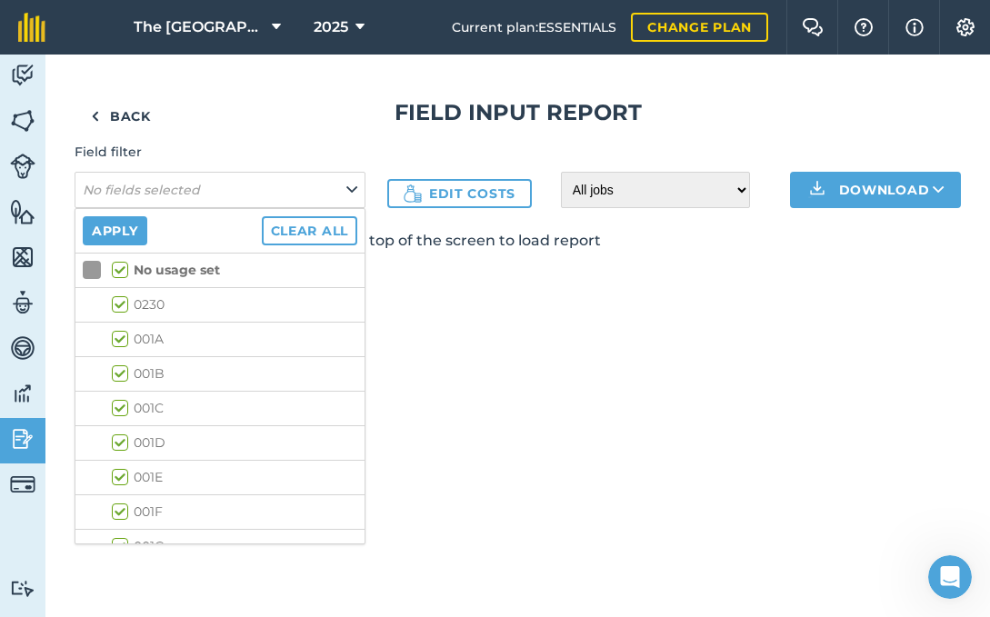
checkbox input "true"
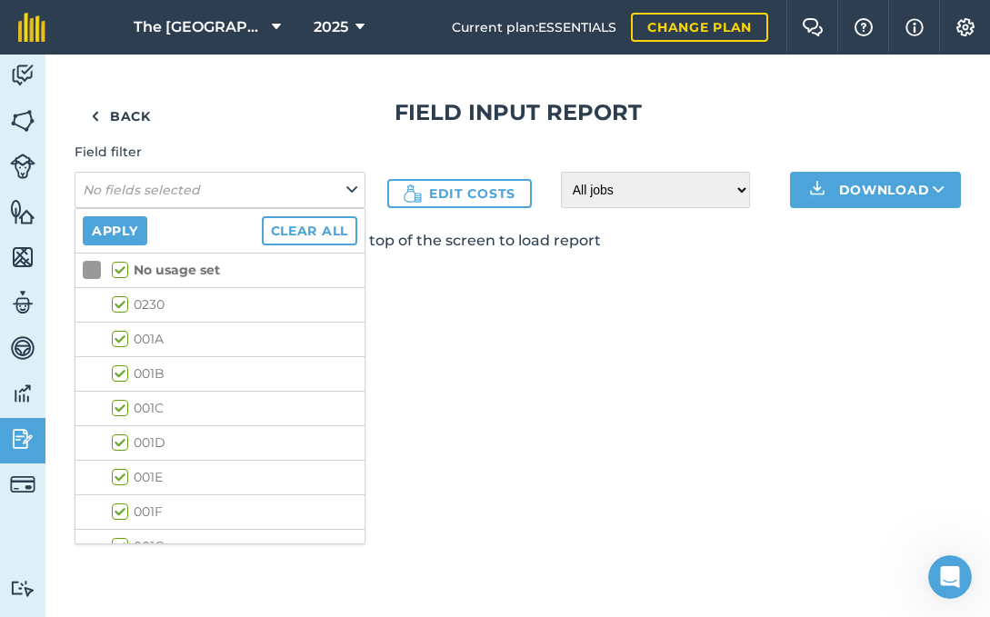
checkbox input "true"
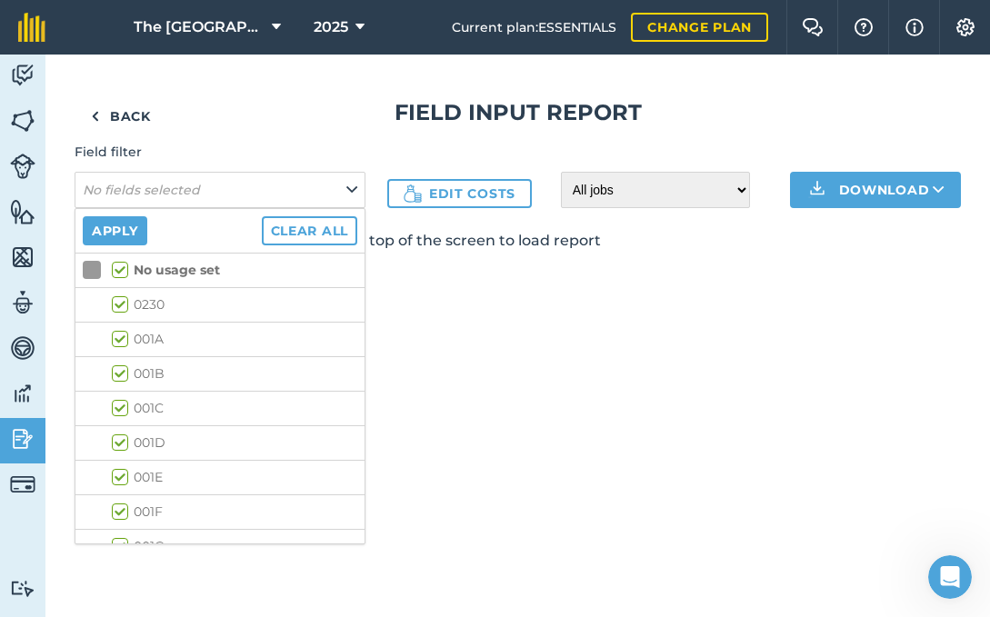
checkbox input "true"
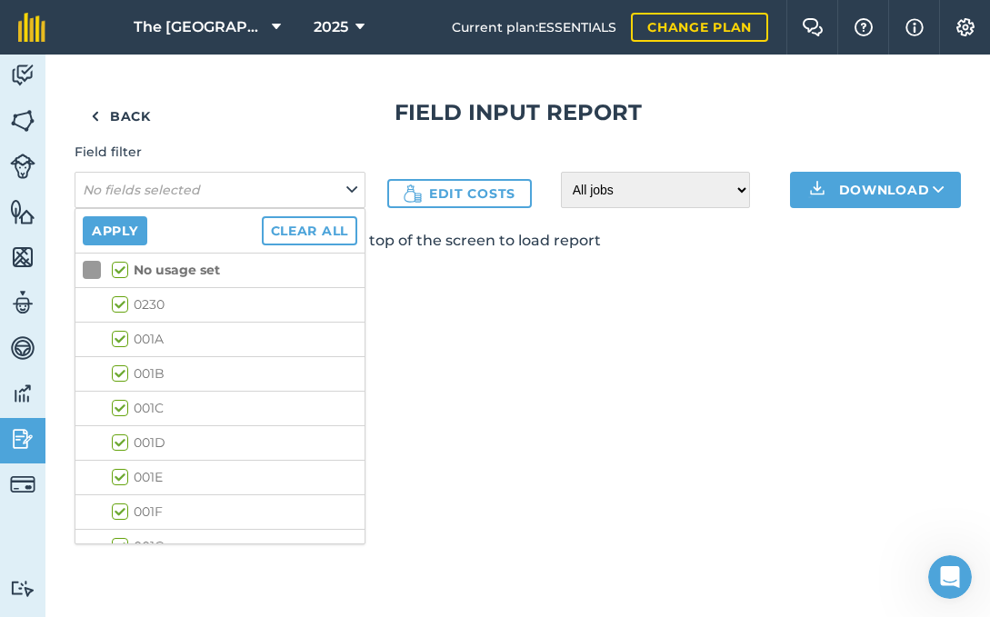
checkbox input "true"
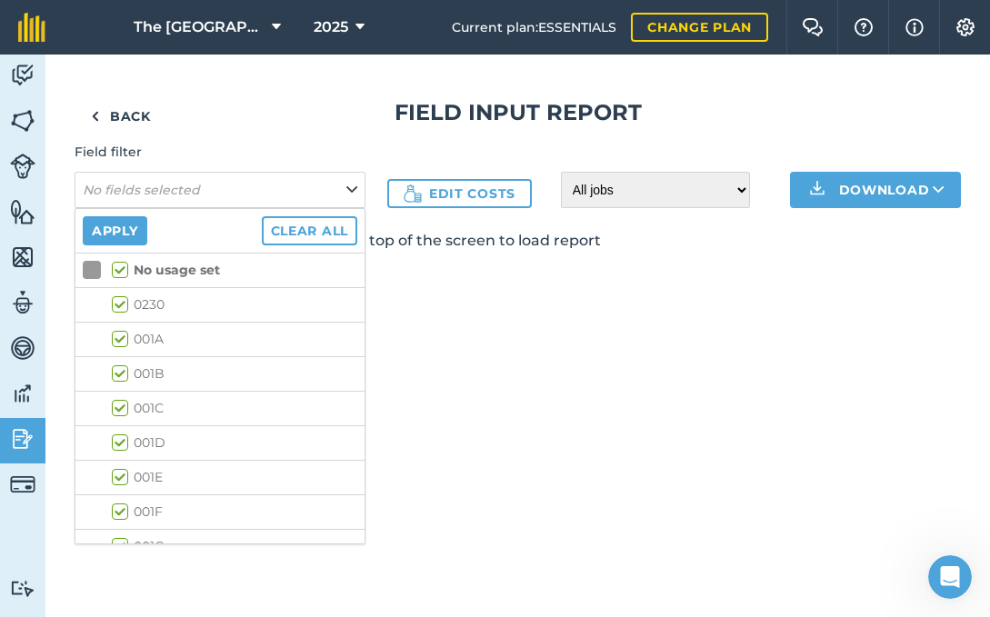
checkbox input "true"
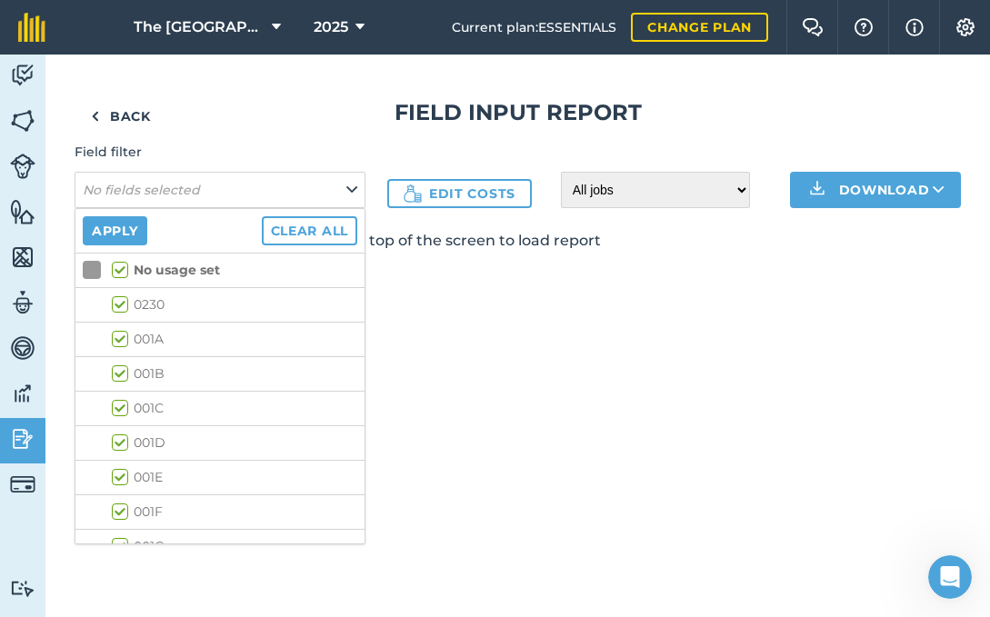
checkbox input "true"
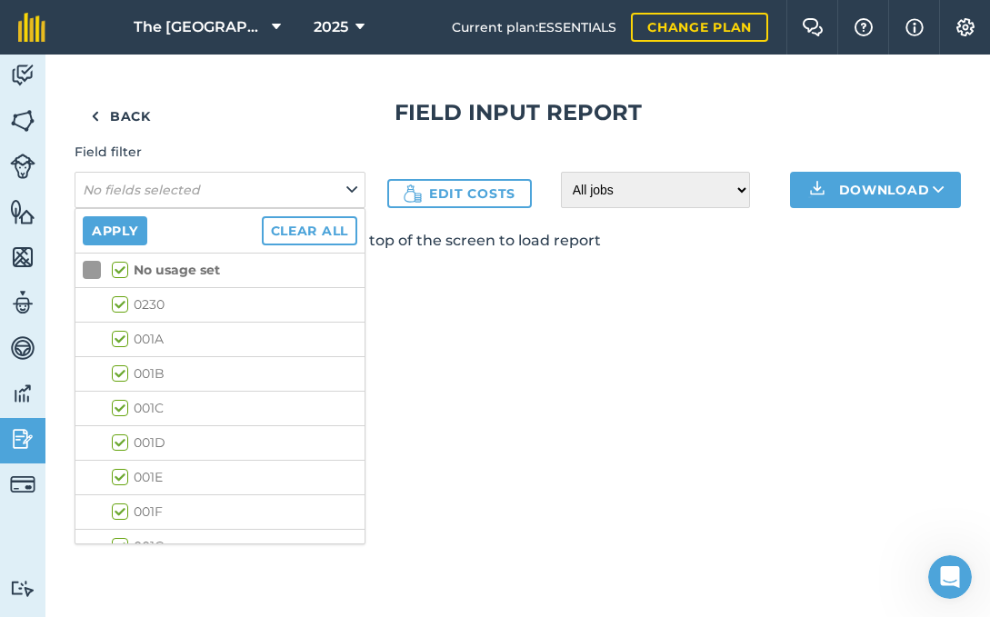
checkbox input "true"
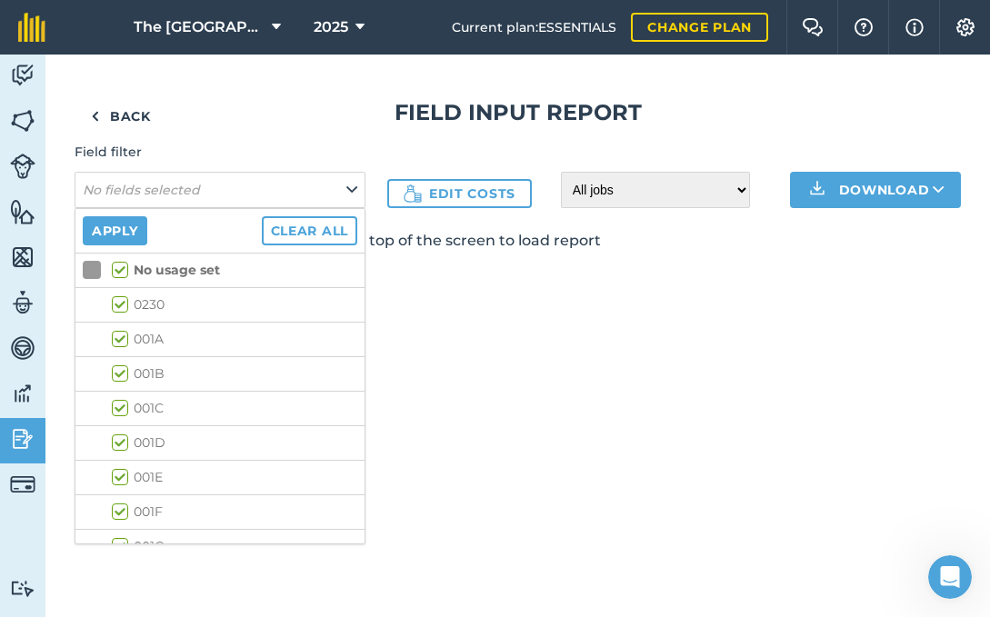
checkbox input "true"
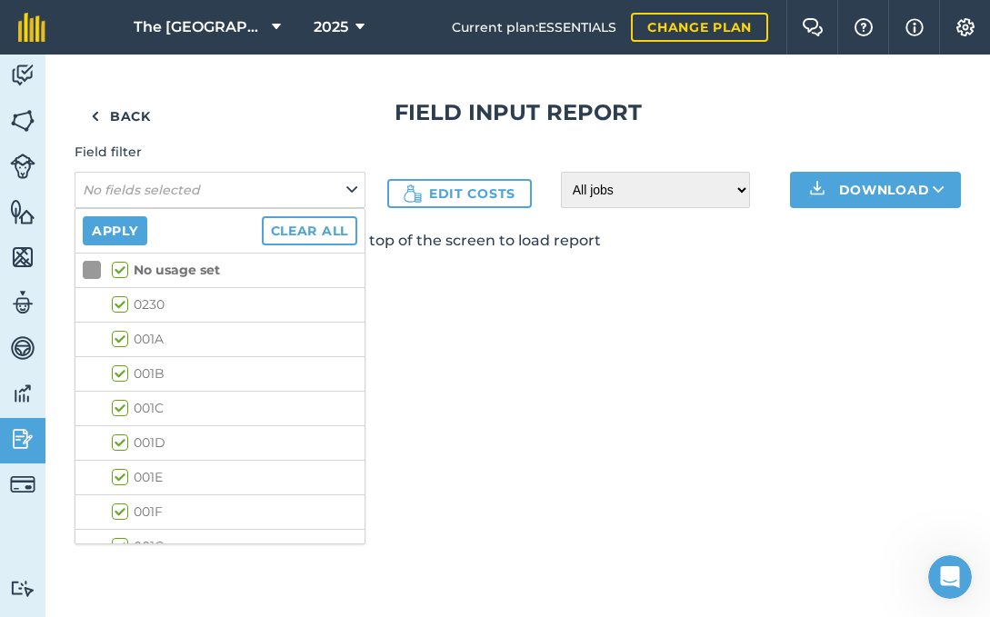
checkbox input "true"
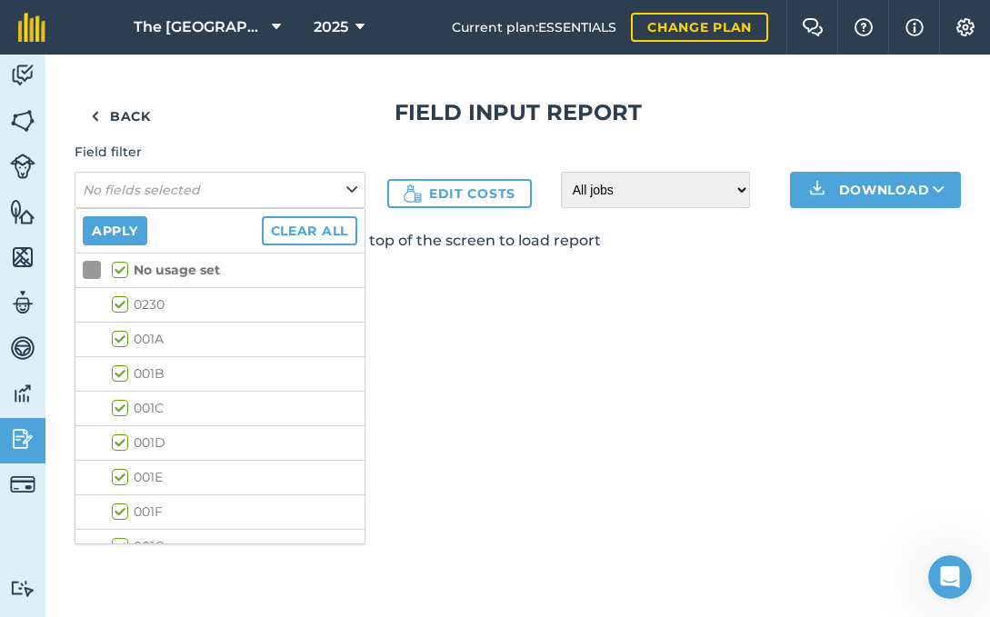
checkbox input "true"
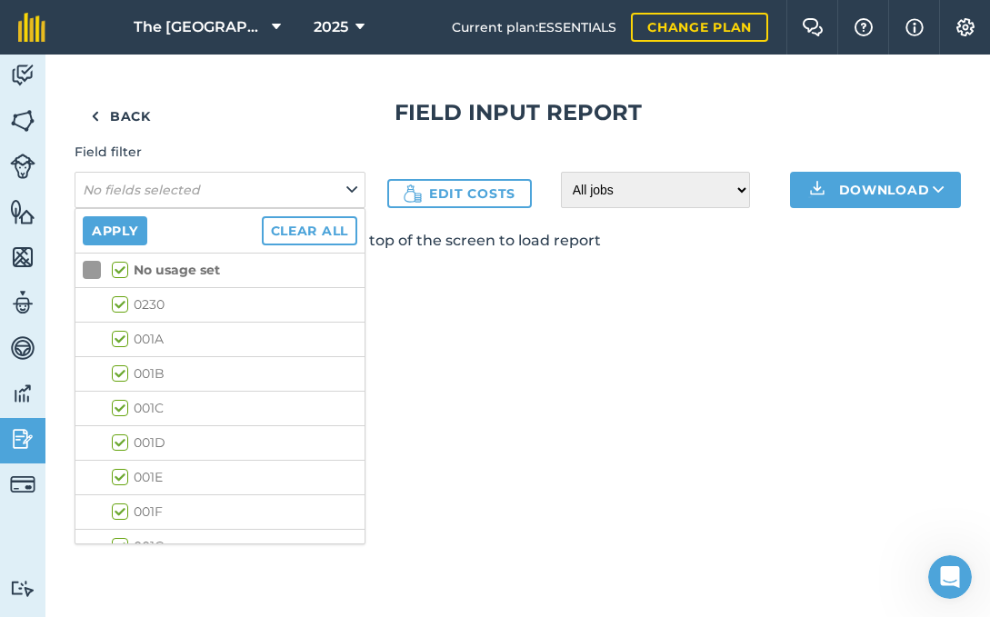
checkbox input "true"
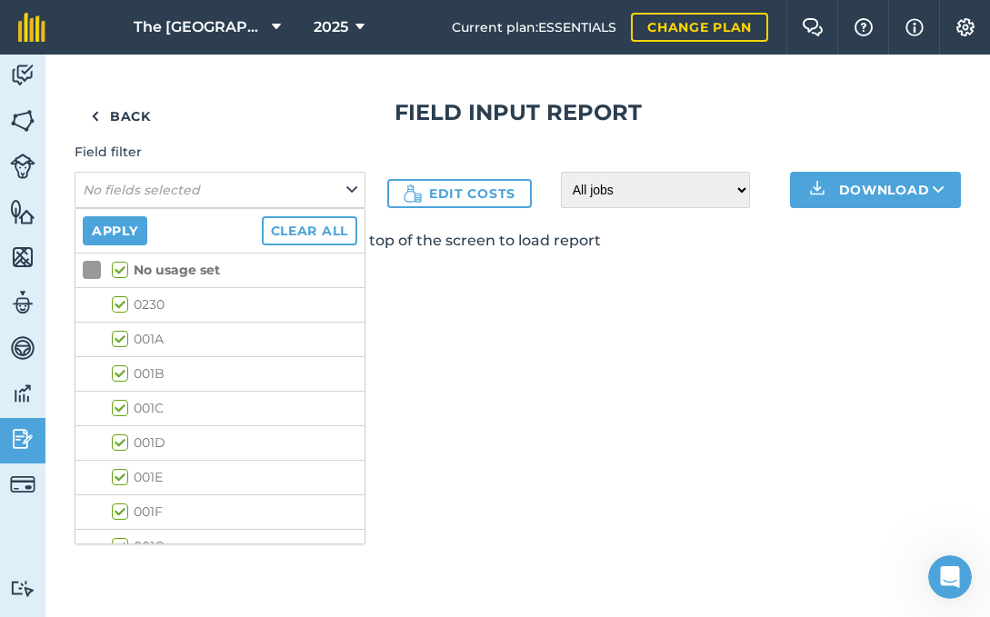
checkbox input "true"
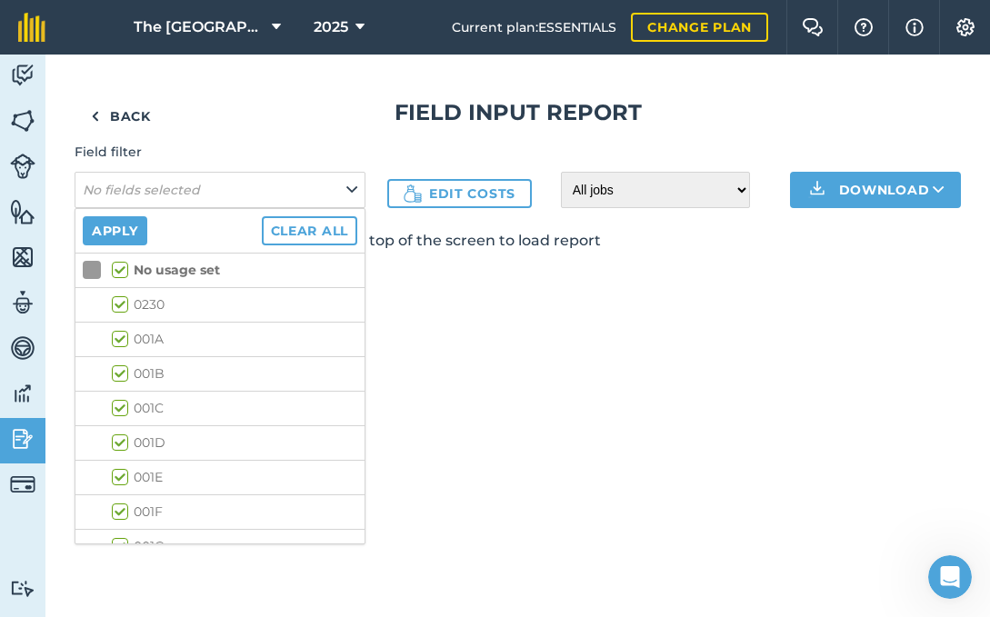
checkbox input "true"
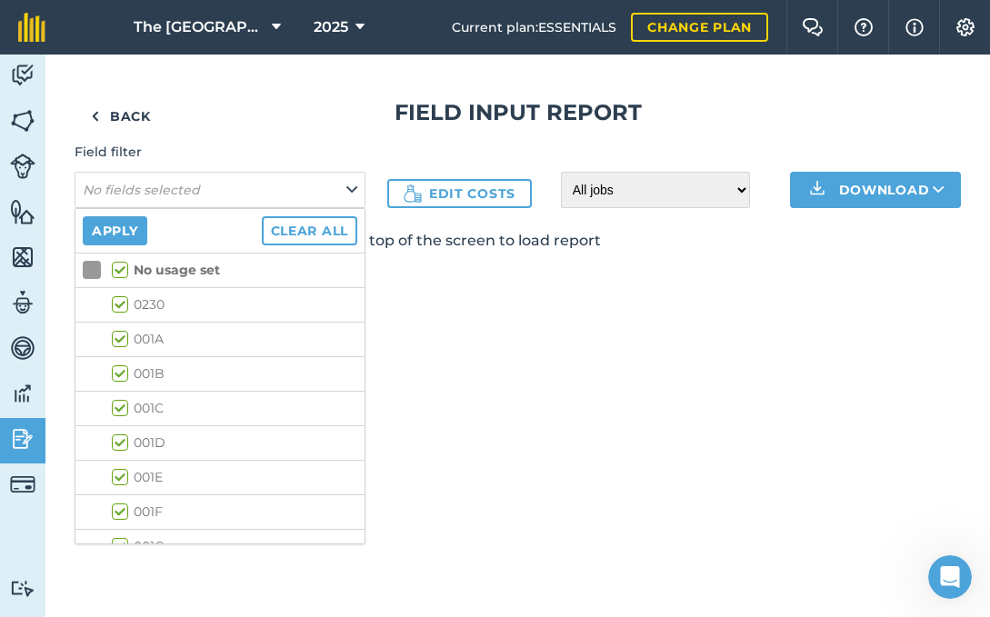
checkbox input "true"
click at [122, 267] on label "No usage set" at bounding box center [166, 270] width 108 height 19
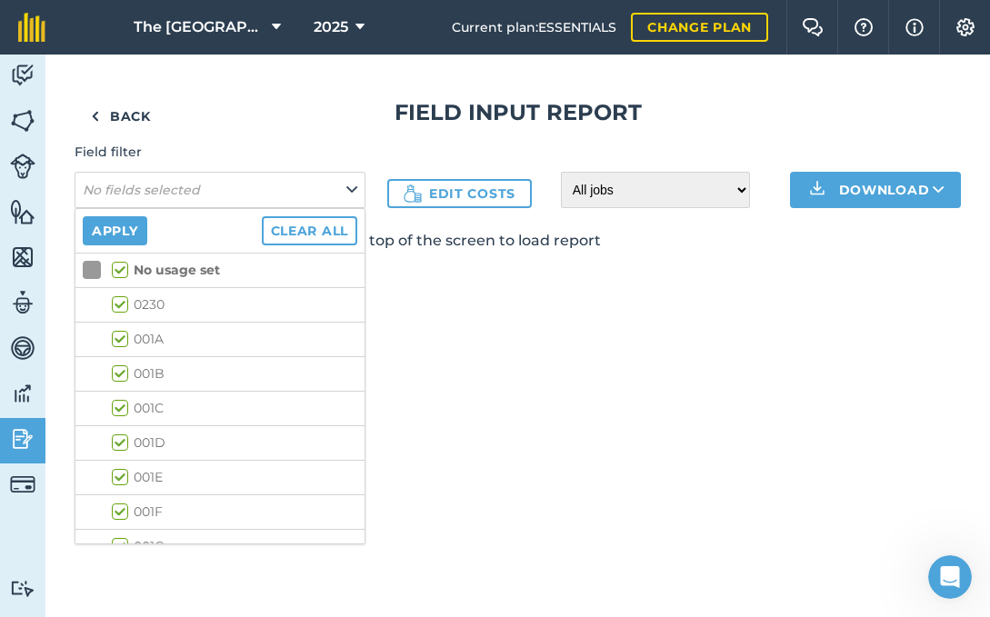
click at [122, 267] on input "No usage set" at bounding box center [118, 267] width 12 height 12
click at [347, 186] on icon at bounding box center [351, 190] width 11 height 20
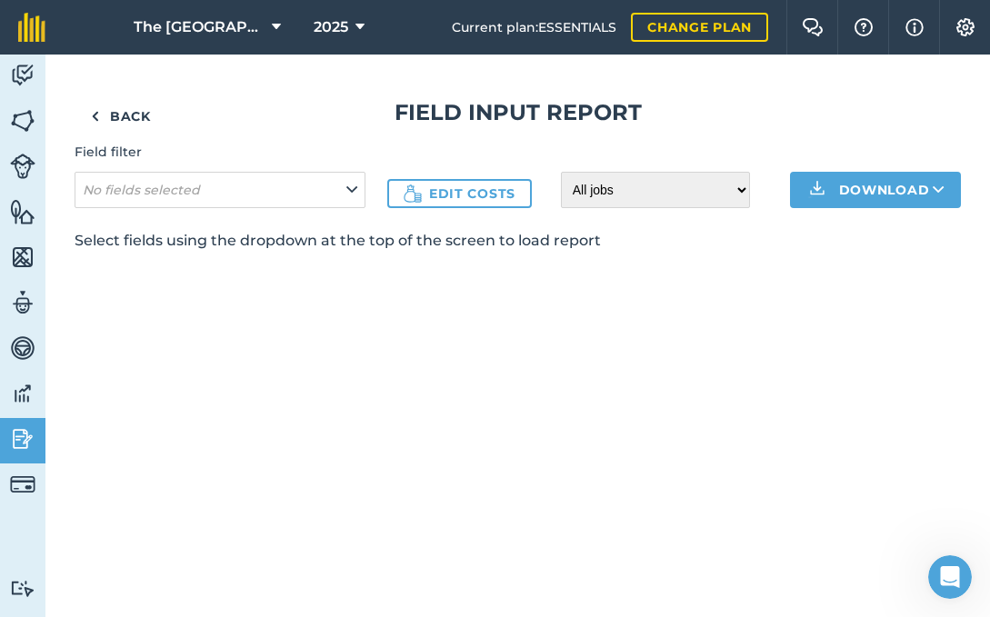
click at [95, 116] on img at bounding box center [95, 116] width 8 height 22
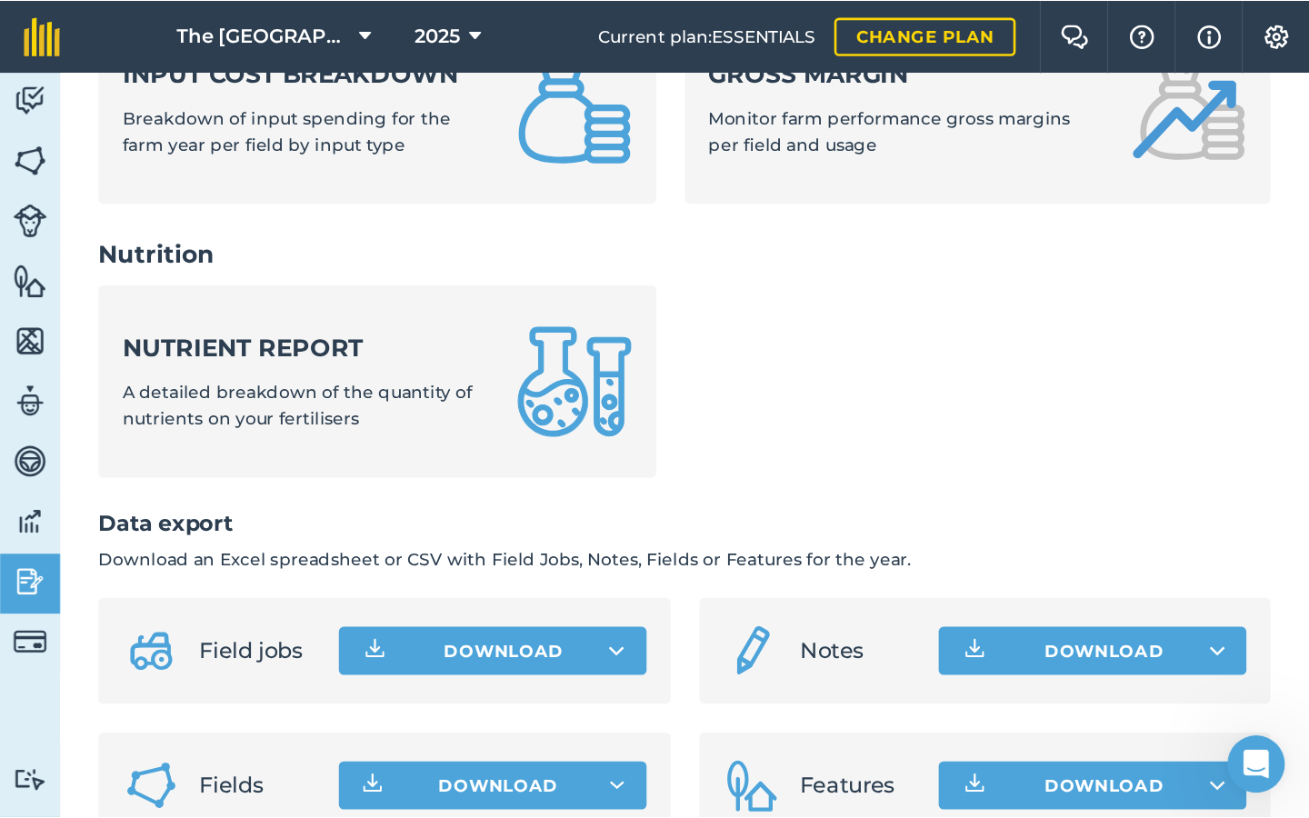
scroll to position [769, 0]
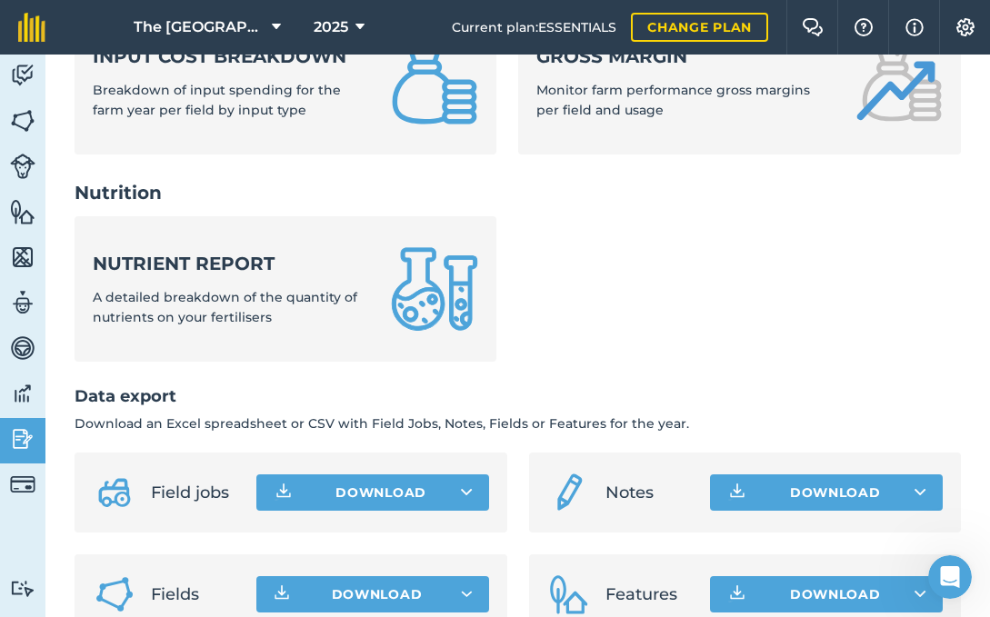
click at [916, 484] on icon at bounding box center [921, 493] width 12 height 18
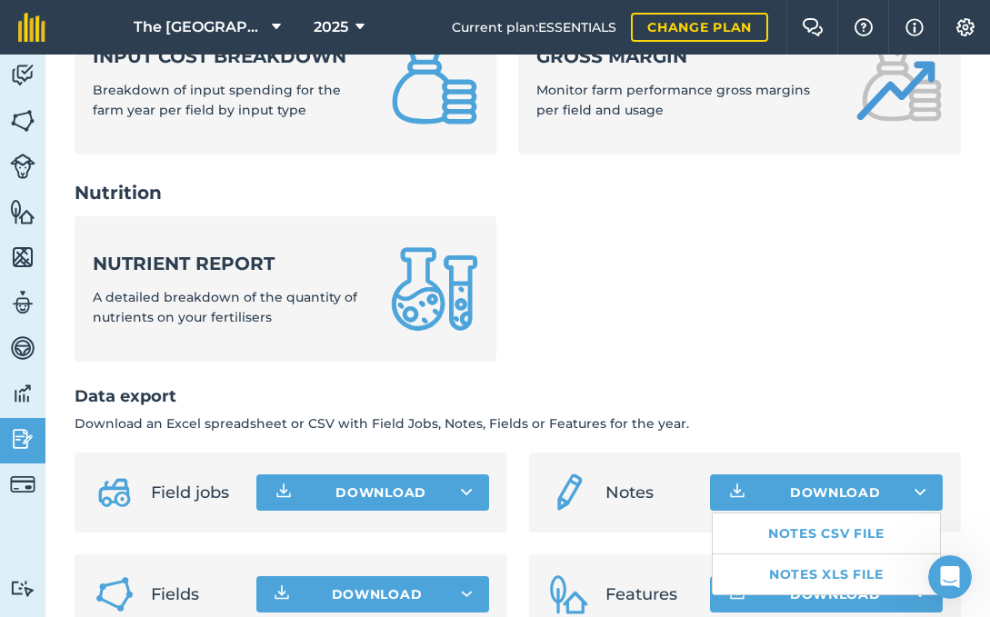
click at [852, 555] on link "Notes XLS file" at bounding box center [826, 575] width 227 height 40
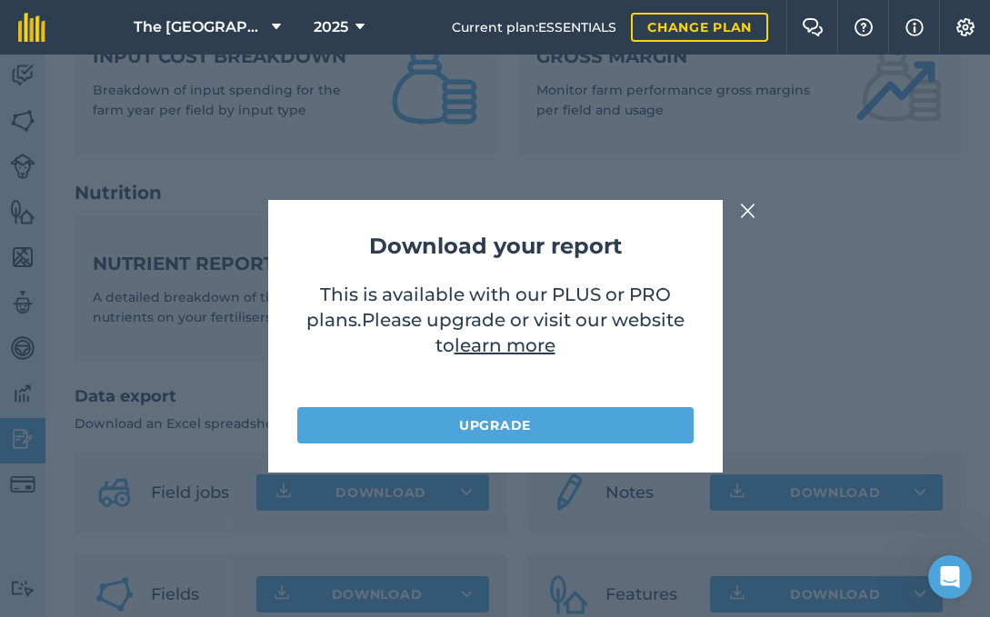
click at [744, 211] on img at bounding box center [748, 211] width 16 height 22
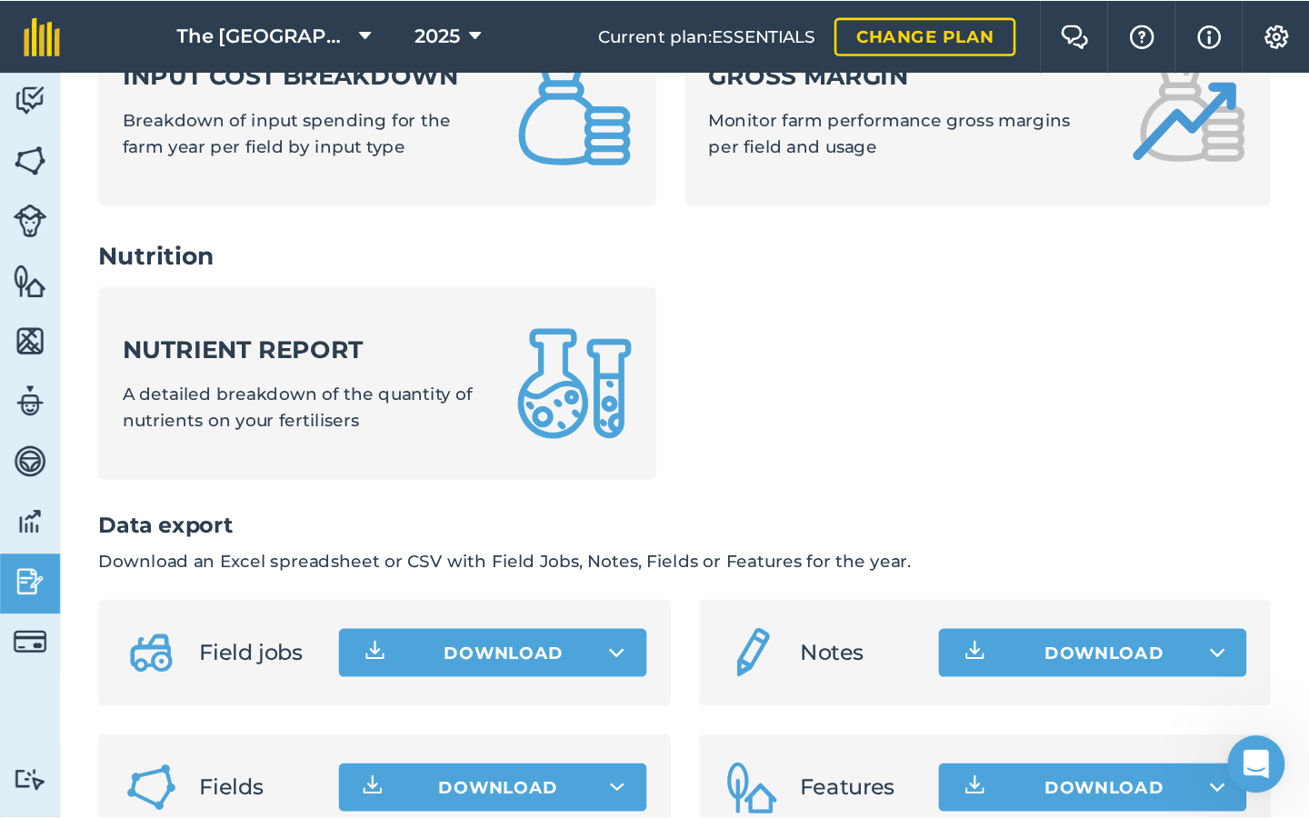
scroll to position [608, 0]
